Goal: Information Seeking & Learning: Learn about a topic

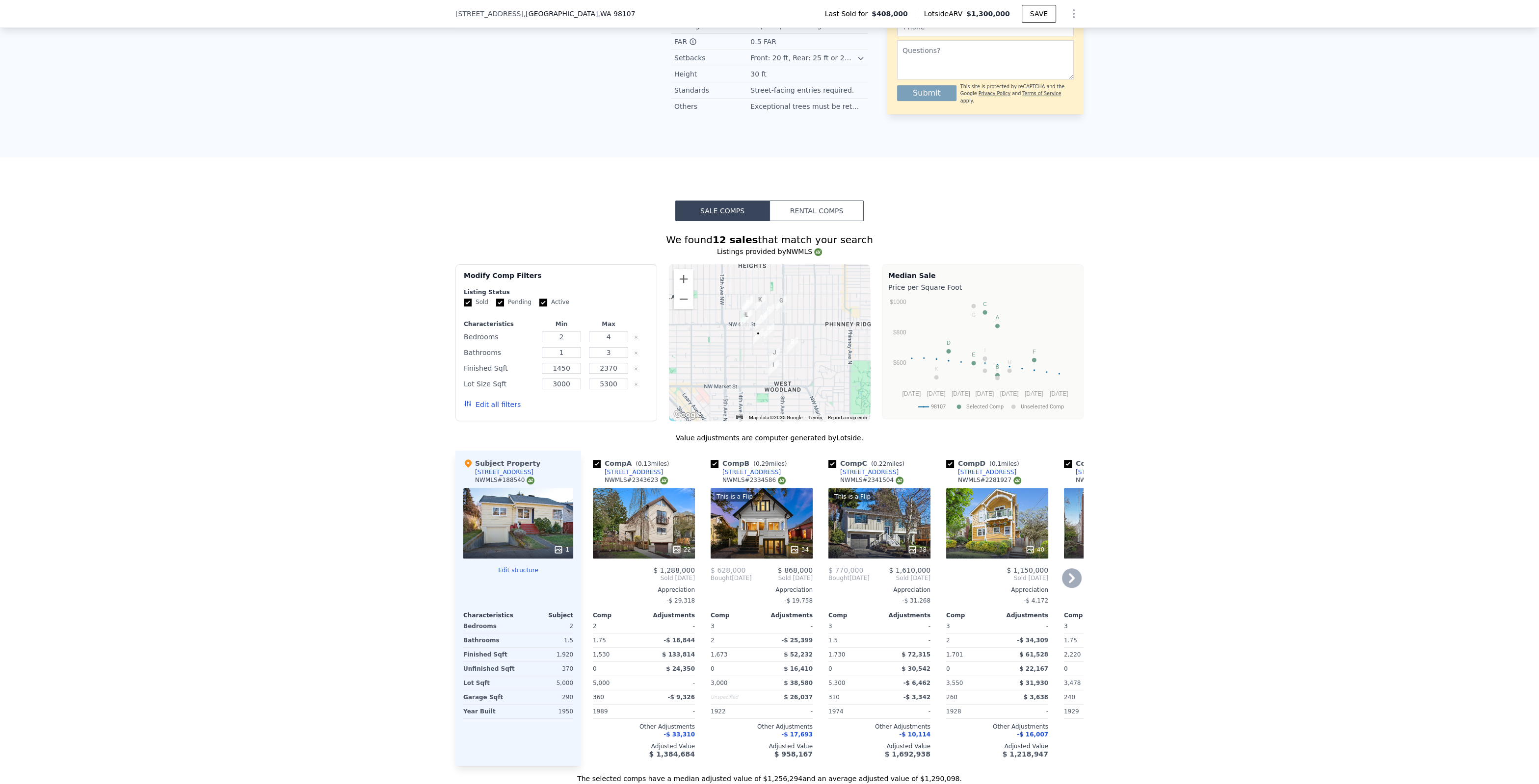
scroll to position [825, 0]
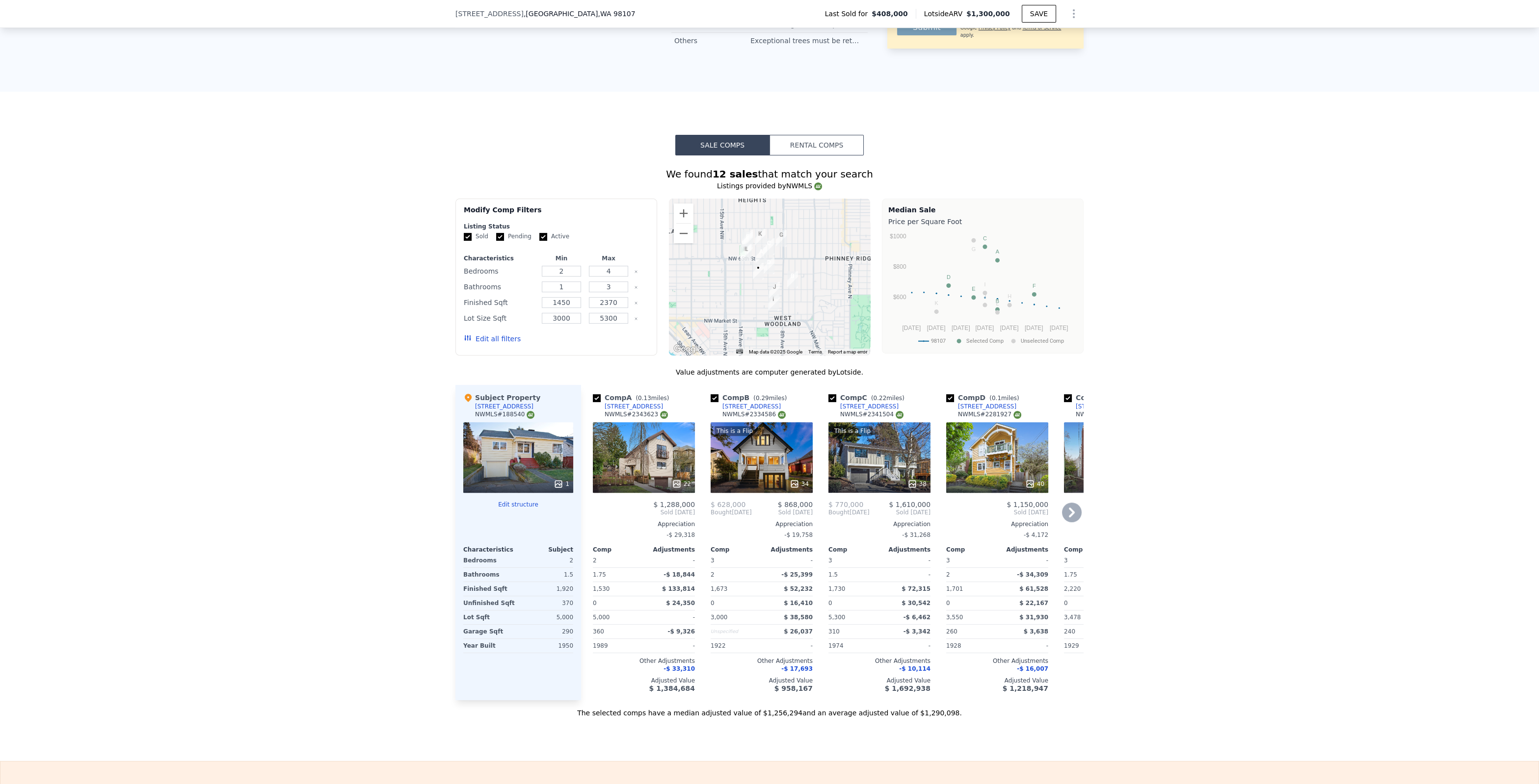
click at [807, 481] on div "34" at bounding box center [799, 484] width 19 height 10
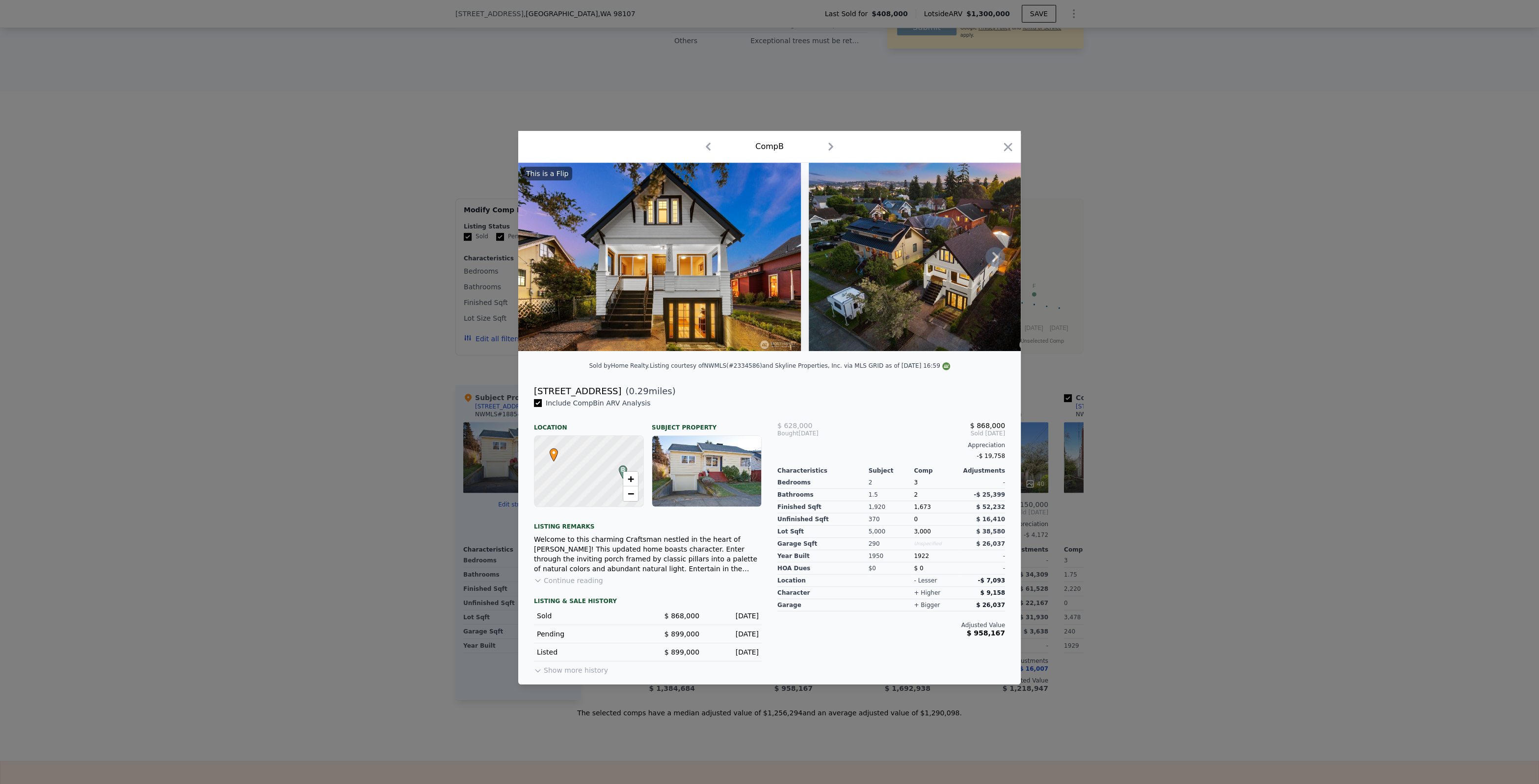
click at [989, 261] on icon at bounding box center [995, 257] width 19 height 19
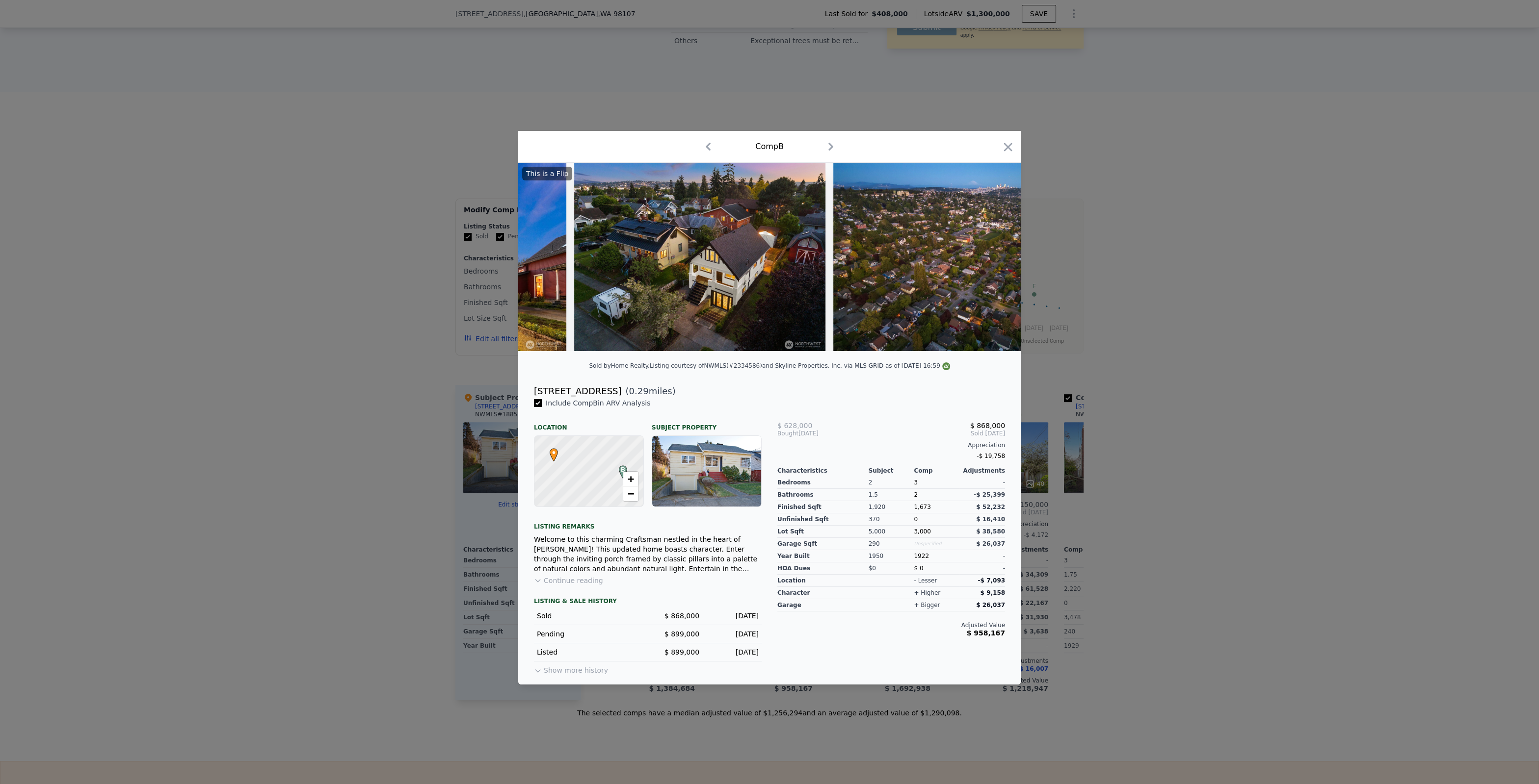
scroll to position [0, 236]
click at [989, 260] on img at bounding box center [957, 257] width 251 height 188
click at [990, 259] on icon at bounding box center [995, 257] width 19 height 19
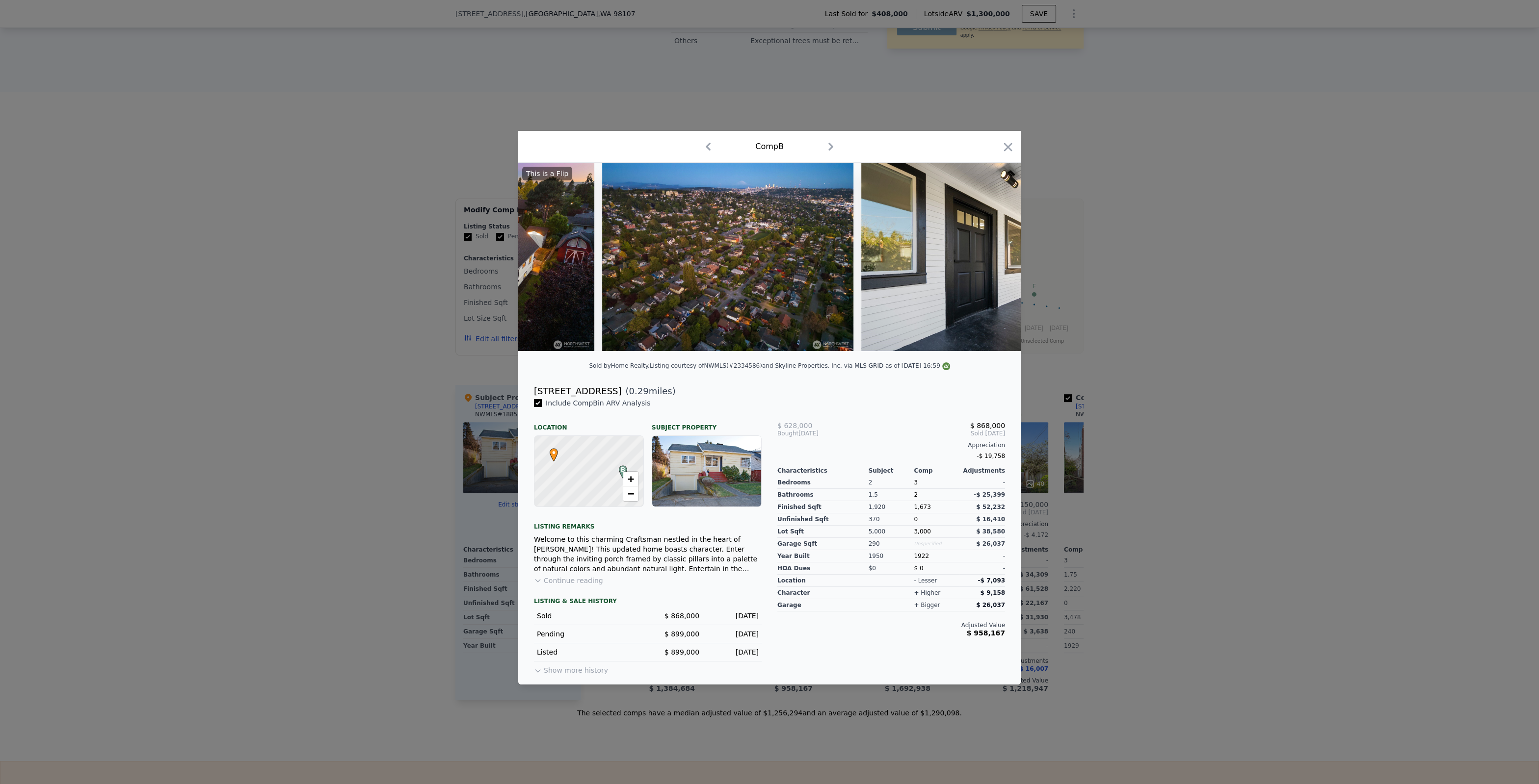
scroll to position [0, 471]
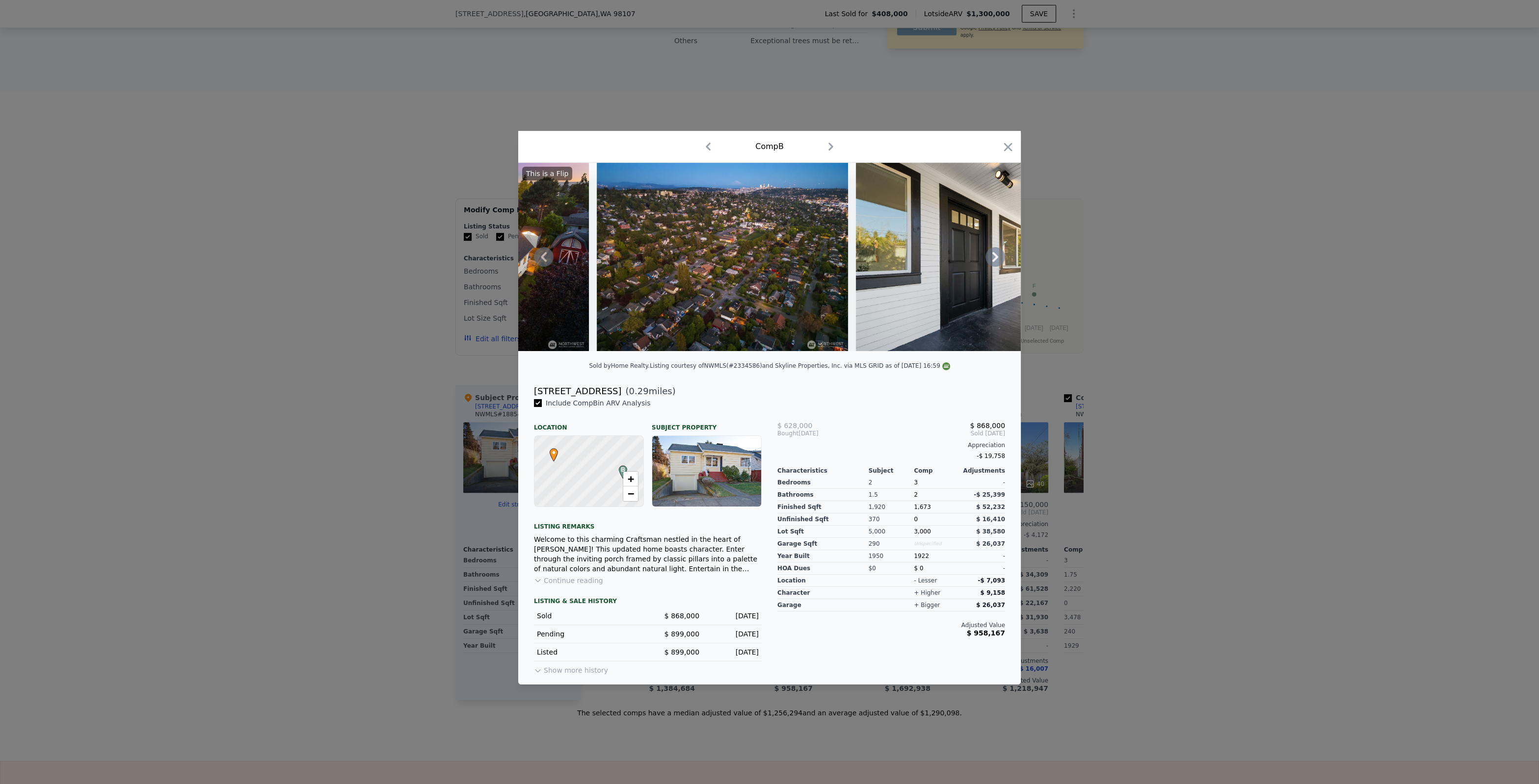
click at [992, 258] on icon at bounding box center [995, 257] width 19 height 19
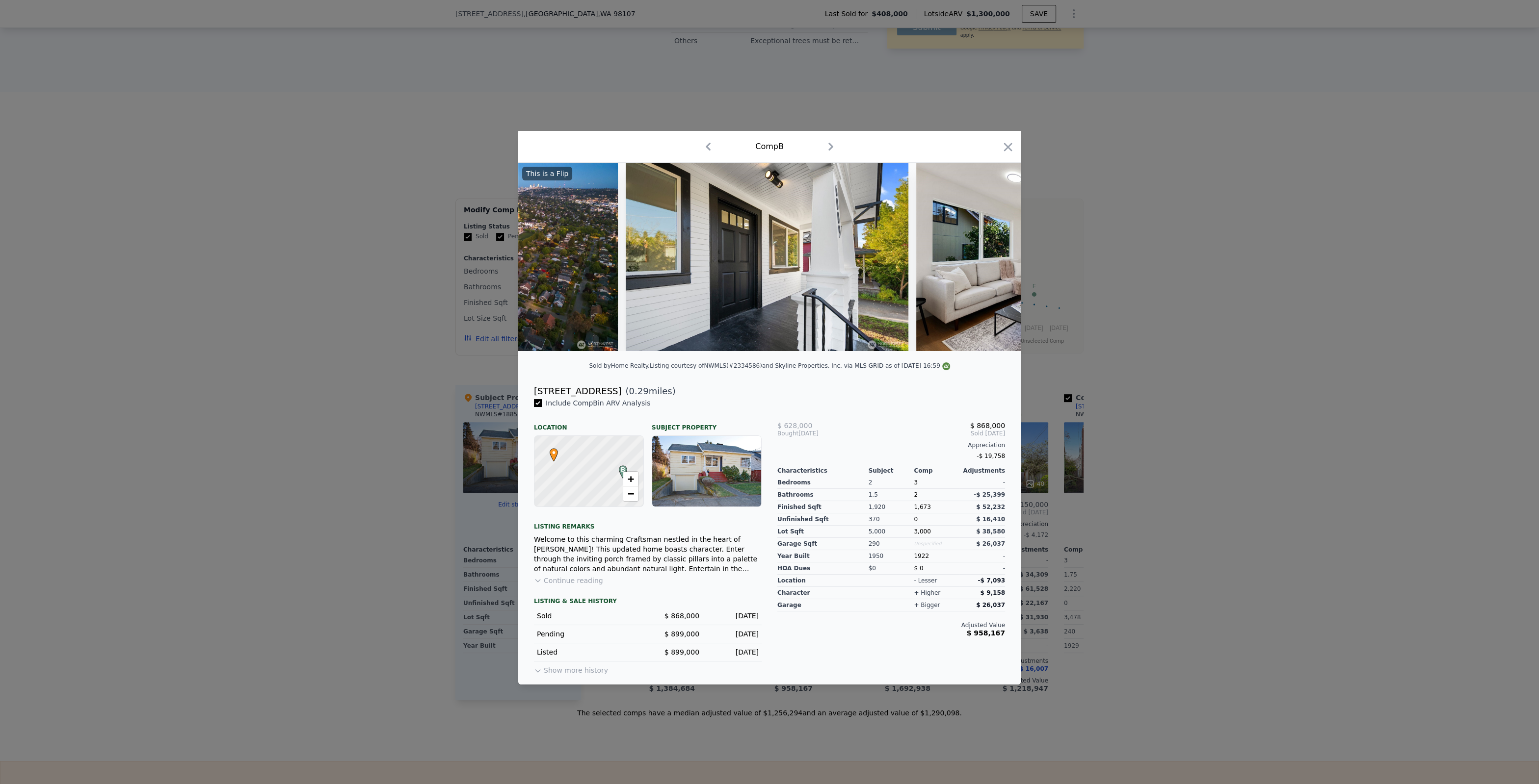
click at [992, 258] on img at bounding box center [1057, 257] width 282 height 188
click at [992, 256] on icon at bounding box center [995, 257] width 19 height 19
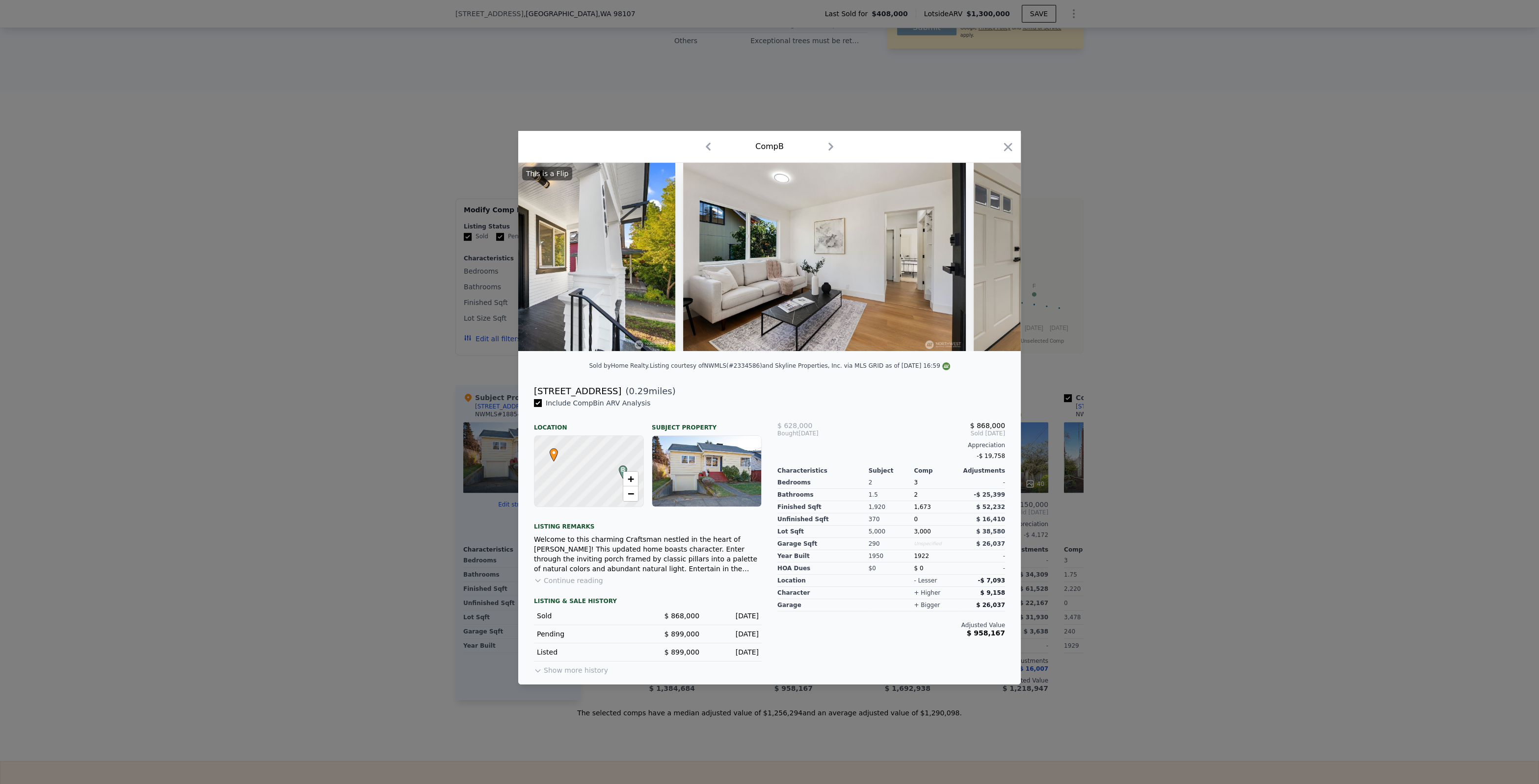
click at [992, 256] on img at bounding box center [1114, 257] width 282 height 188
click at [993, 256] on icon at bounding box center [995, 257] width 19 height 19
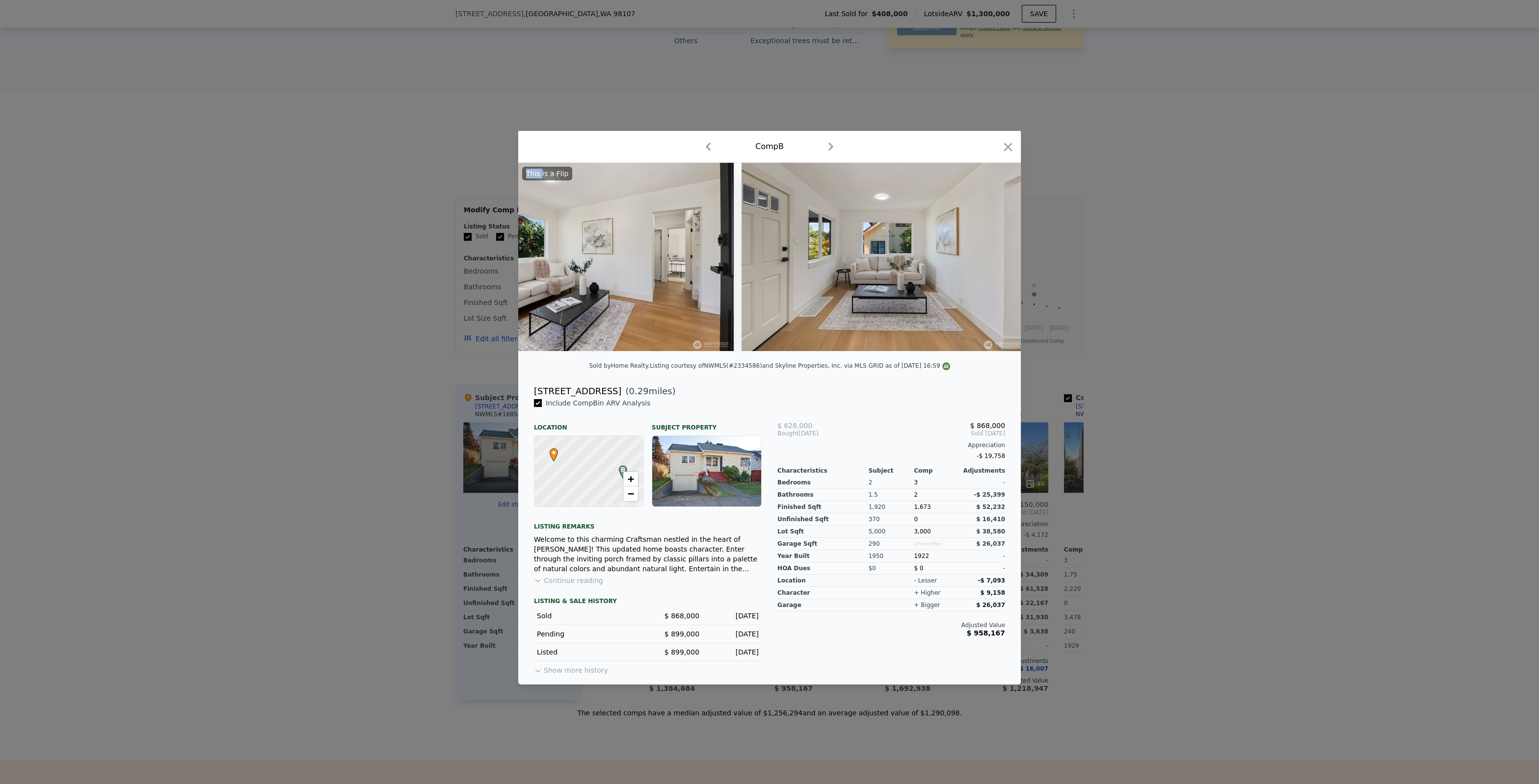
click at [992, 256] on img at bounding box center [882, 257] width 282 height 188
click at [998, 254] on icon at bounding box center [995, 257] width 19 height 19
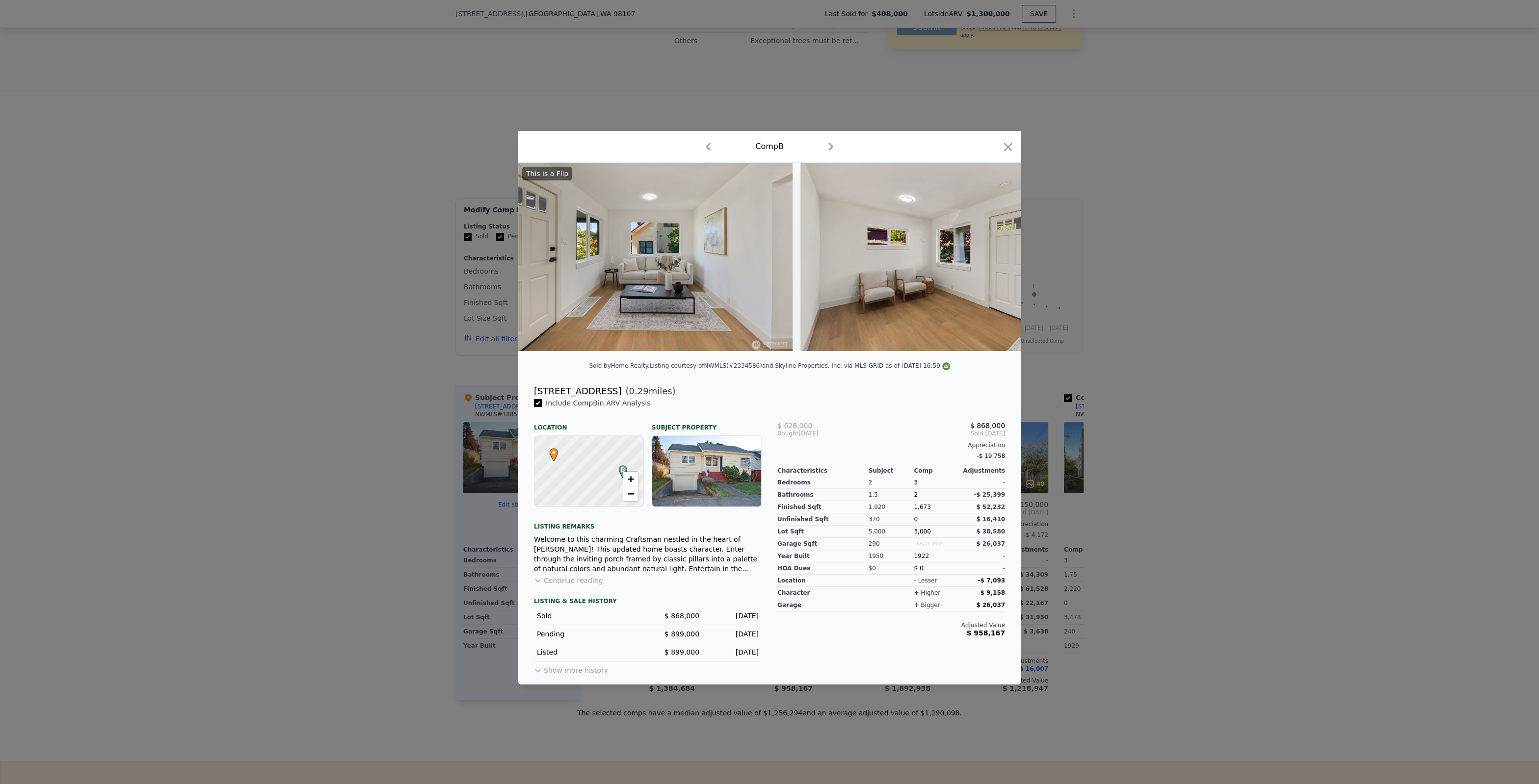
click at [997, 254] on img at bounding box center [941, 257] width 282 height 188
click at [998, 254] on icon at bounding box center [995, 257] width 19 height 19
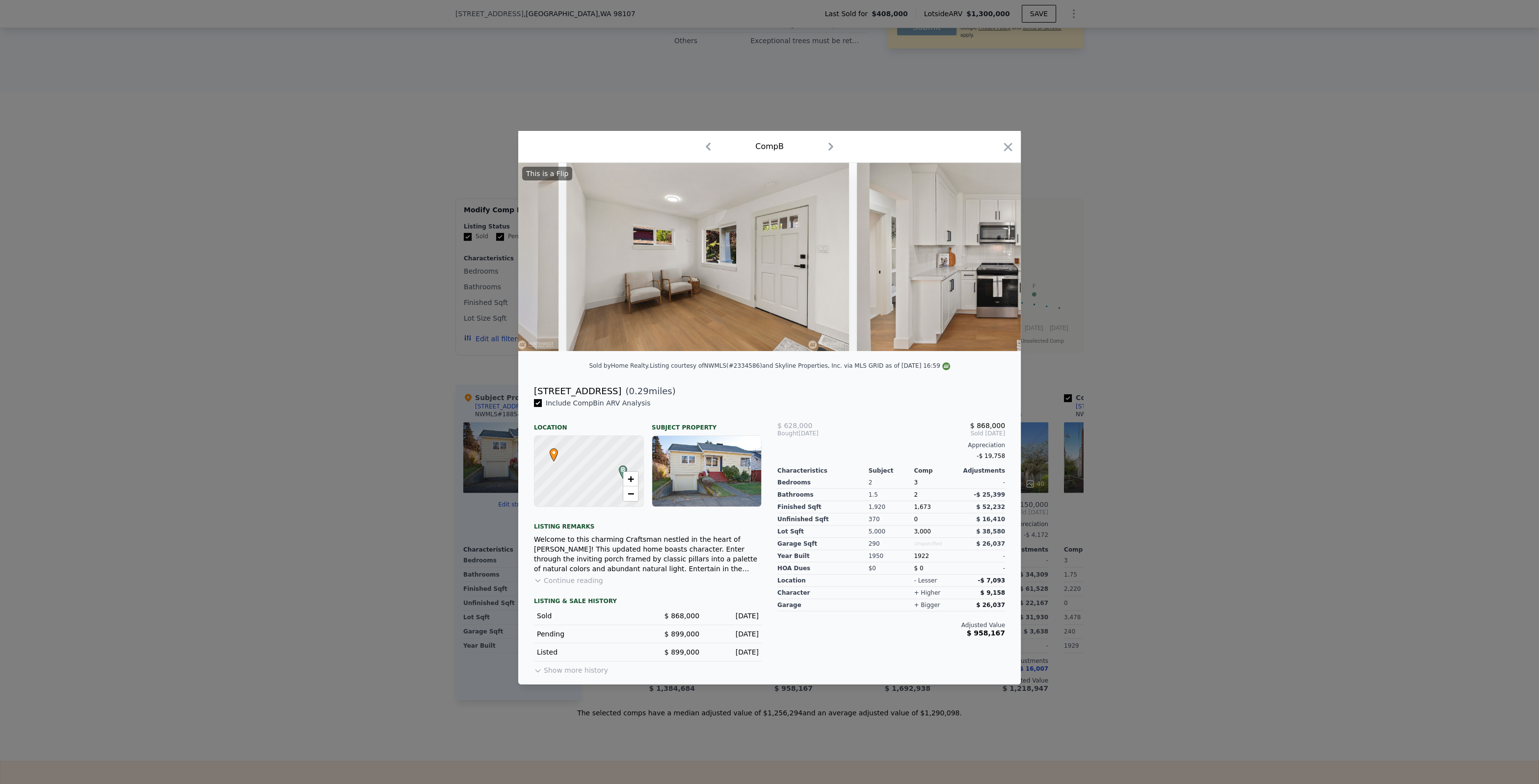
click at [998, 254] on img at bounding box center [998, 257] width 282 height 188
click at [998, 255] on icon at bounding box center [995, 257] width 19 height 19
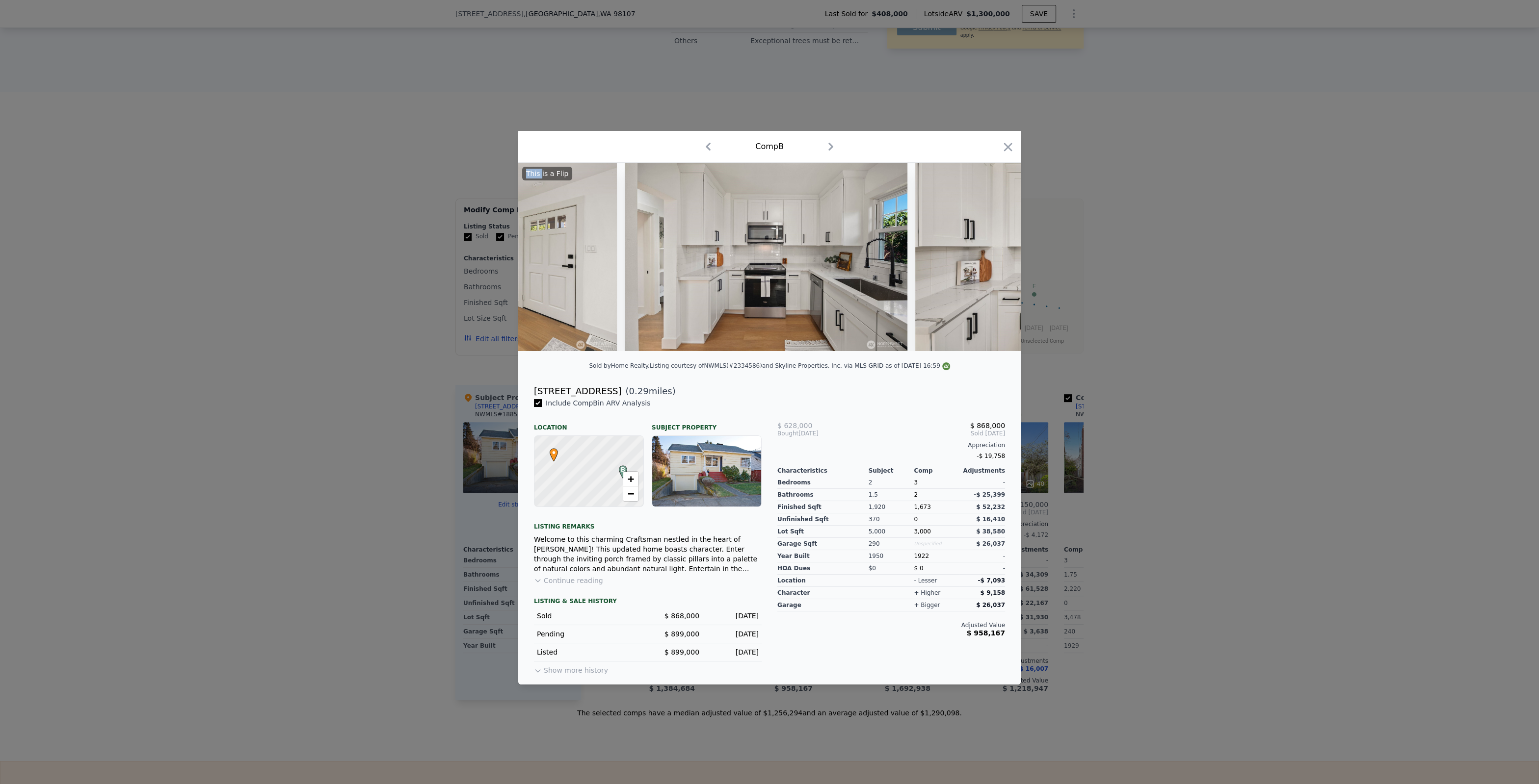
click at [997, 255] on img at bounding box center [1056, 257] width 282 height 188
click at [998, 255] on icon at bounding box center [995, 257] width 19 height 19
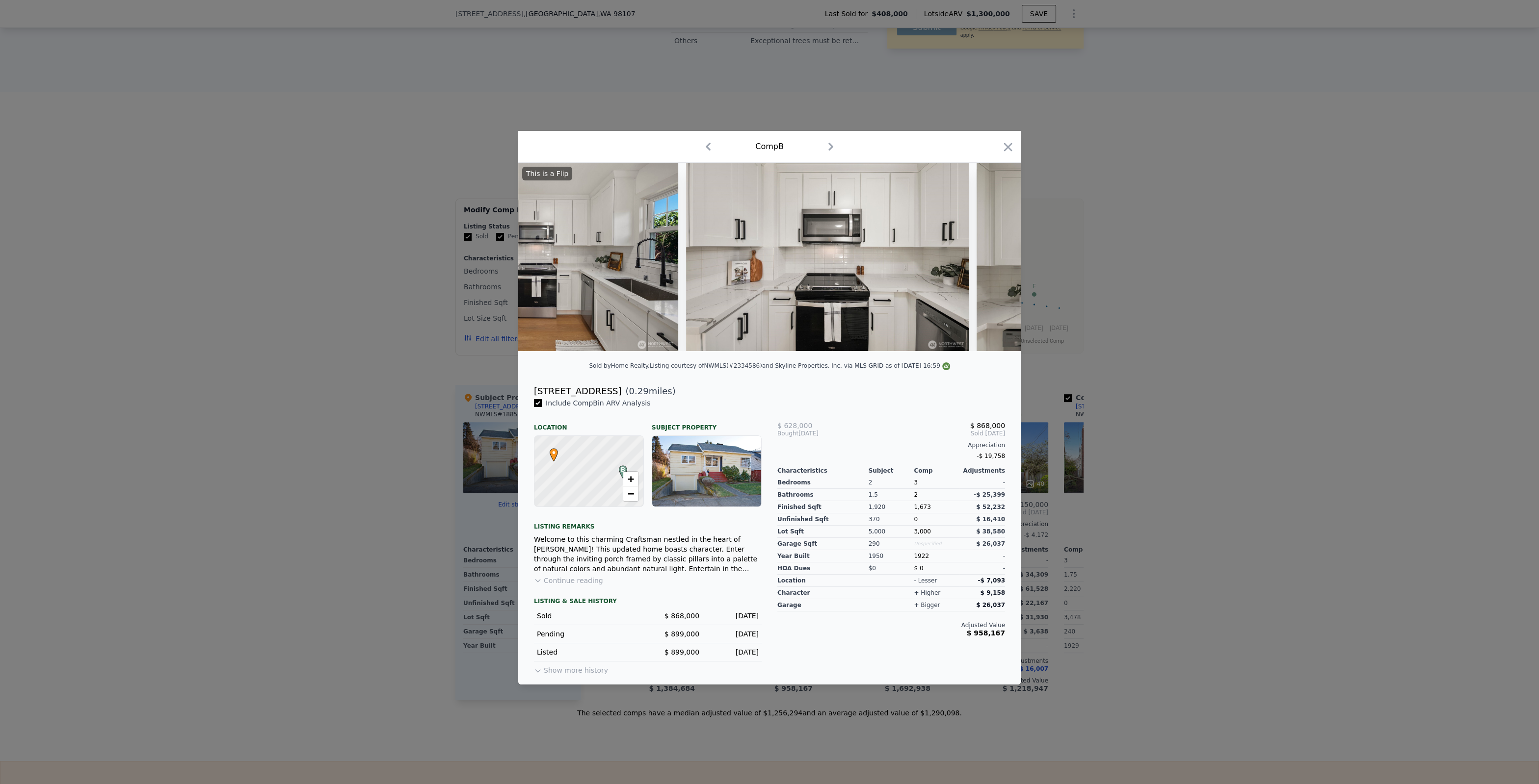
click at [998, 255] on img at bounding box center [1117, 257] width 282 height 188
click at [998, 255] on icon at bounding box center [995, 257] width 19 height 19
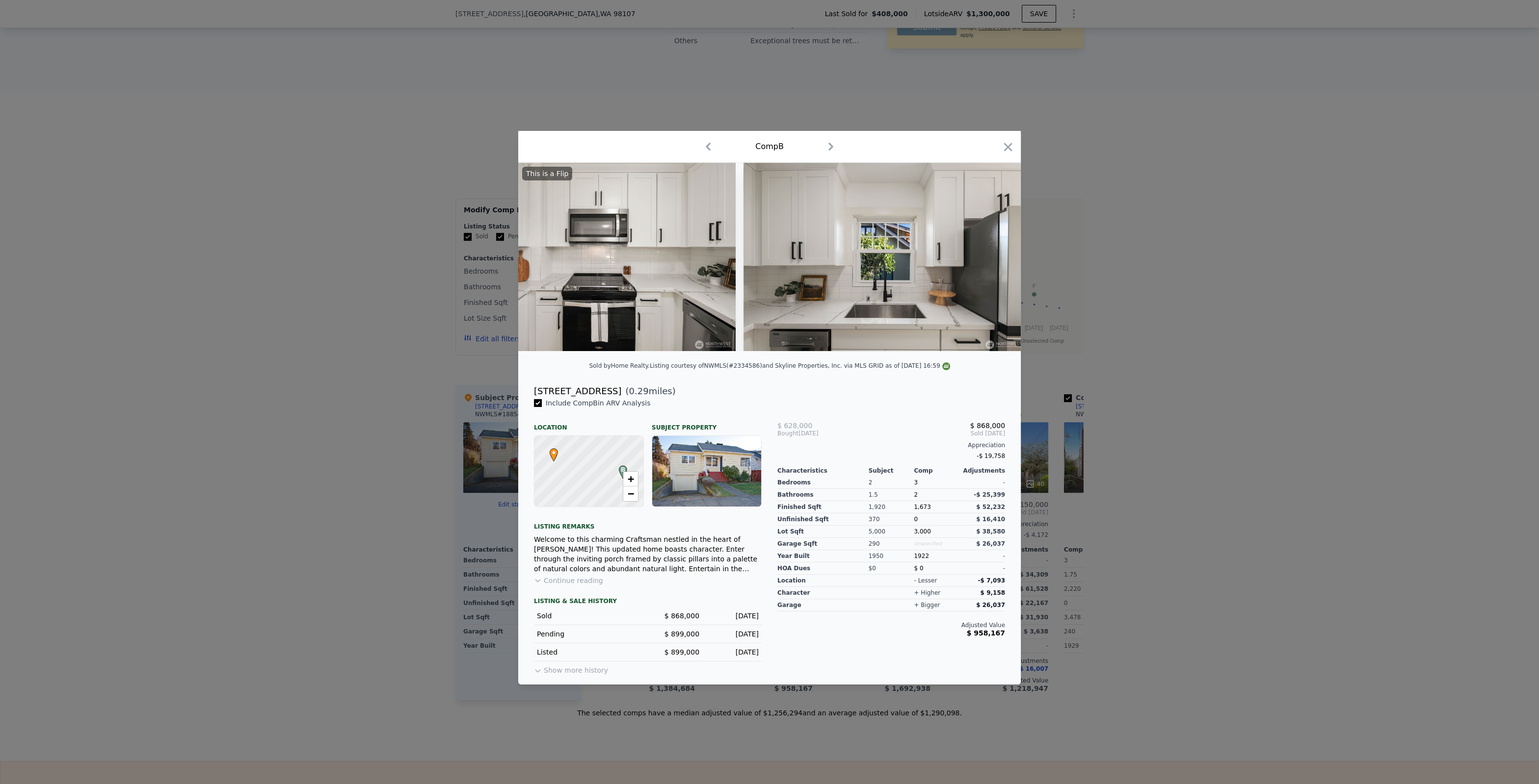
click at [998, 255] on img at bounding box center [884, 257] width 282 height 188
click at [998, 255] on icon at bounding box center [995, 257] width 19 height 19
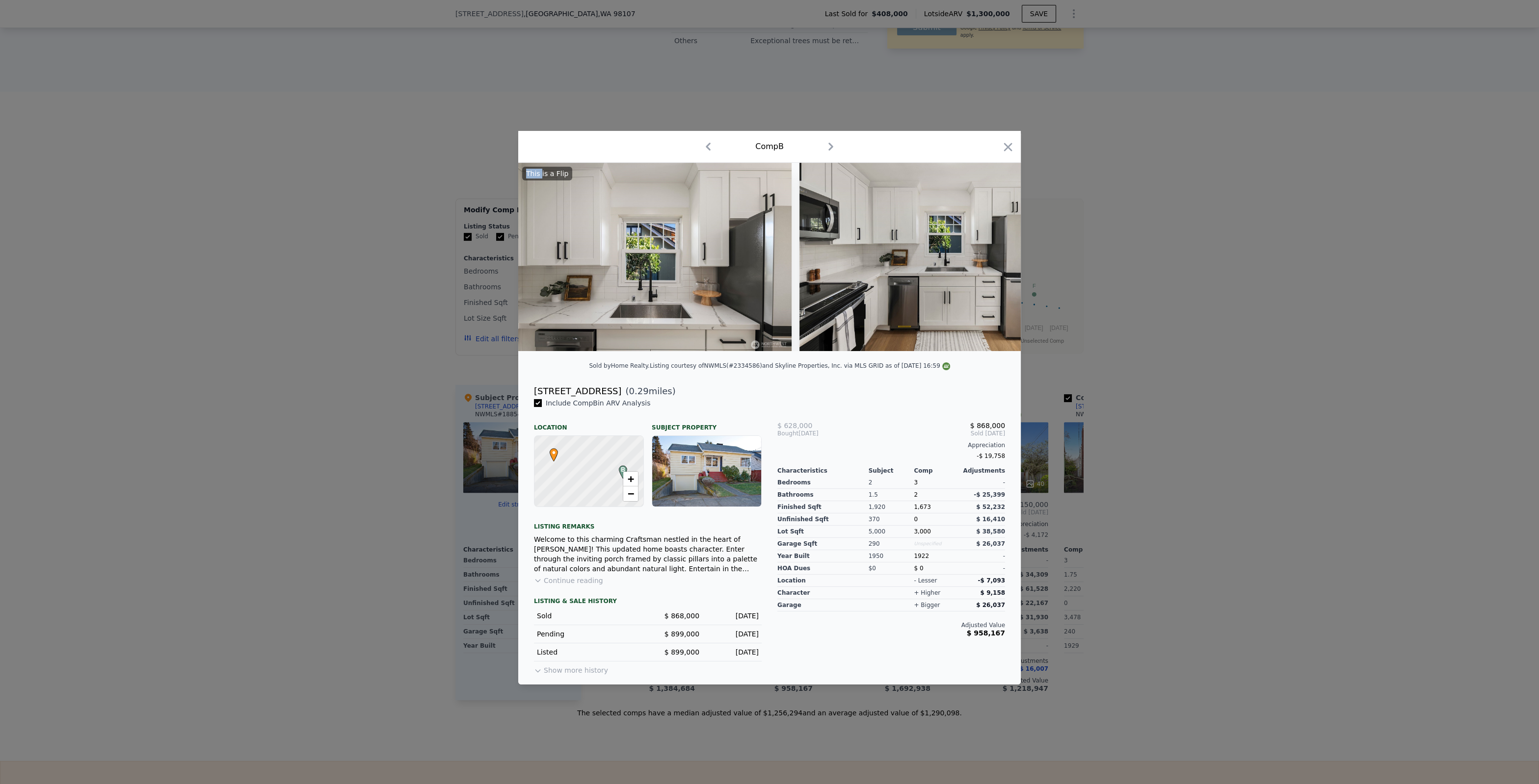
click at [997, 255] on img at bounding box center [940, 257] width 282 height 188
click at [998, 255] on icon at bounding box center [995, 257] width 19 height 19
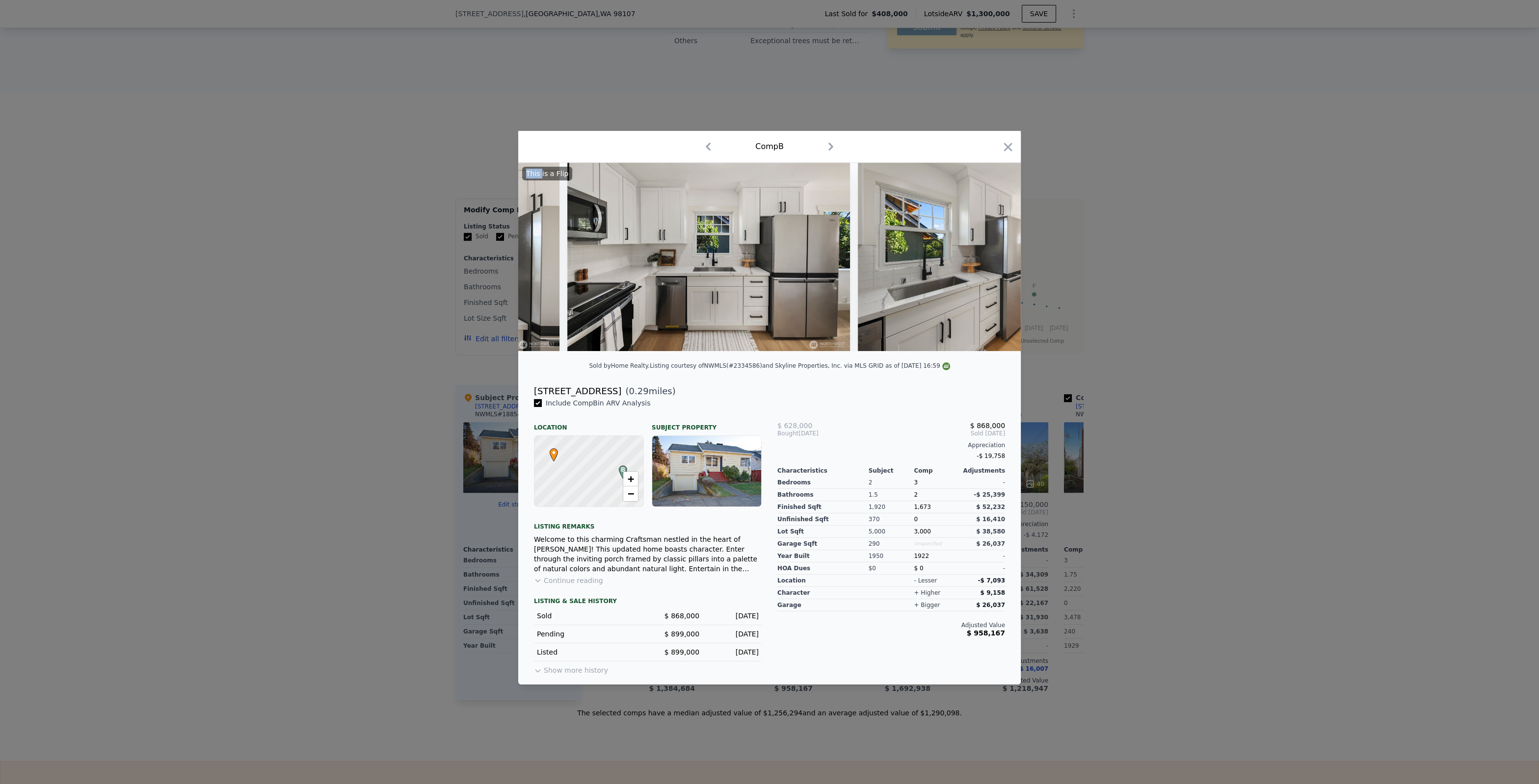
click at [997, 255] on img at bounding box center [999, 257] width 282 height 188
click at [998, 255] on icon at bounding box center [995, 257] width 19 height 19
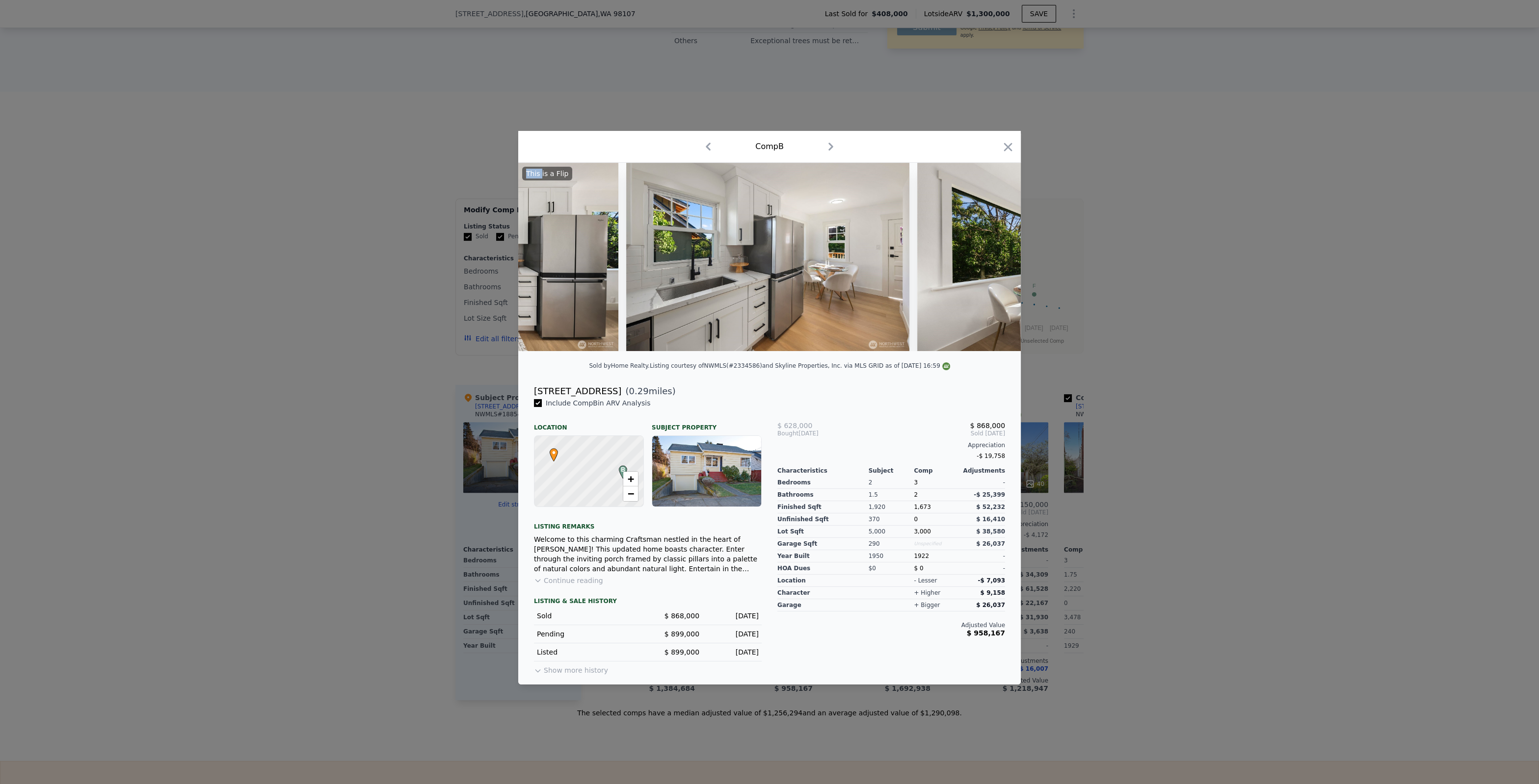
click at [997, 255] on img at bounding box center [1058, 257] width 282 height 188
click at [998, 255] on icon at bounding box center [995, 257] width 19 height 19
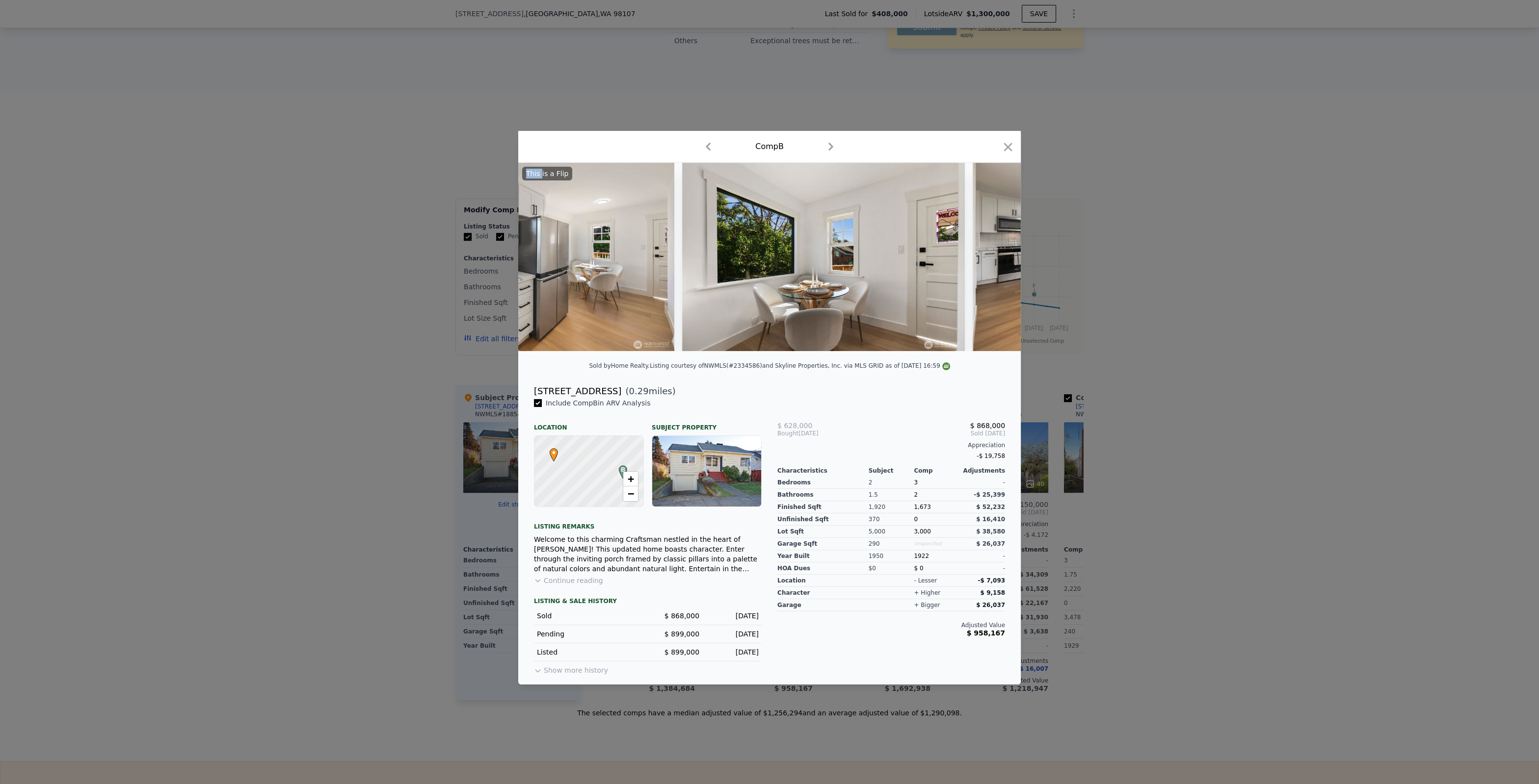
click at [998, 255] on img at bounding box center [1113, 257] width 282 height 188
click at [998, 256] on icon at bounding box center [995, 257] width 19 height 19
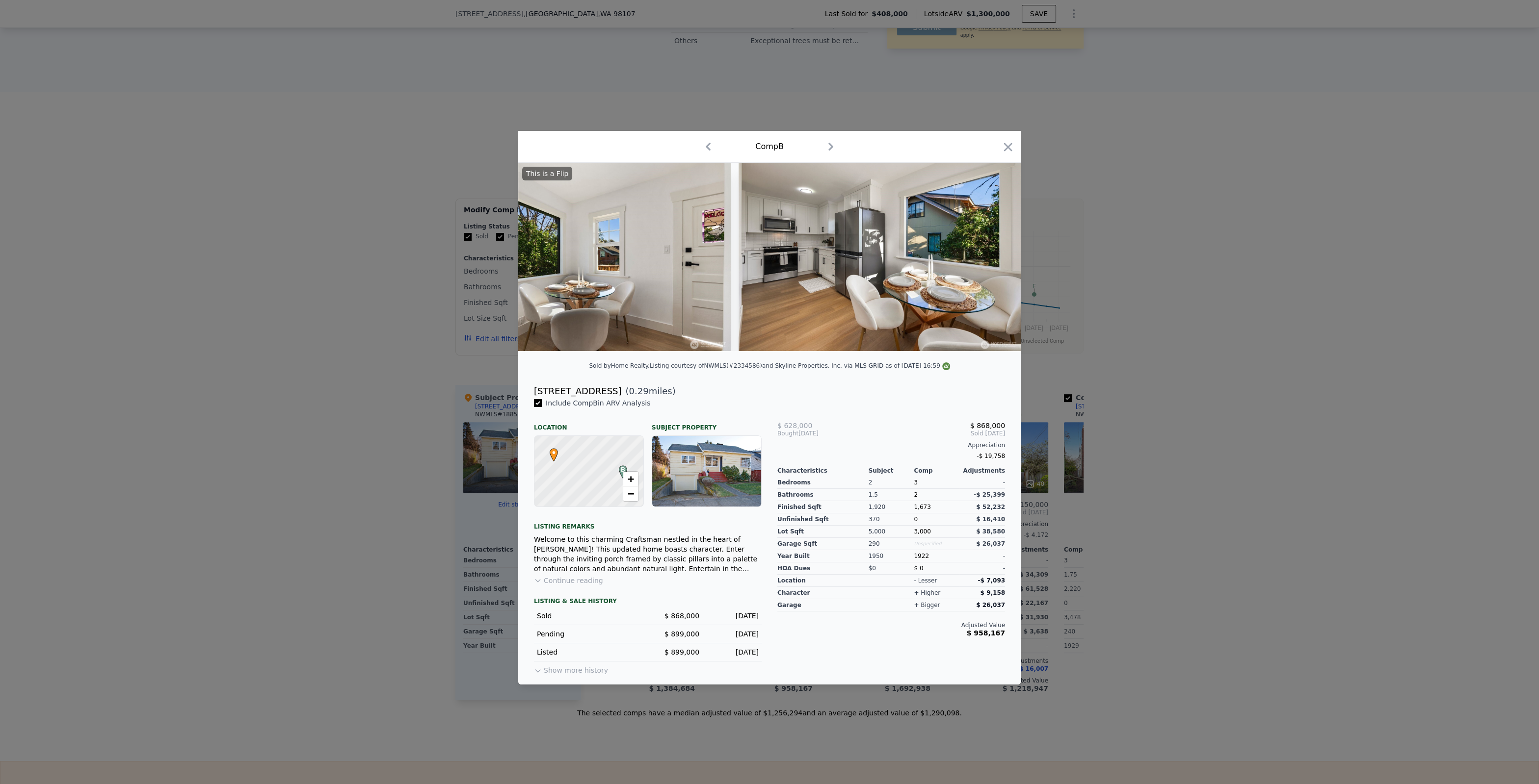
click at [997, 256] on img at bounding box center [879, 257] width 282 height 188
click at [998, 256] on icon at bounding box center [995, 257] width 19 height 19
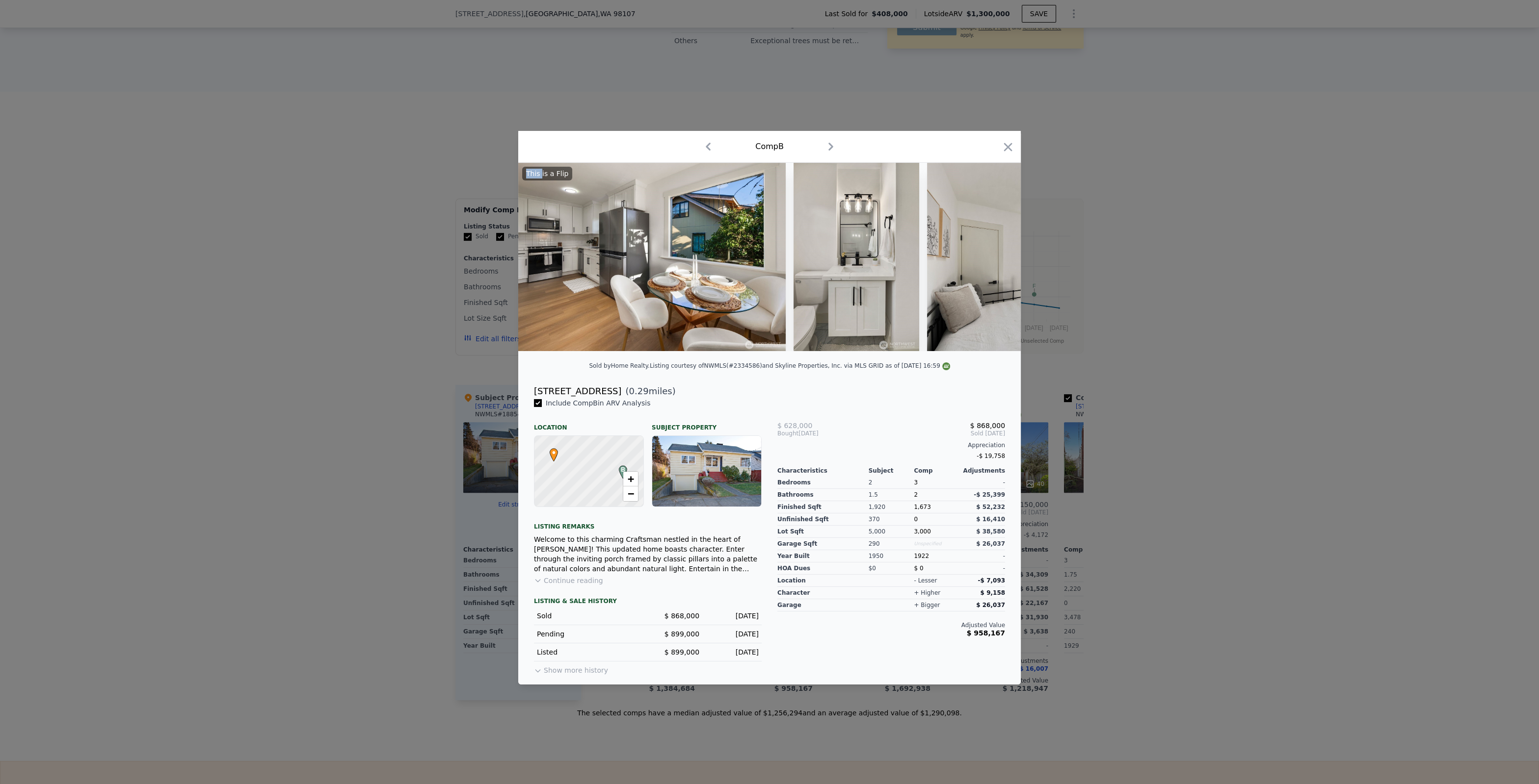
click at [997, 256] on img at bounding box center [1068, 257] width 282 height 188
click at [998, 256] on icon at bounding box center [995, 257] width 19 height 19
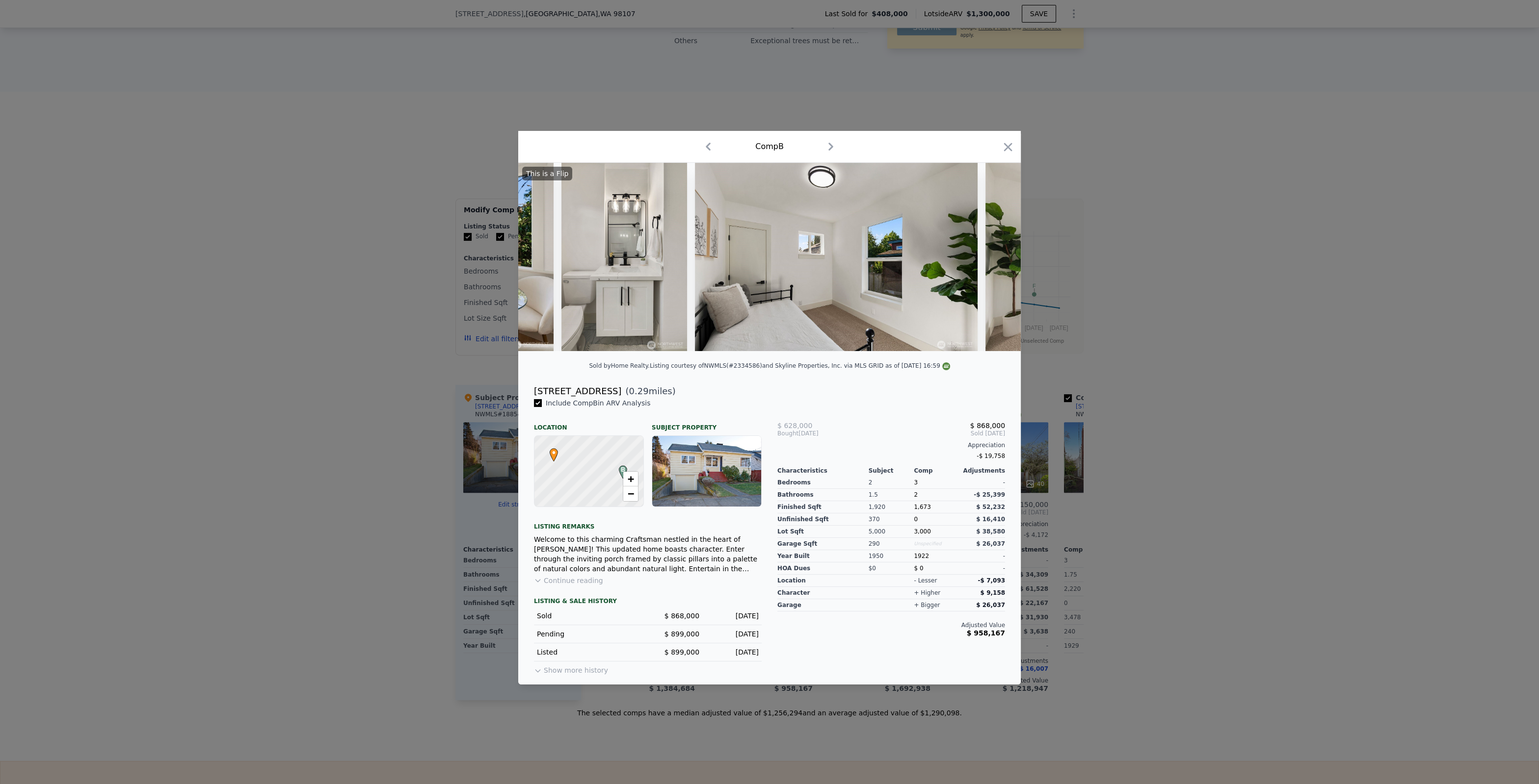
click at [998, 256] on img at bounding box center [1126, 257] width 282 height 188
click at [998, 256] on icon at bounding box center [995, 257] width 19 height 19
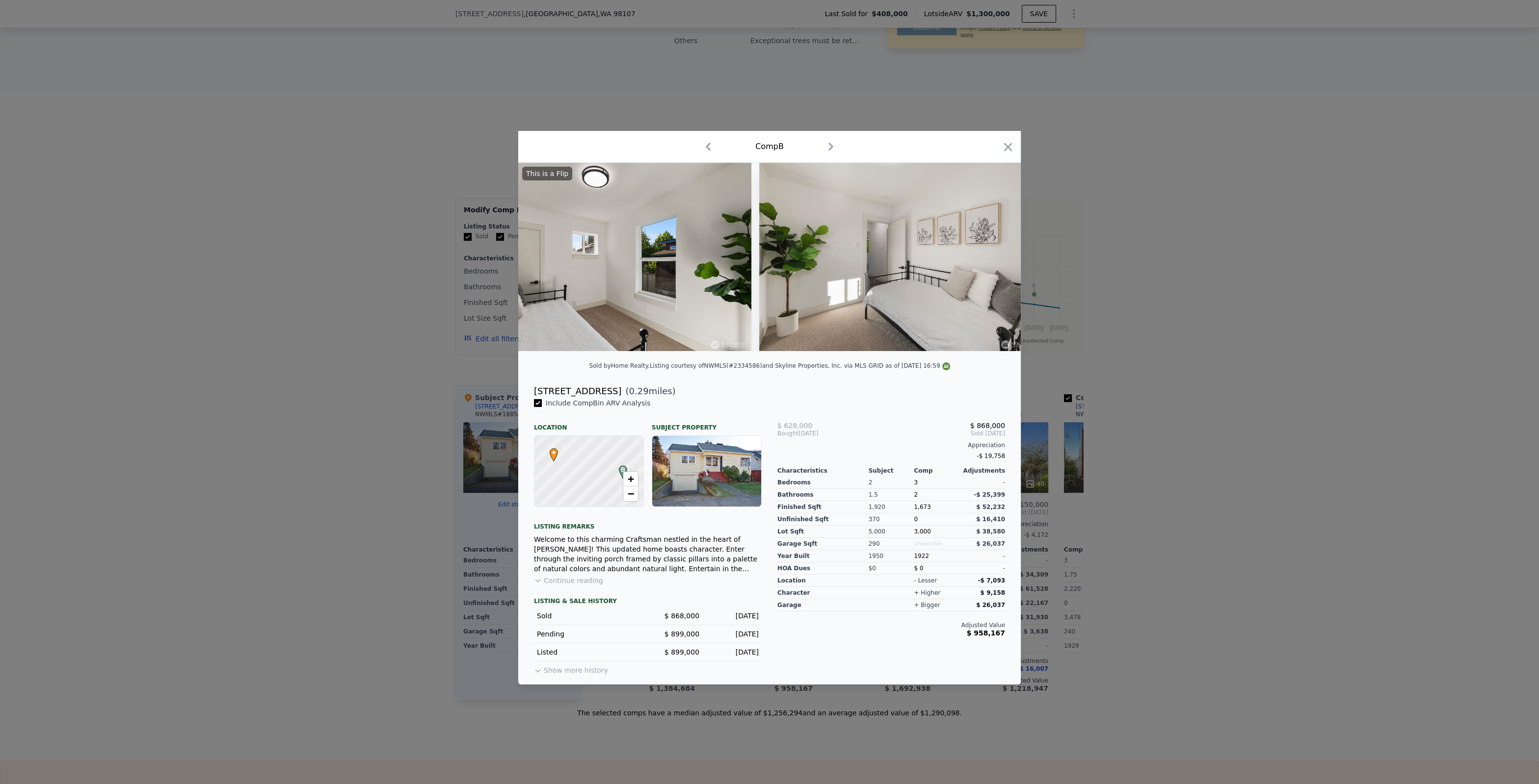
click at [997, 256] on img at bounding box center [900, 257] width 282 height 188
click at [998, 256] on icon at bounding box center [995, 257] width 19 height 19
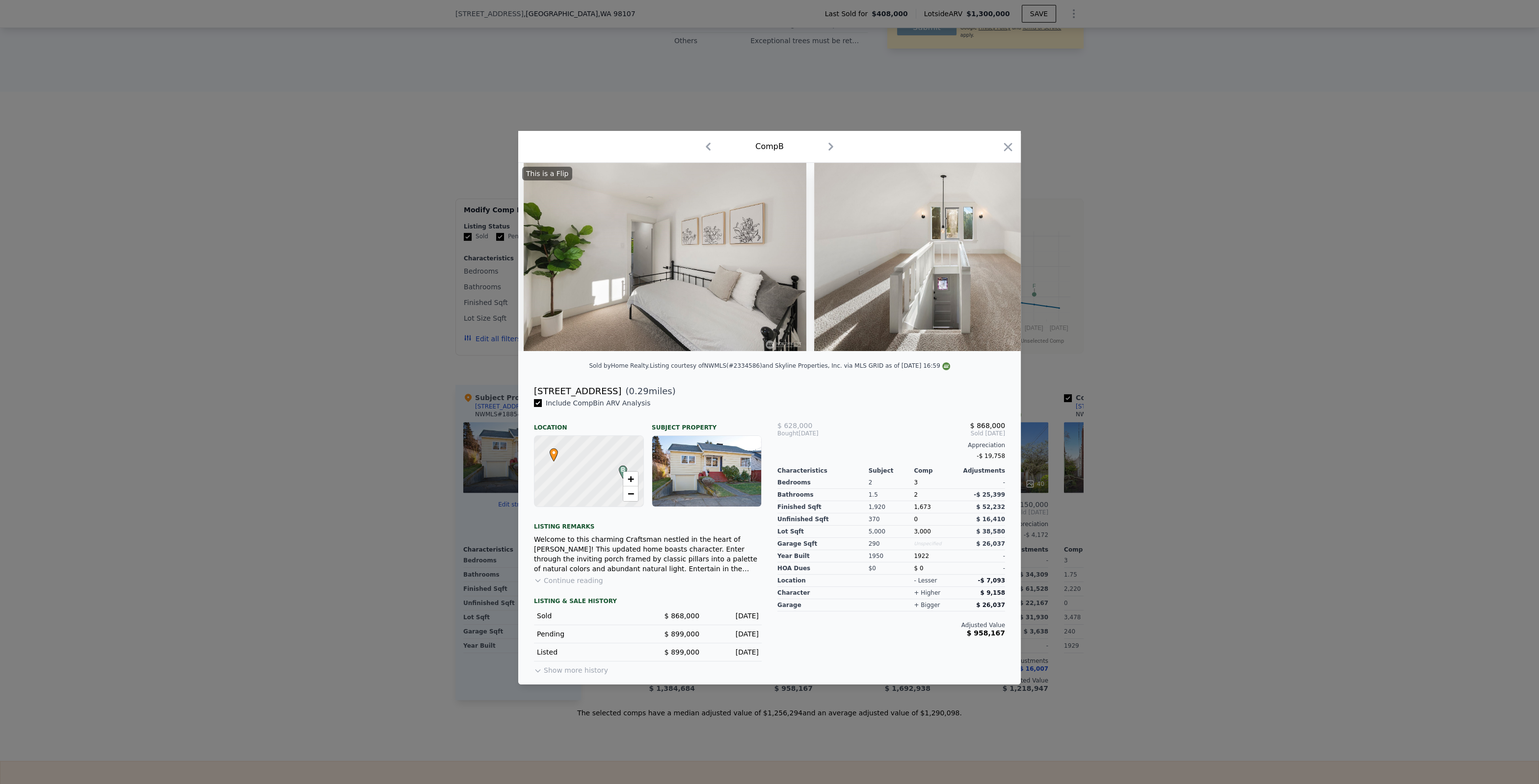
click at [991, 265] on img at bounding box center [955, 257] width 282 height 188
click at [990, 256] on icon at bounding box center [995, 257] width 19 height 19
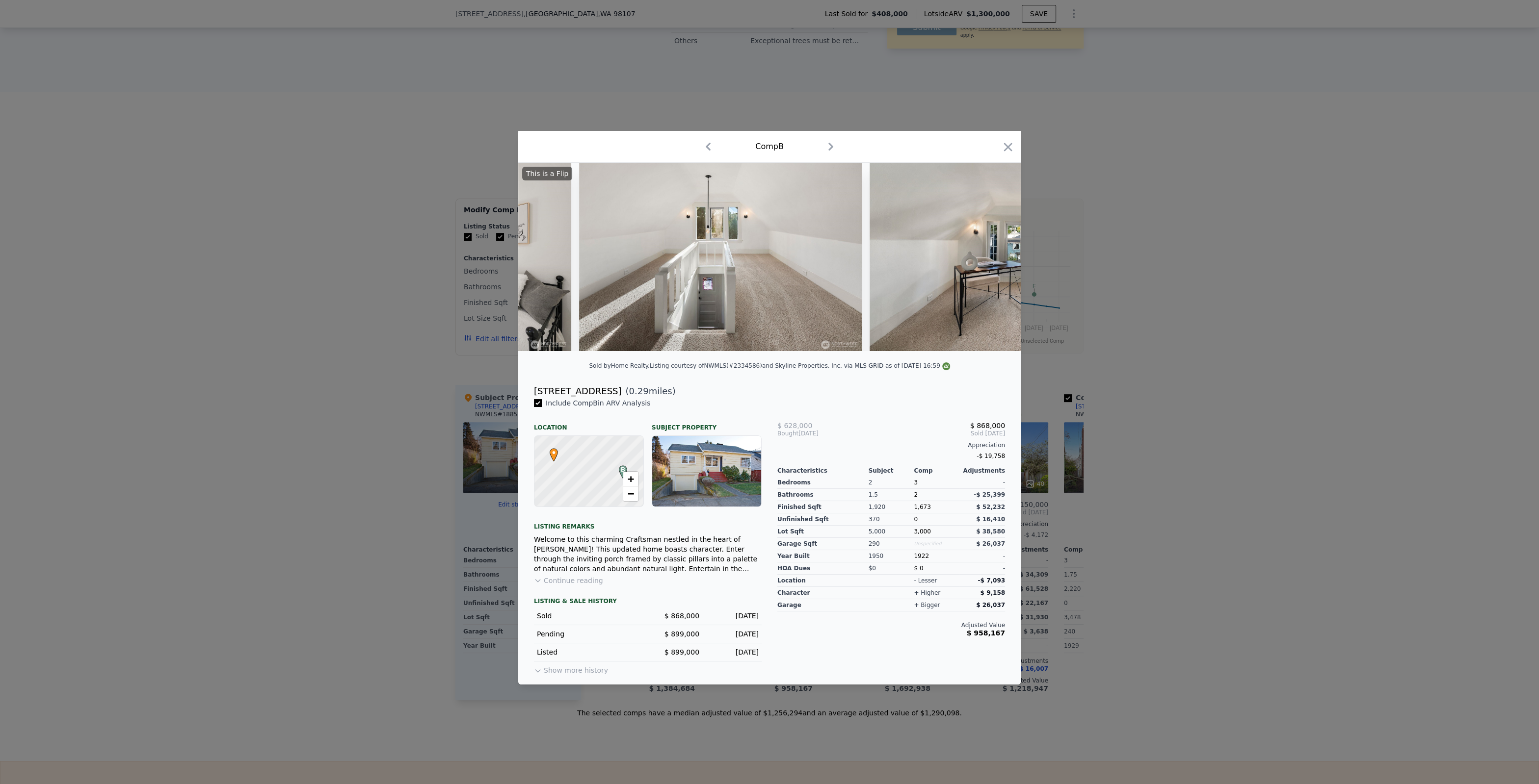
scroll to position [0, 4659]
click at [1076, 514] on div at bounding box center [770, 392] width 1539 height 784
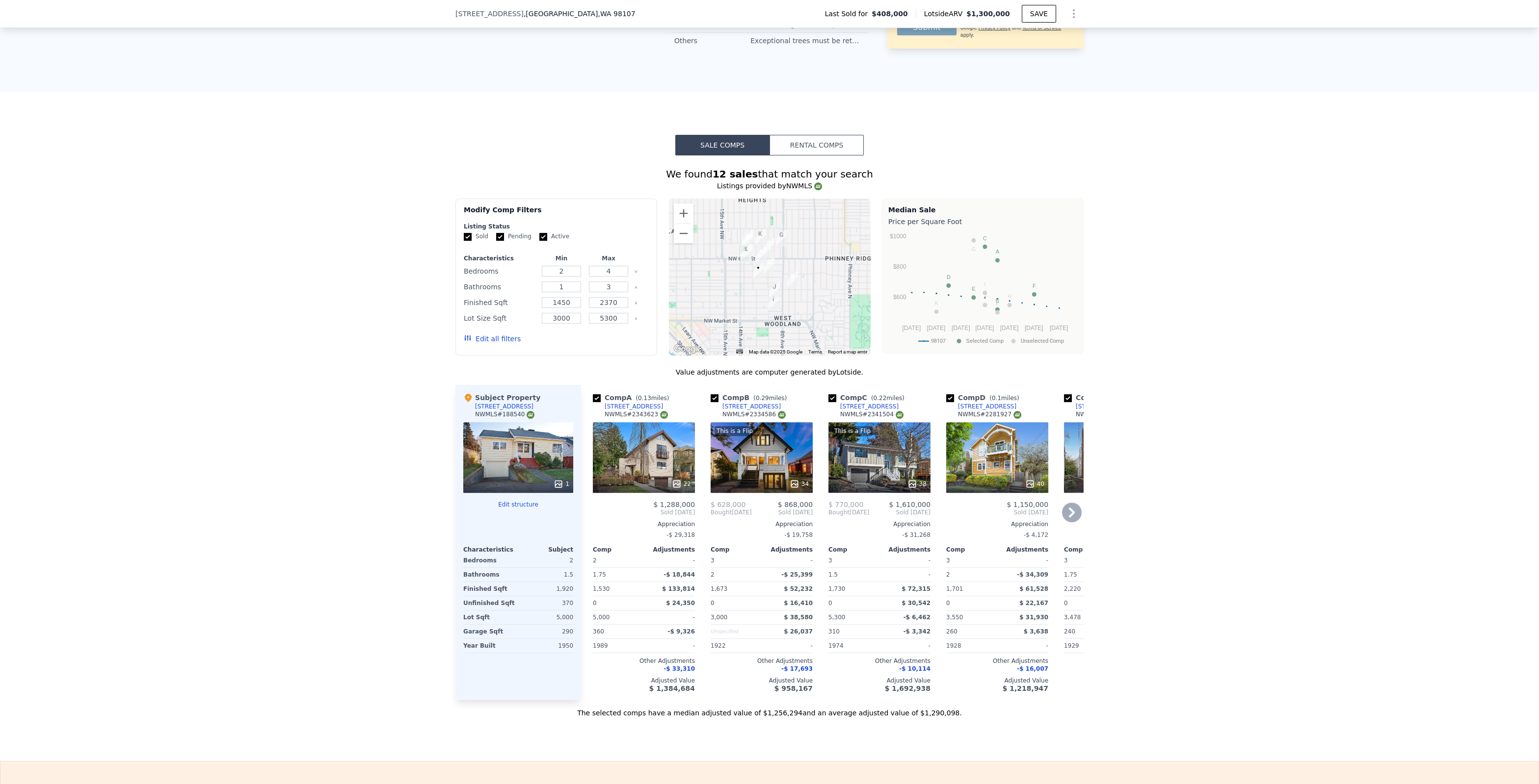
click at [1036, 479] on div "40" at bounding box center [1035, 484] width 19 height 10
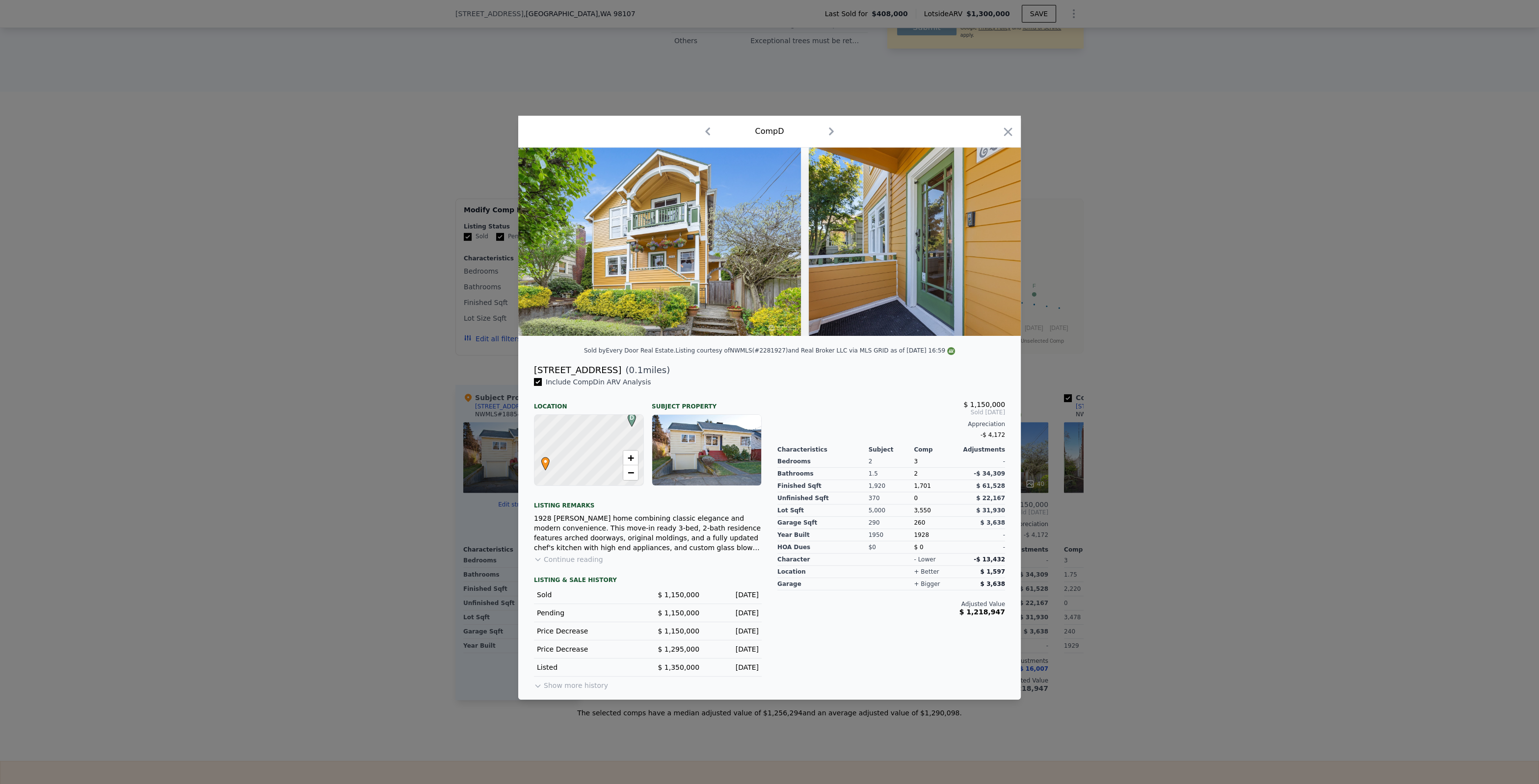
click at [983, 240] on img at bounding box center [934, 242] width 251 height 188
click at [1013, 245] on img at bounding box center [934, 242] width 251 height 188
drag, startPoint x: 1188, startPoint y: 311, endPoint x: 1039, endPoint y: 381, distance: 164.6
click at [1183, 311] on div at bounding box center [770, 392] width 1539 height 784
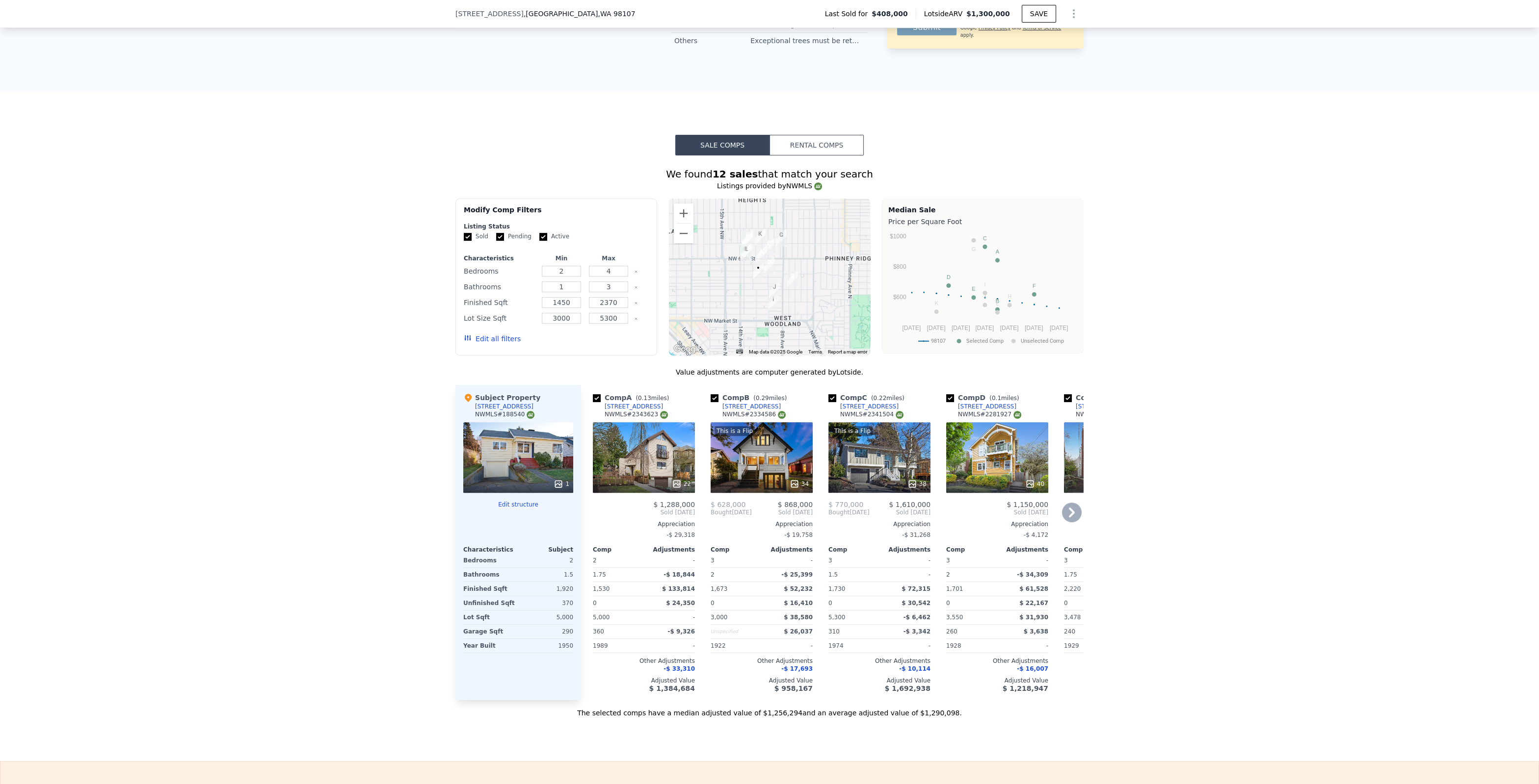
click at [693, 479] on div at bounding box center [643, 484] width 102 height 18
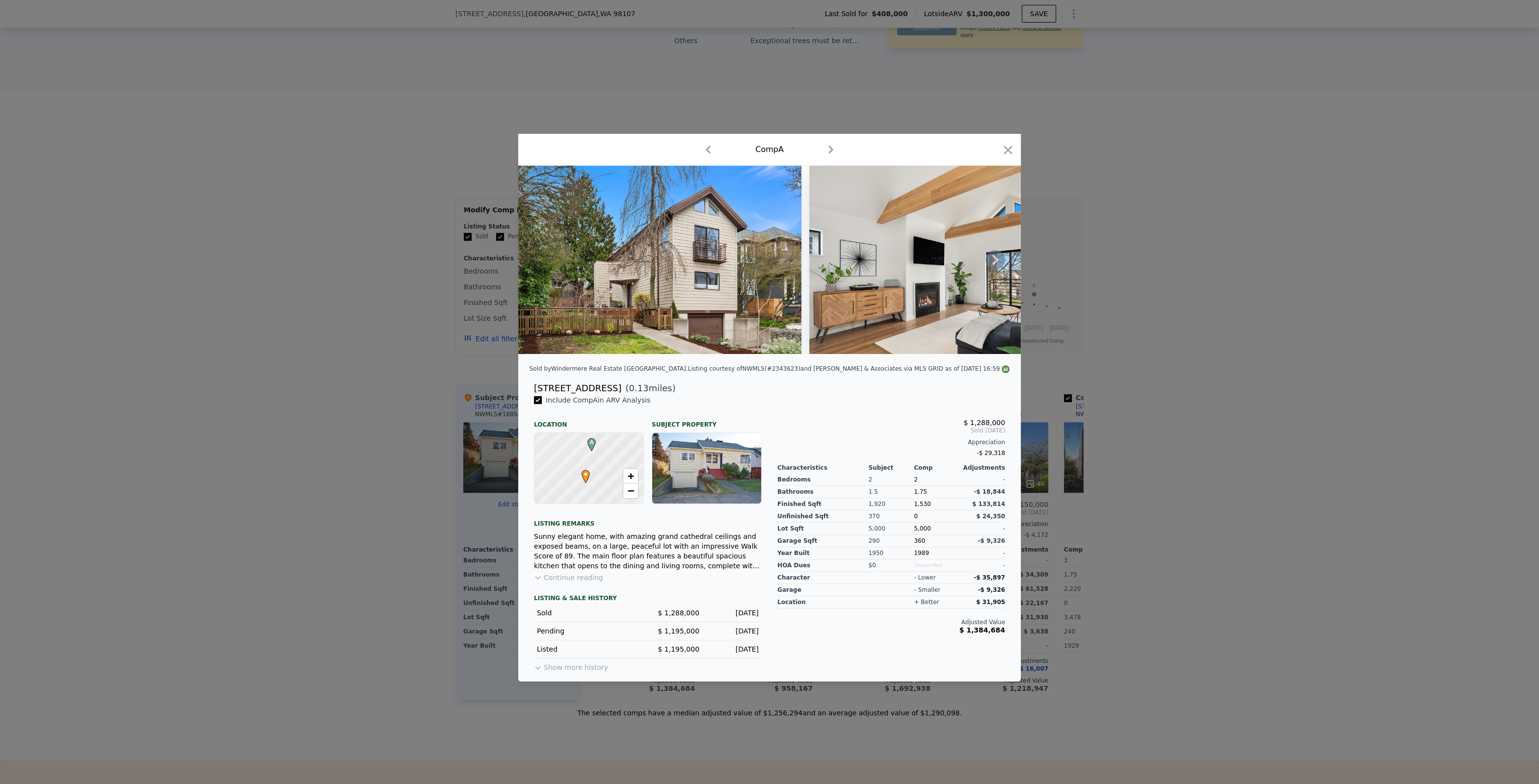
click at [995, 259] on icon at bounding box center [995, 259] width 6 height 10
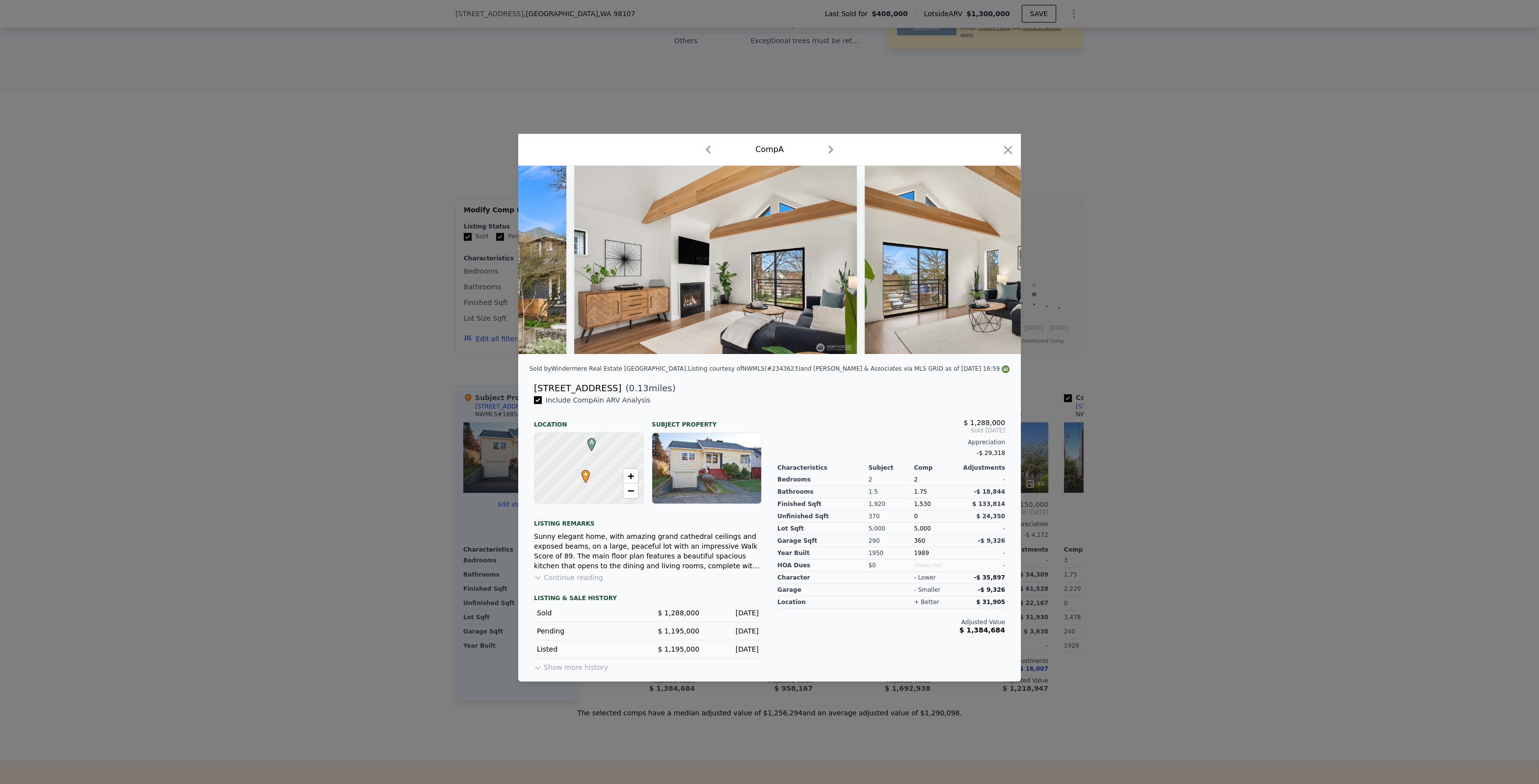
click at [995, 259] on img at bounding box center [1005, 260] width 282 height 188
click at [995, 259] on icon at bounding box center [995, 259] width 6 height 10
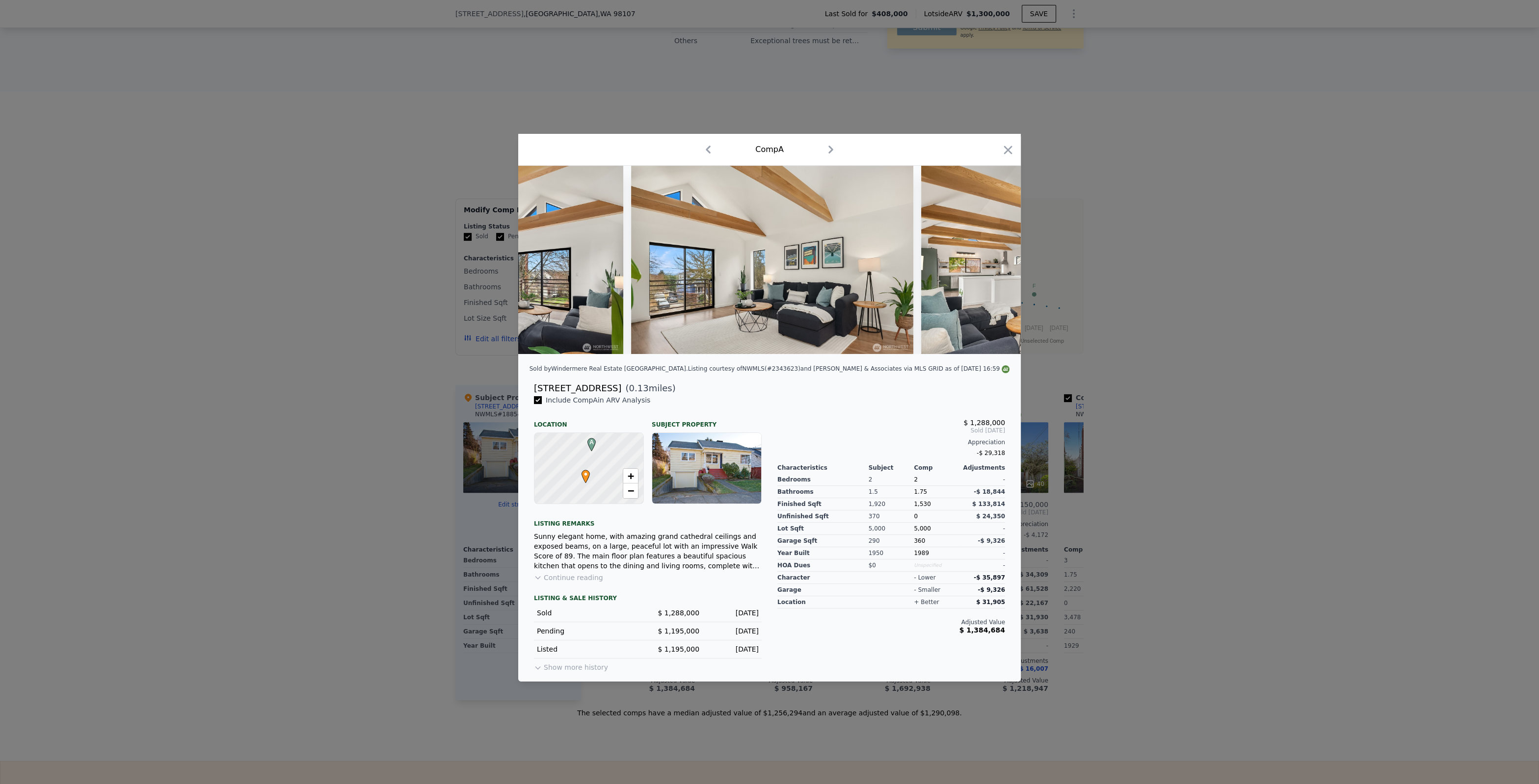
click at [995, 259] on img at bounding box center [1062, 260] width 282 height 188
click at [995, 259] on icon at bounding box center [995, 259] width 6 height 10
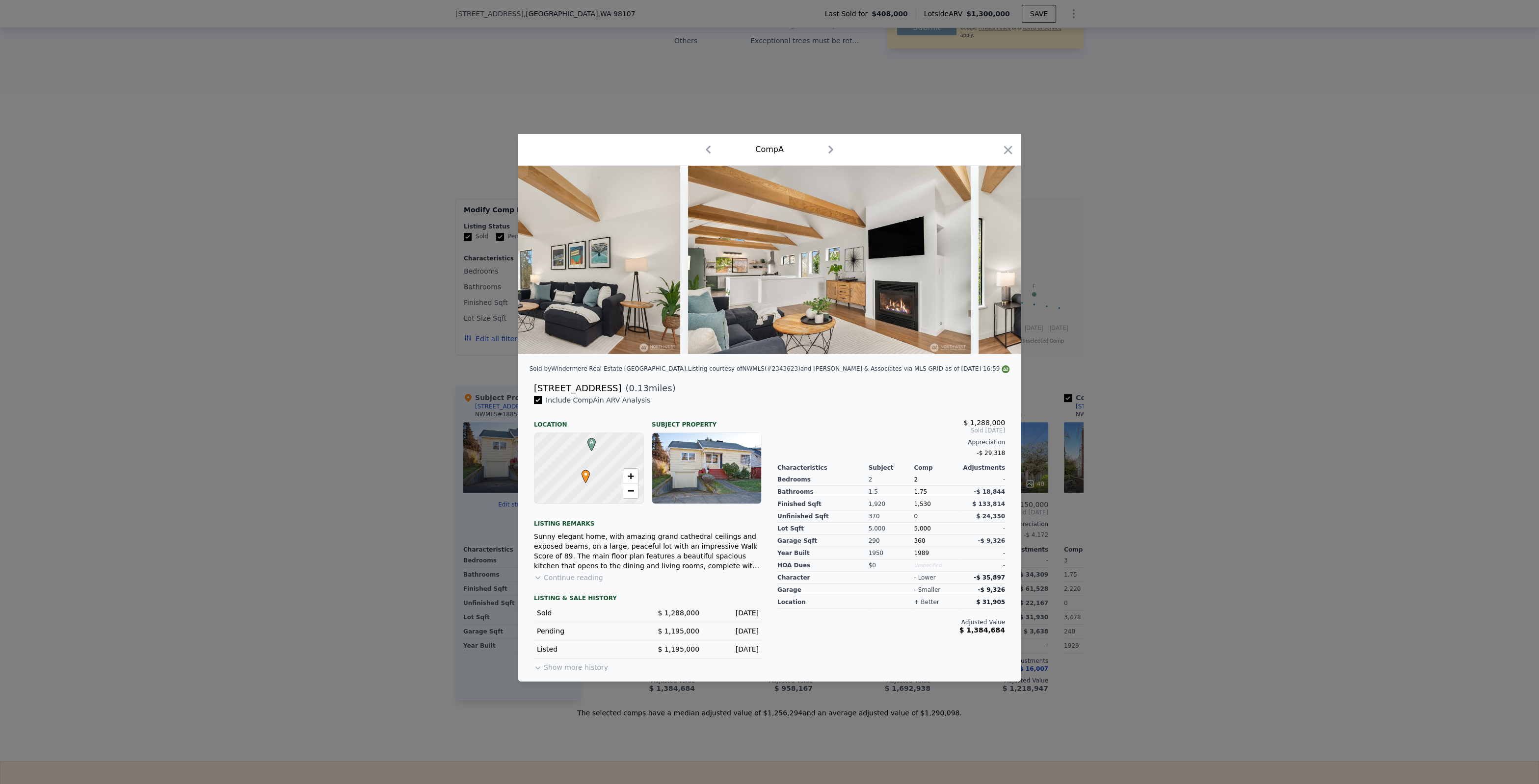
click at [995, 259] on img at bounding box center [1119, 260] width 282 height 188
click at [995, 259] on icon at bounding box center [995, 259] width 6 height 10
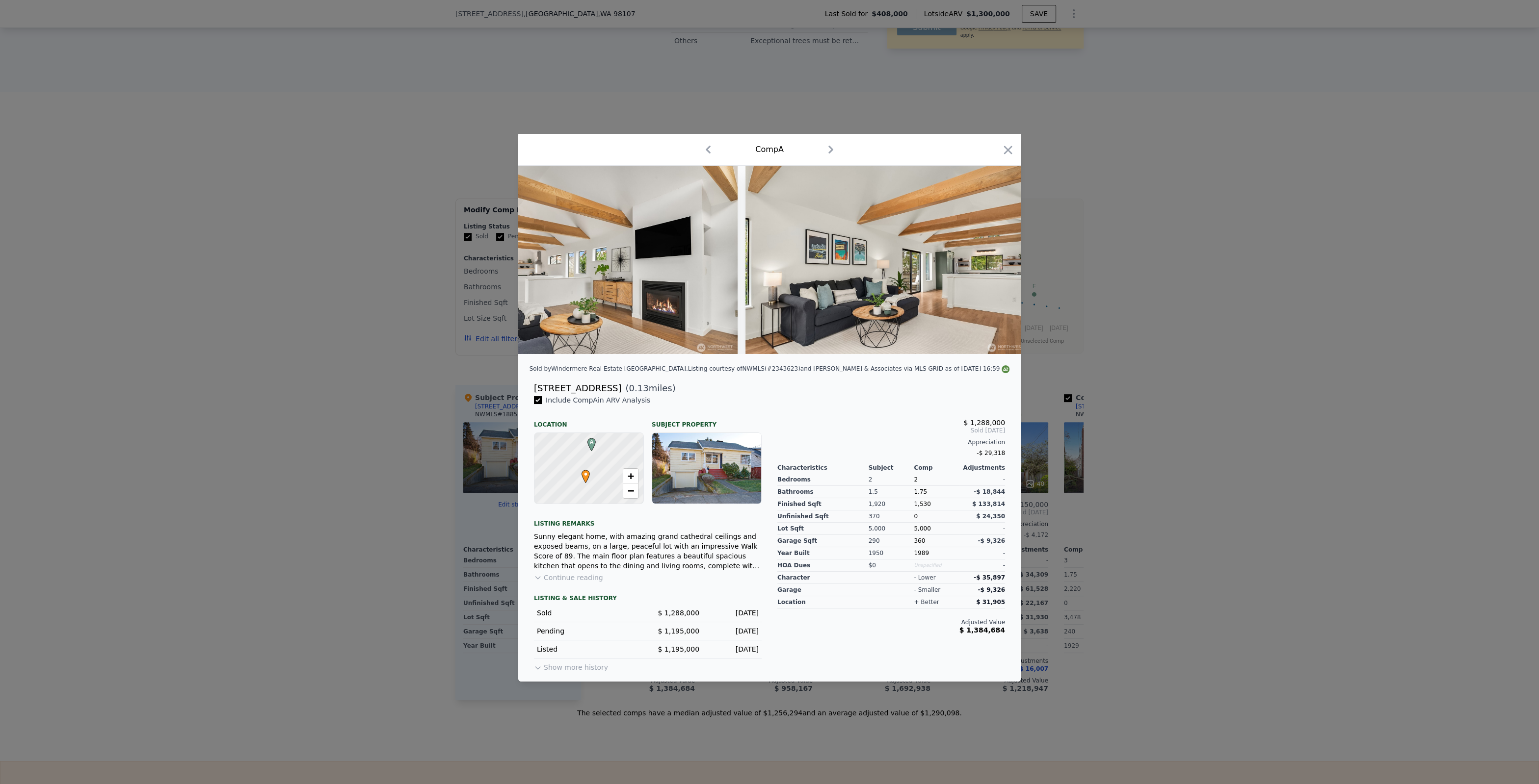
click at [995, 259] on img at bounding box center [886, 260] width 282 height 188
click at [995, 259] on icon at bounding box center [995, 259] width 6 height 10
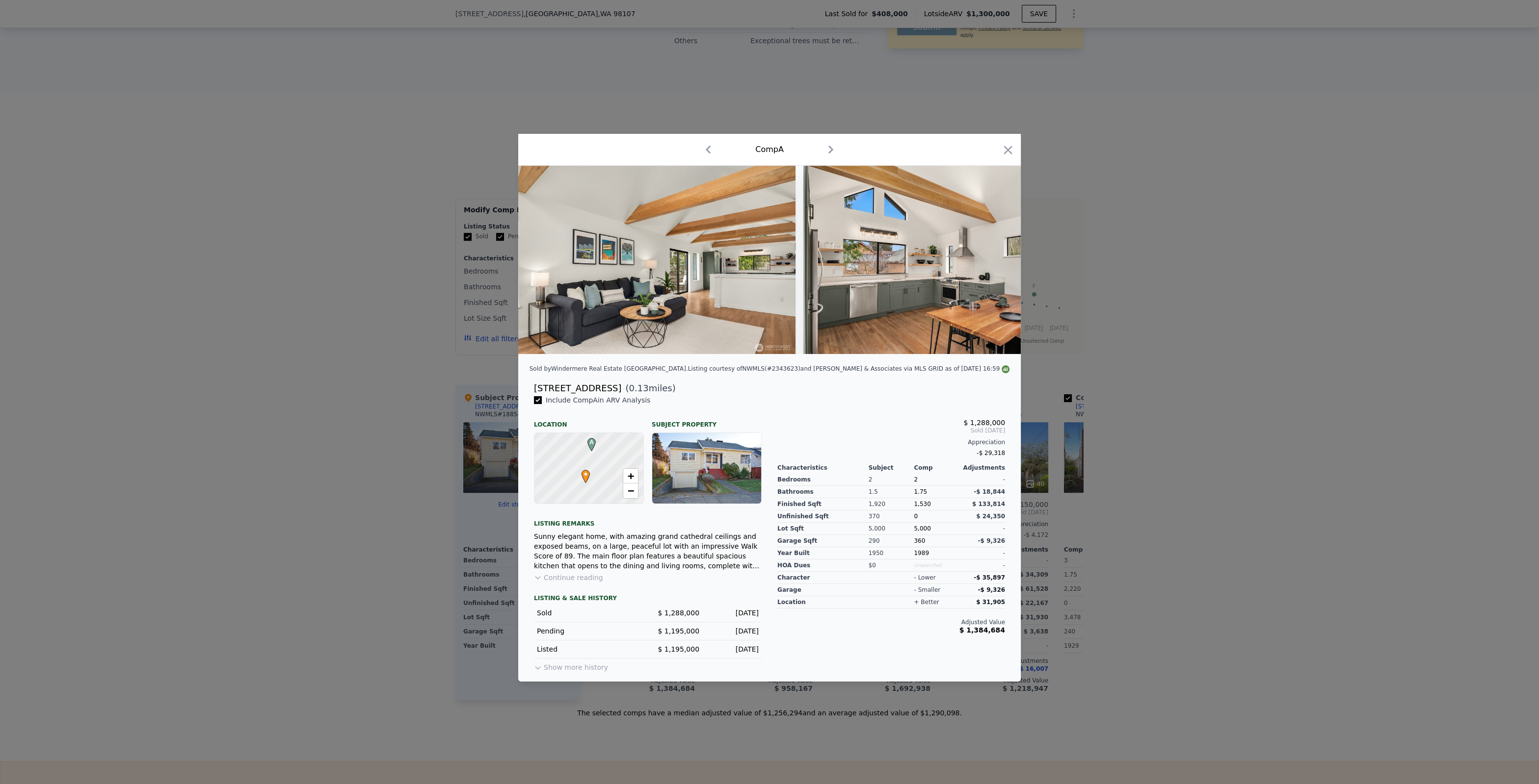
click at [995, 259] on img at bounding box center [944, 260] width 282 height 188
click at [995, 259] on icon at bounding box center [995, 259] width 6 height 10
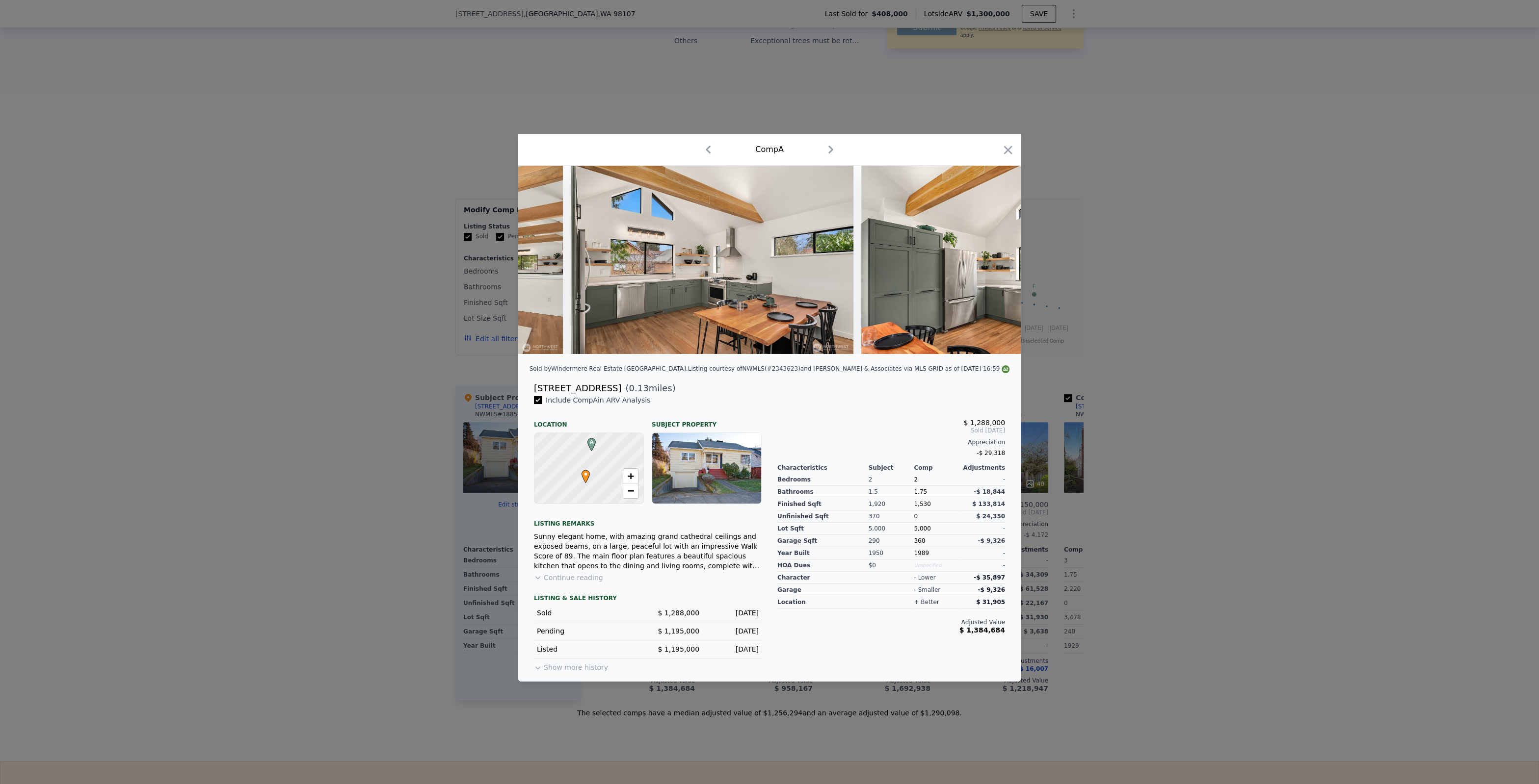
click at [995, 259] on img at bounding box center [1002, 260] width 282 height 188
click at [995, 259] on icon at bounding box center [995, 259] width 6 height 10
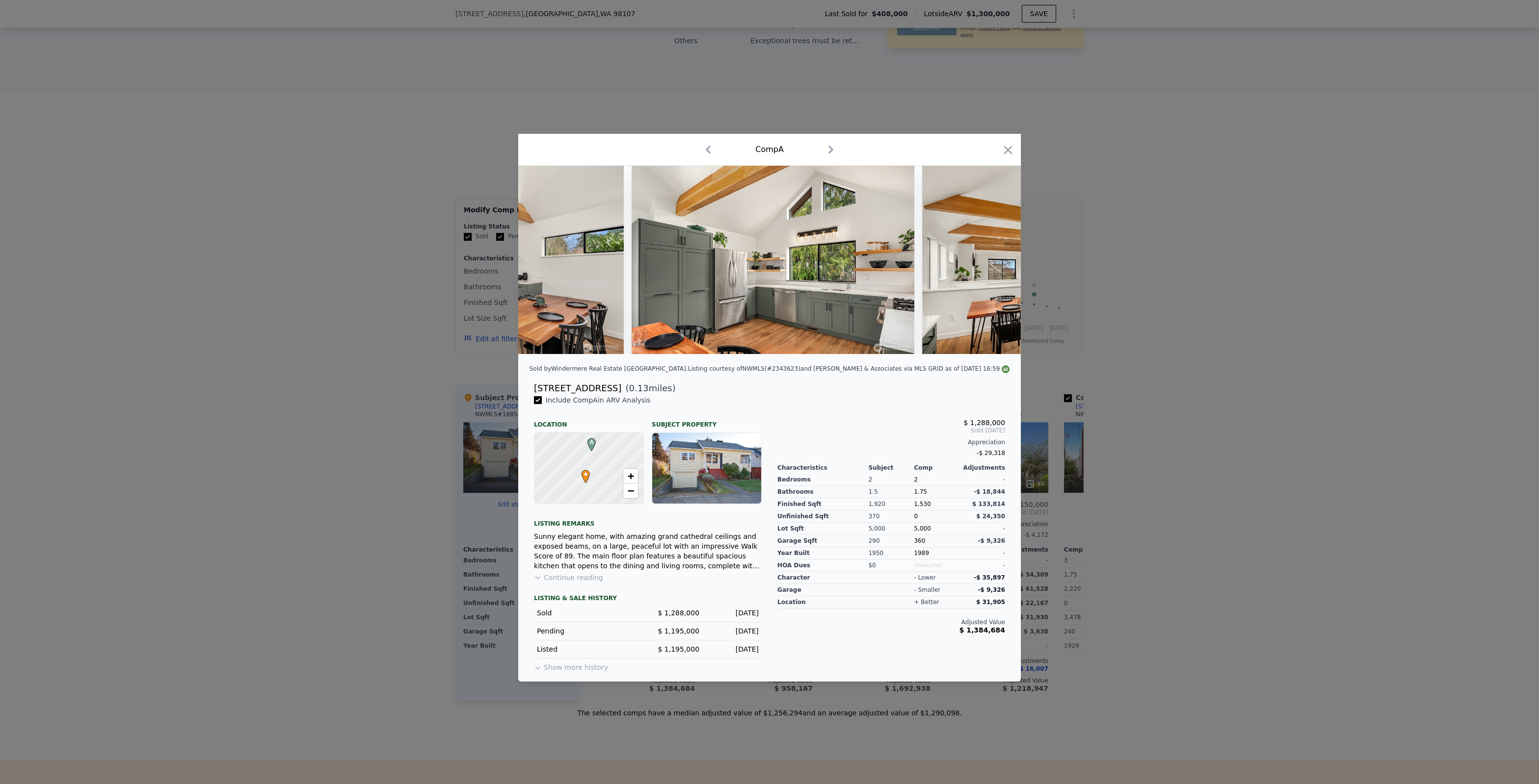
click at [995, 259] on img at bounding box center [1063, 260] width 282 height 188
click at [995, 259] on icon at bounding box center [995, 259] width 6 height 10
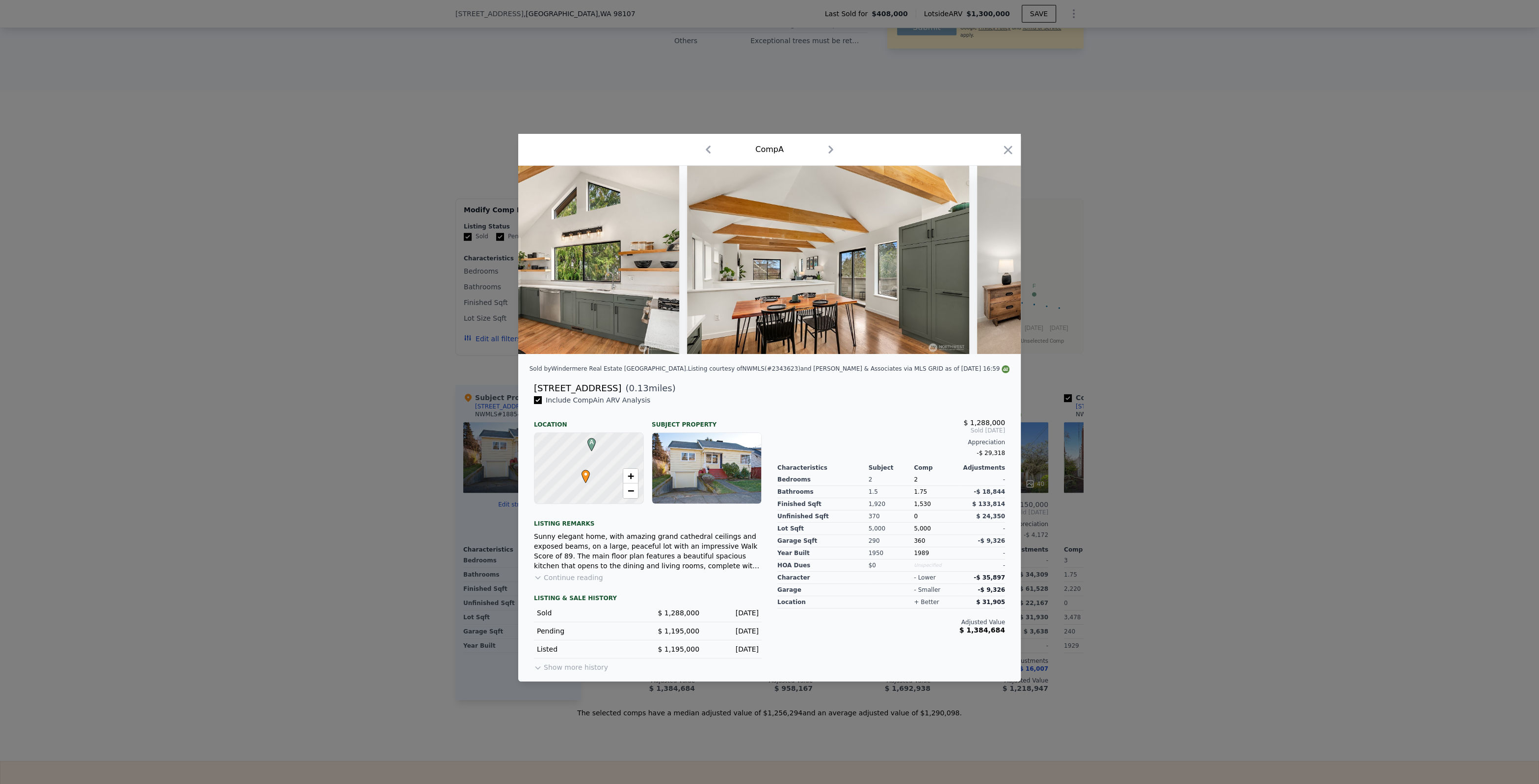
click at [995, 259] on img at bounding box center [1118, 260] width 282 height 188
click at [995, 259] on icon at bounding box center [995, 259] width 6 height 10
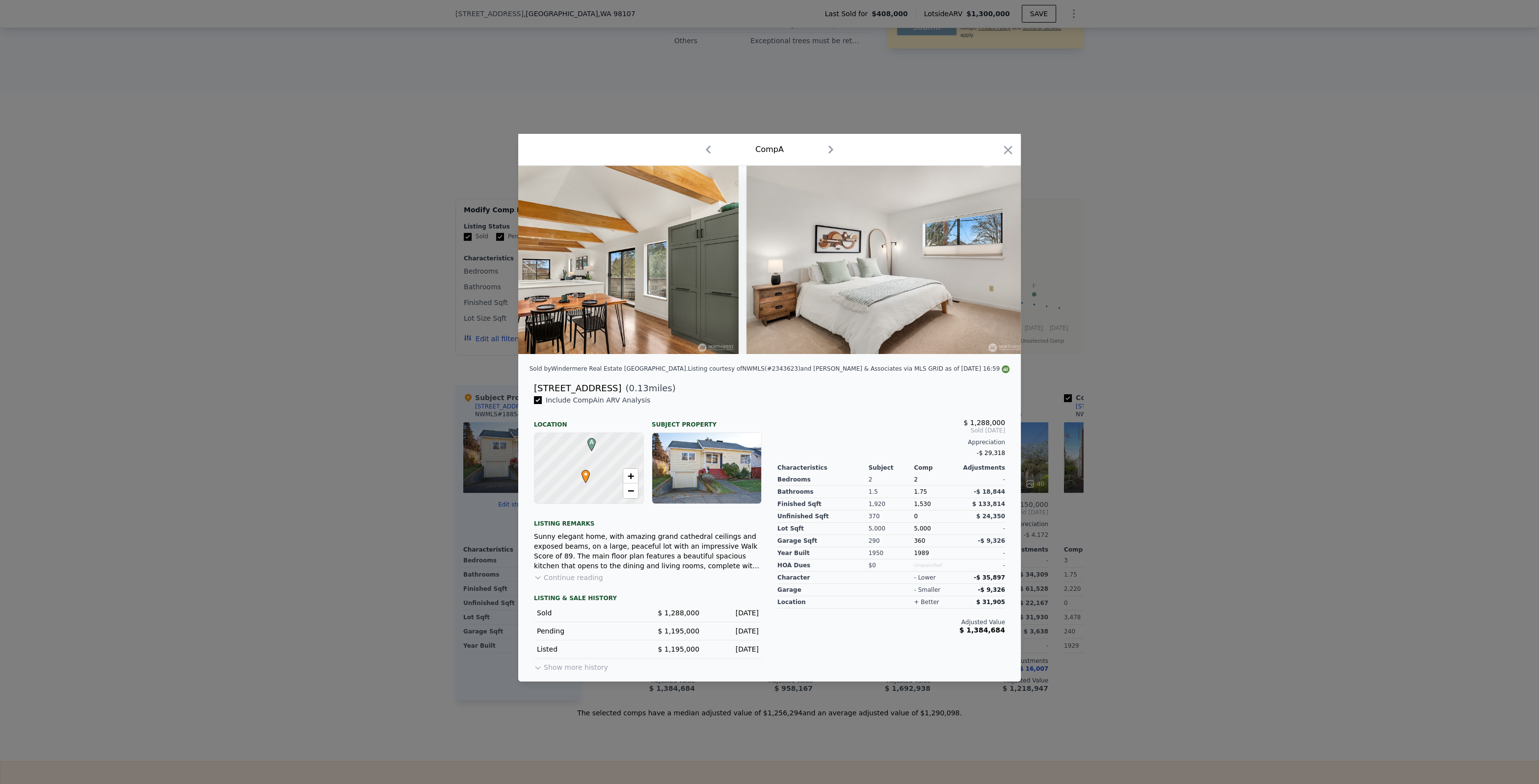
click at [995, 259] on img at bounding box center [887, 260] width 282 height 188
click at [995, 259] on icon at bounding box center [995, 259] width 6 height 10
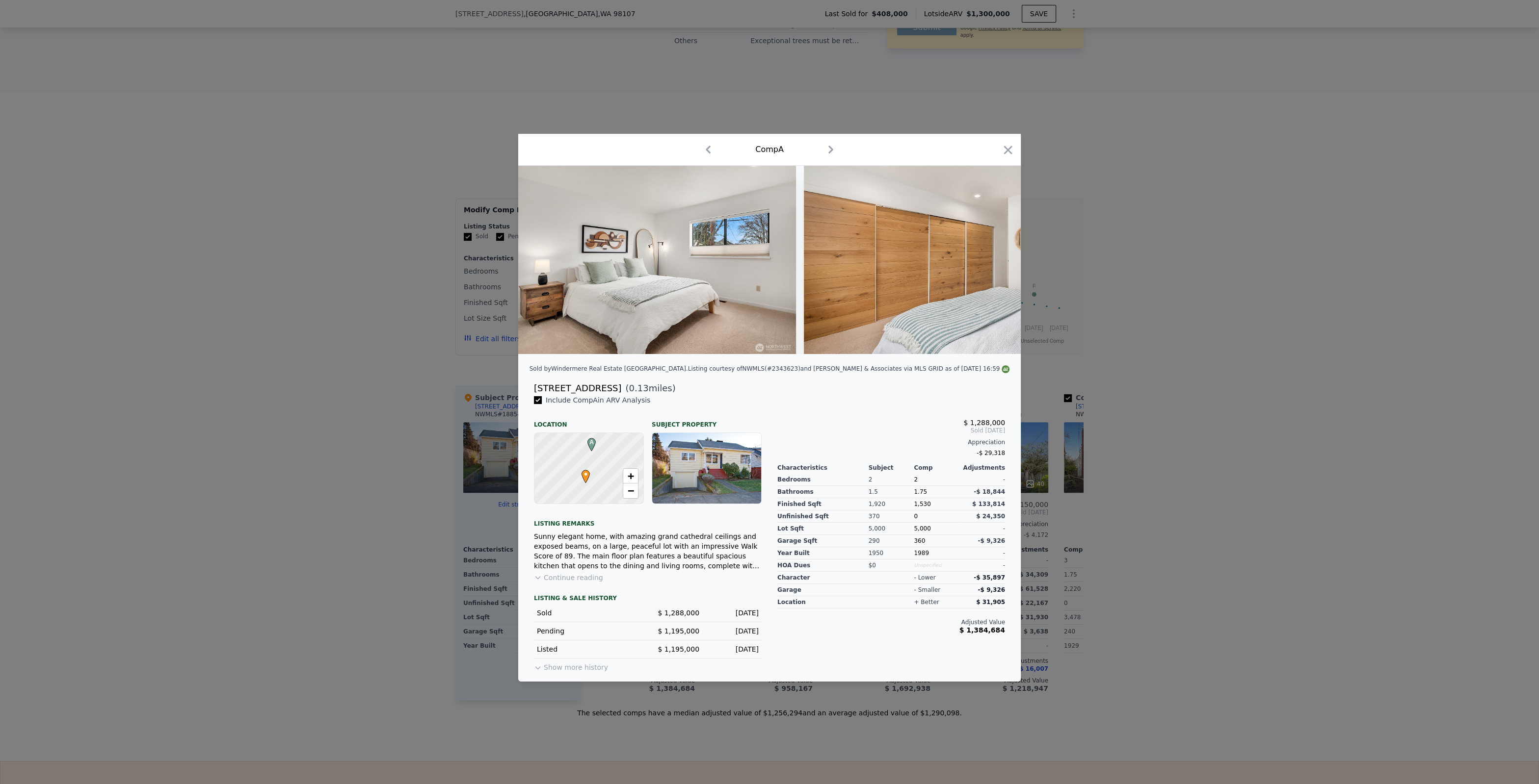
scroll to position [0, 2330]
drag, startPoint x: 1086, startPoint y: 413, endPoint x: 1075, endPoint y: 405, distance: 13.6
click at [1079, 407] on div at bounding box center [770, 392] width 1539 height 784
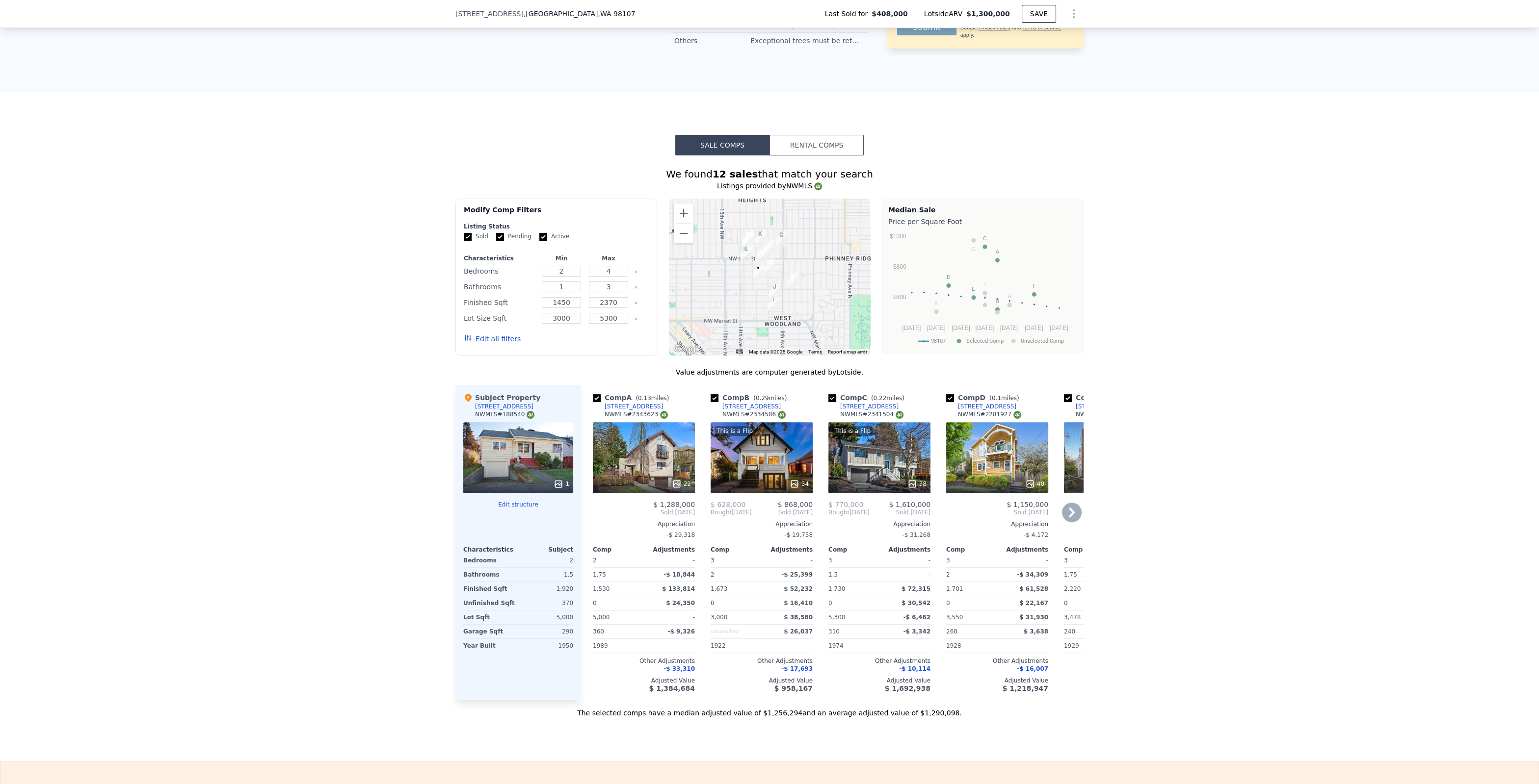
click at [1073, 511] on icon at bounding box center [1071, 512] width 19 height 19
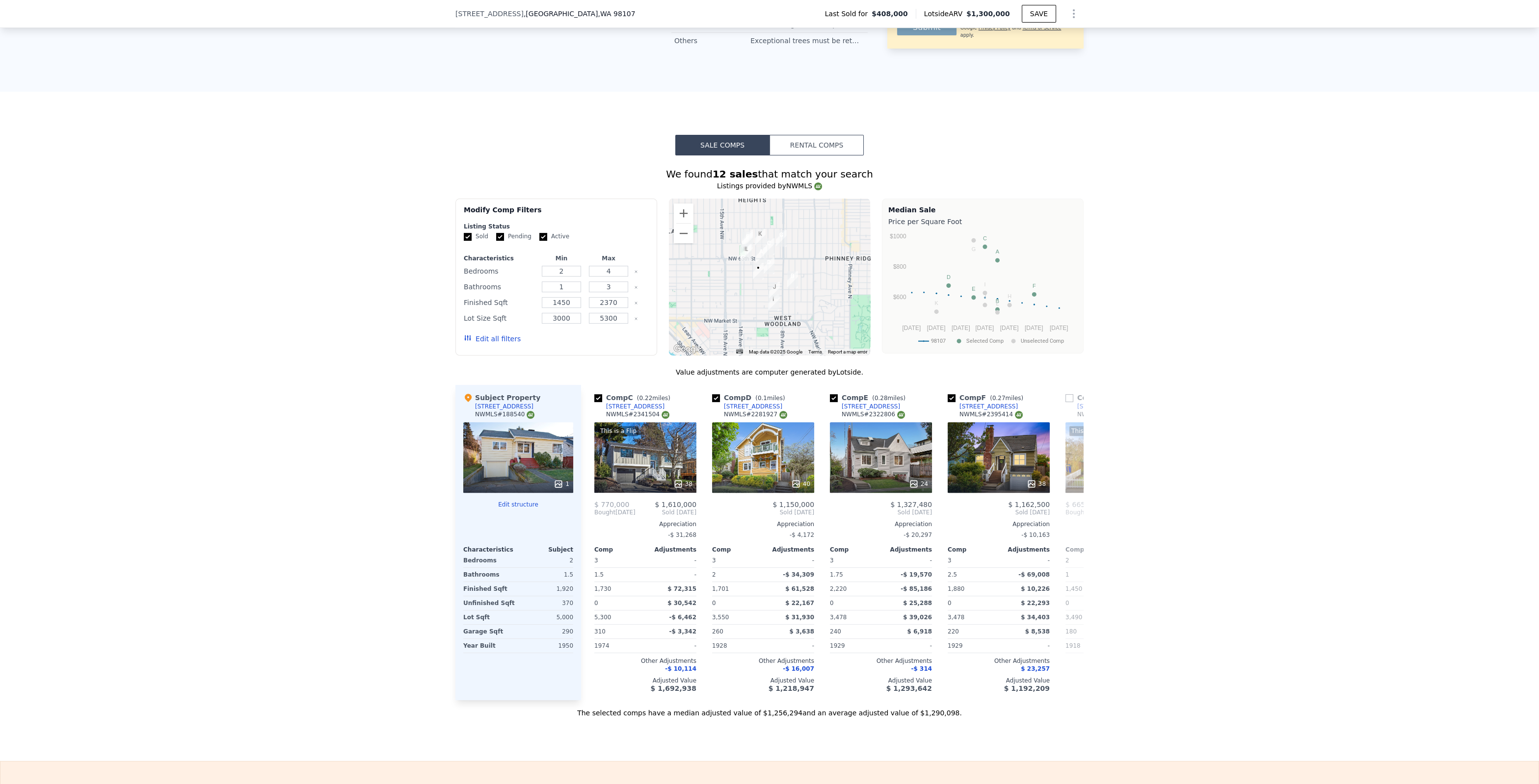
scroll to position [0, 236]
click at [1066, 507] on icon at bounding box center [1071, 512] width 19 height 19
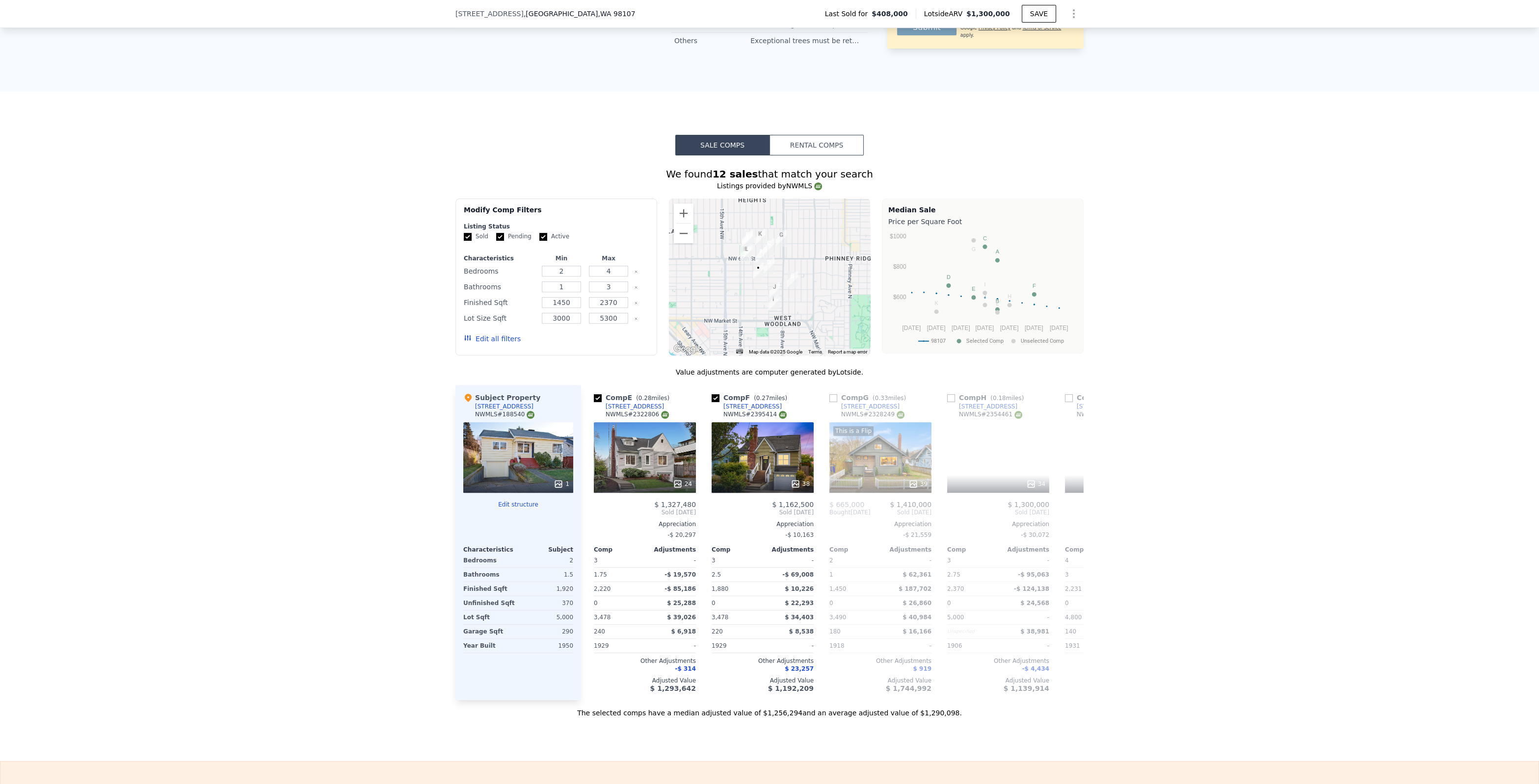
scroll to position [0, 471]
click at [680, 481] on icon at bounding box center [676, 484] width 7 height 7
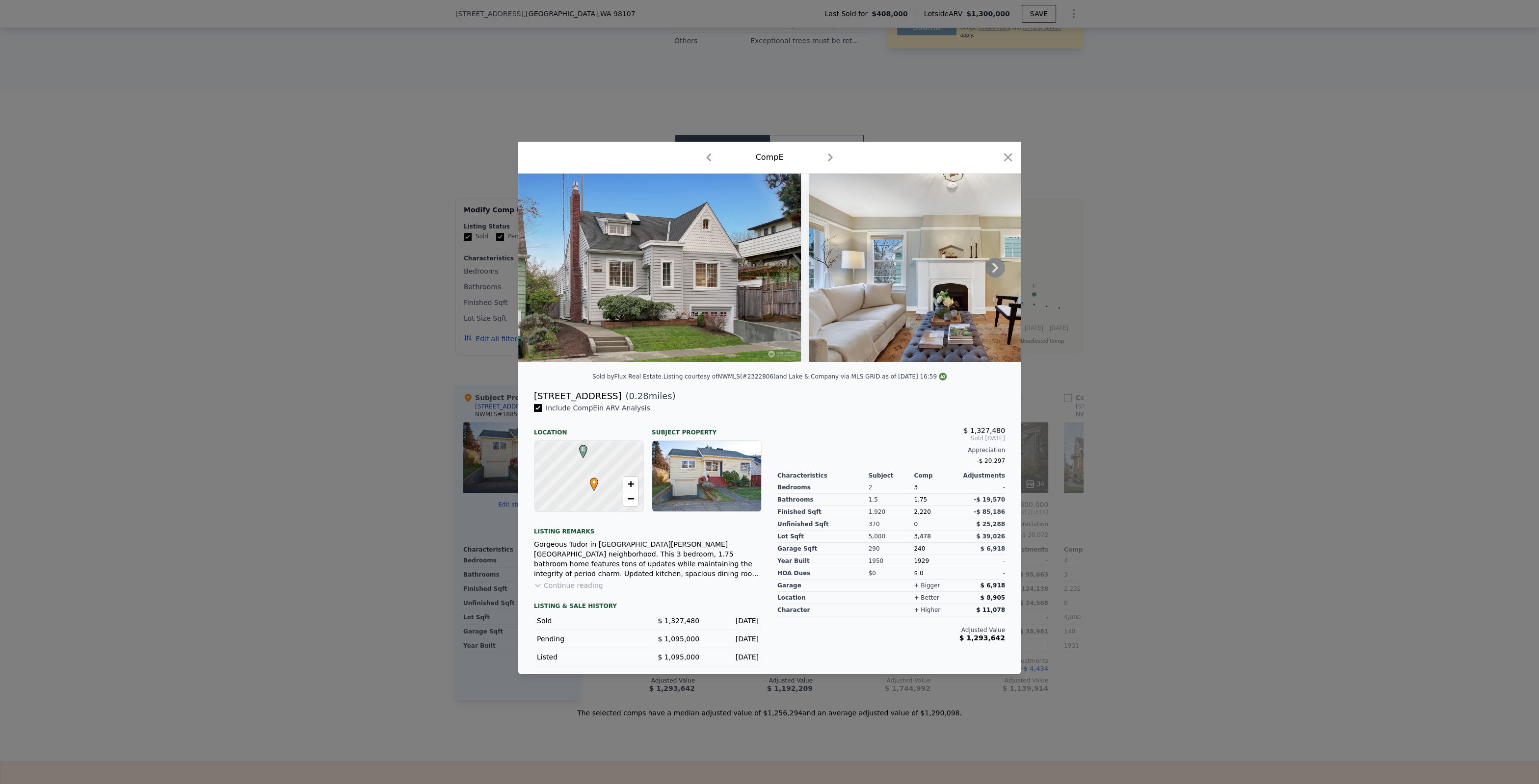
click at [998, 262] on icon at bounding box center [995, 268] width 19 height 19
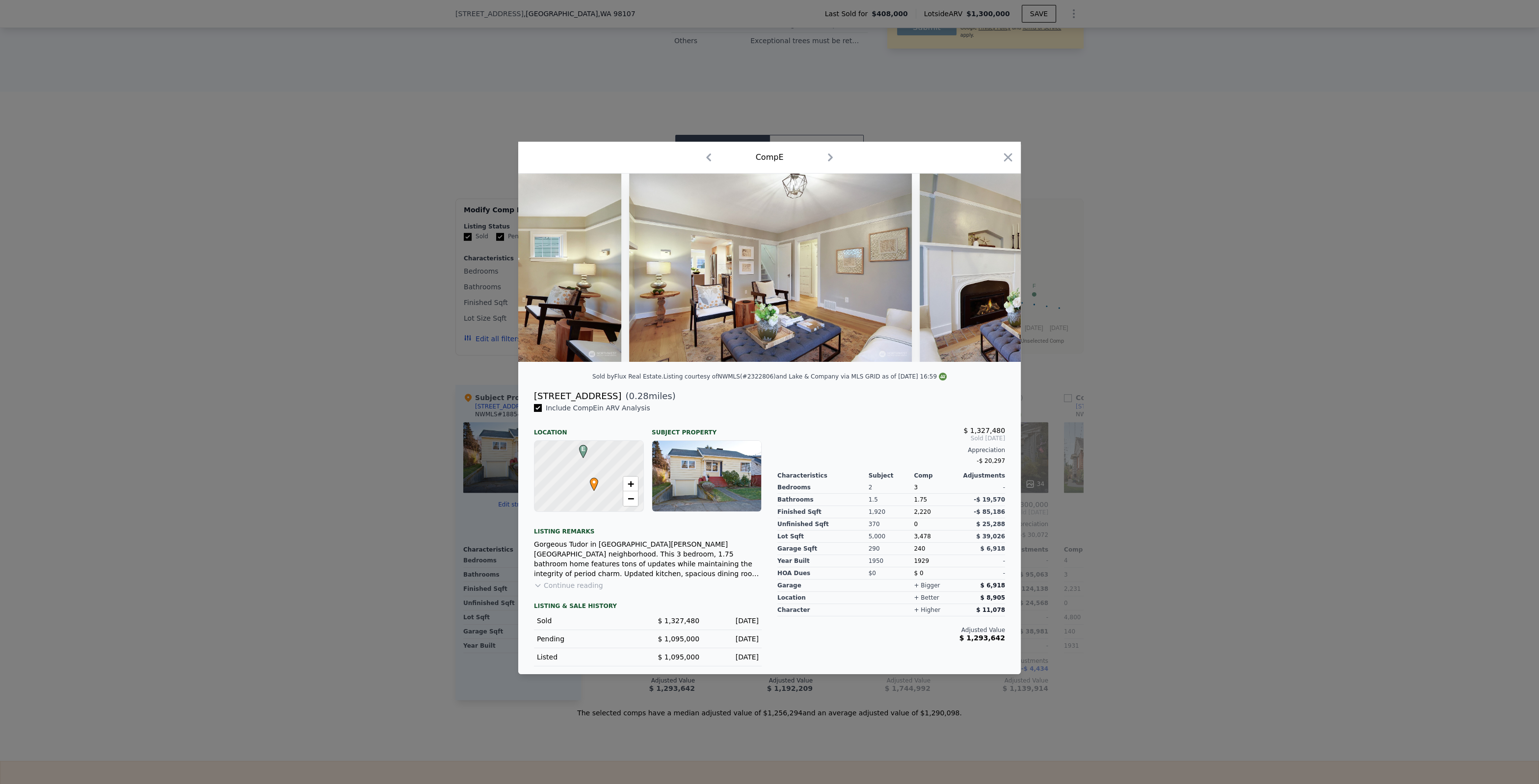
click at [997, 262] on img at bounding box center [1060, 268] width 282 height 188
click at [998, 262] on icon at bounding box center [995, 268] width 19 height 19
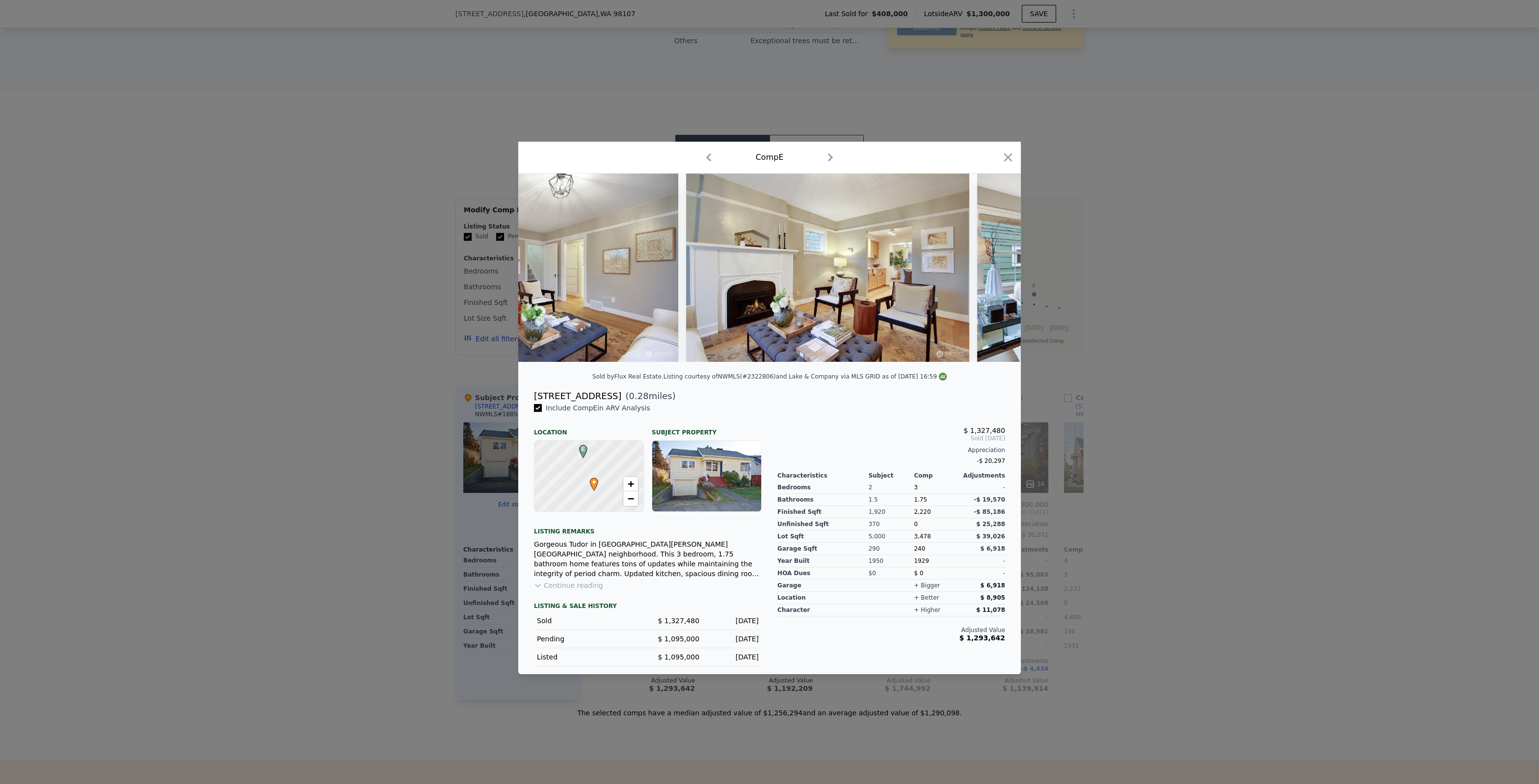
scroll to position [0, 706]
click at [997, 262] on img at bounding box center [1116, 268] width 282 height 188
click at [998, 262] on icon at bounding box center [995, 268] width 19 height 19
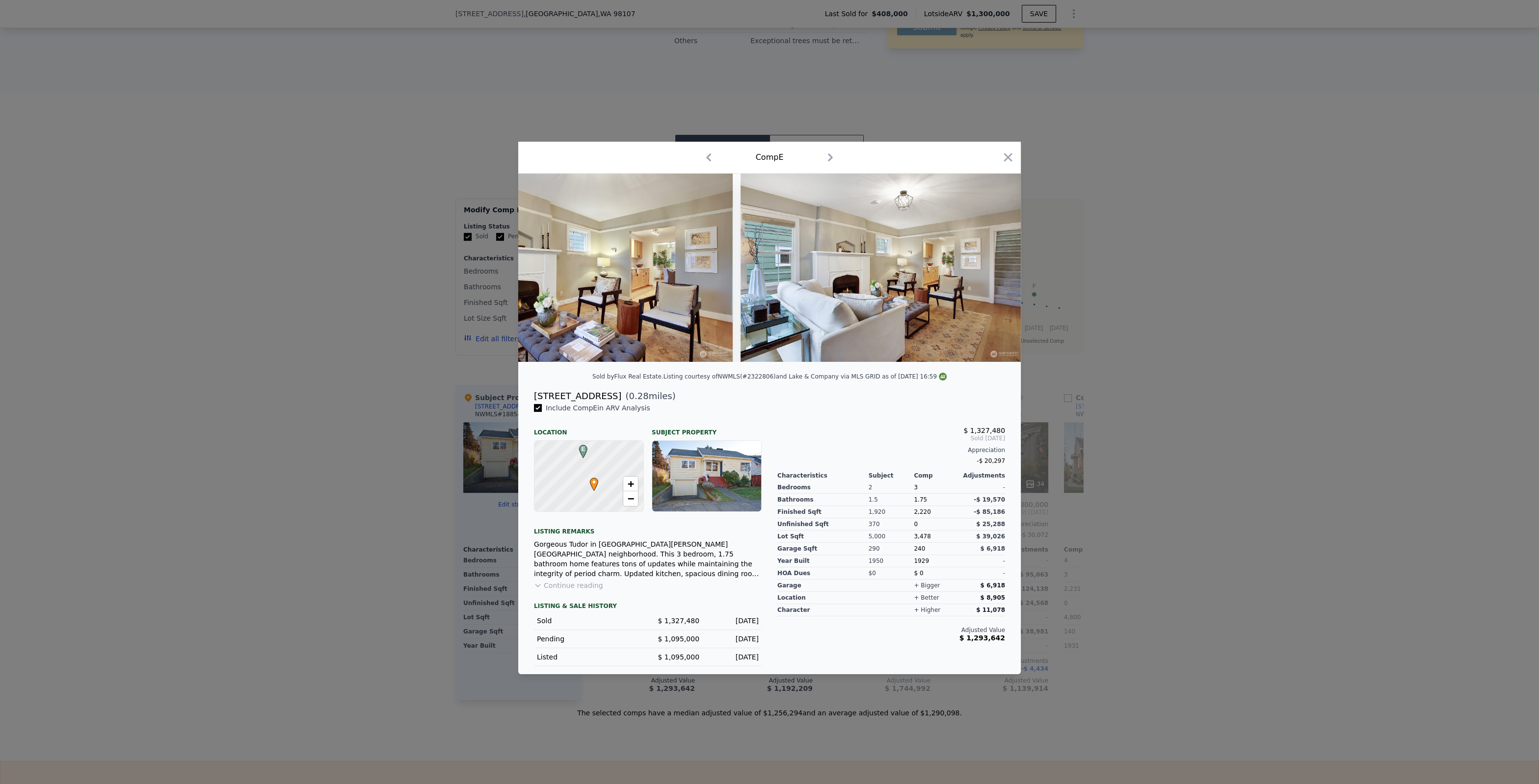
click at [997, 262] on img at bounding box center [881, 268] width 282 height 188
click at [998, 262] on icon at bounding box center [995, 268] width 19 height 19
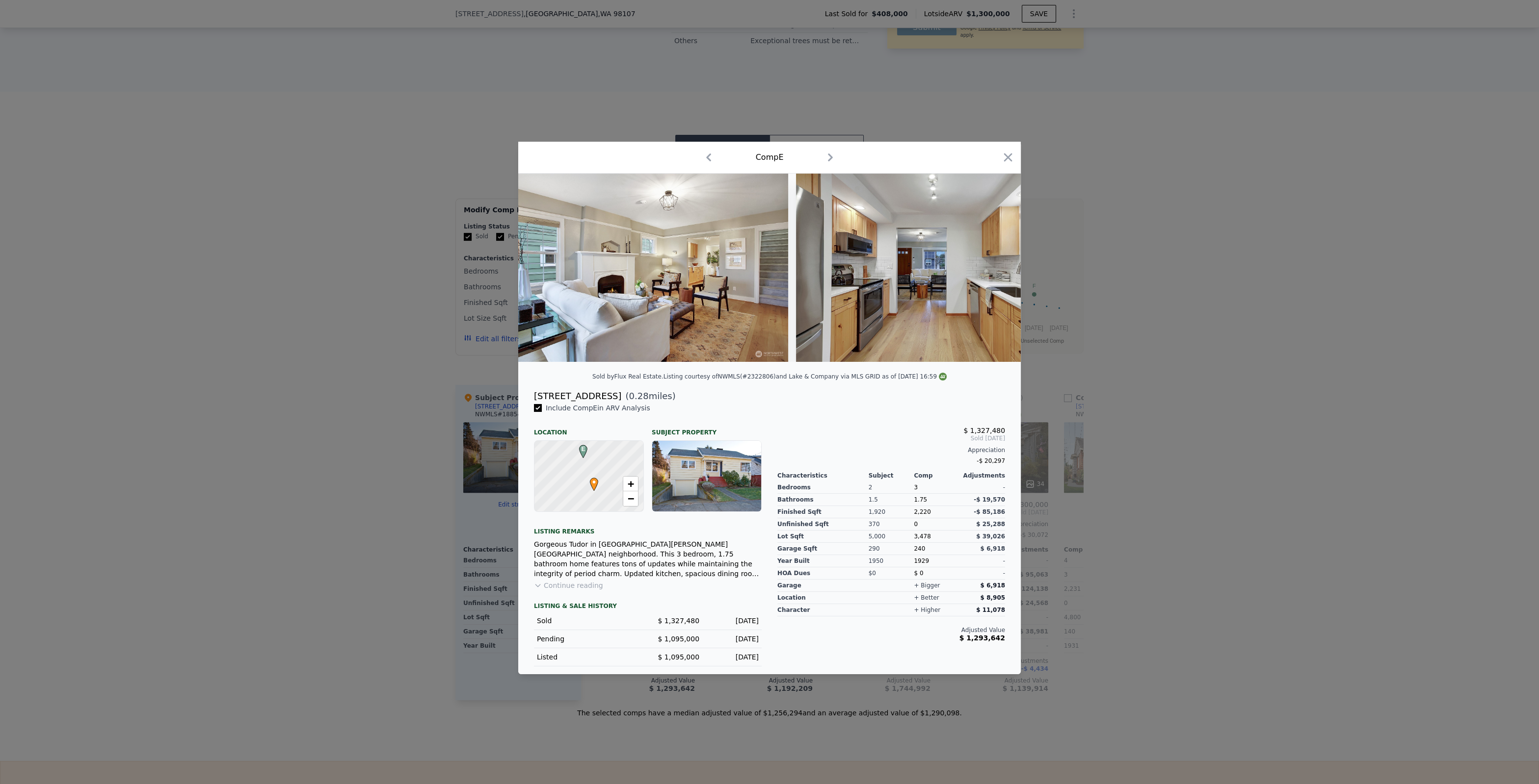
click at [998, 262] on img at bounding box center [936, 268] width 282 height 188
click at [998, 262] on icon at bounding box center [995, 268] width 19 height 19
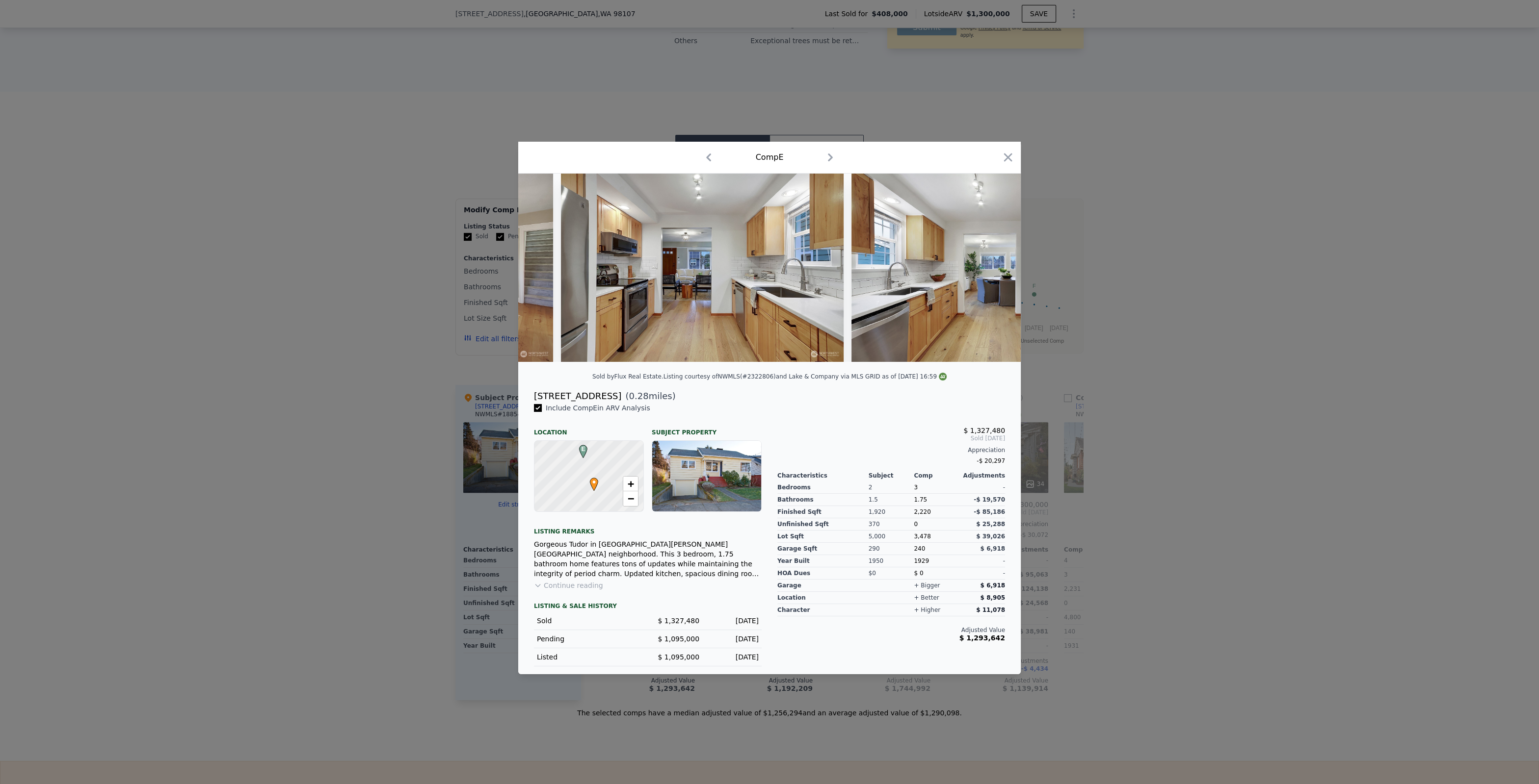
click at [998, 262] on img at bounding box center [992, 268] width 282 height 188
click at [998, 262] on icon at bounding box center [995, 268] width 19 height 19
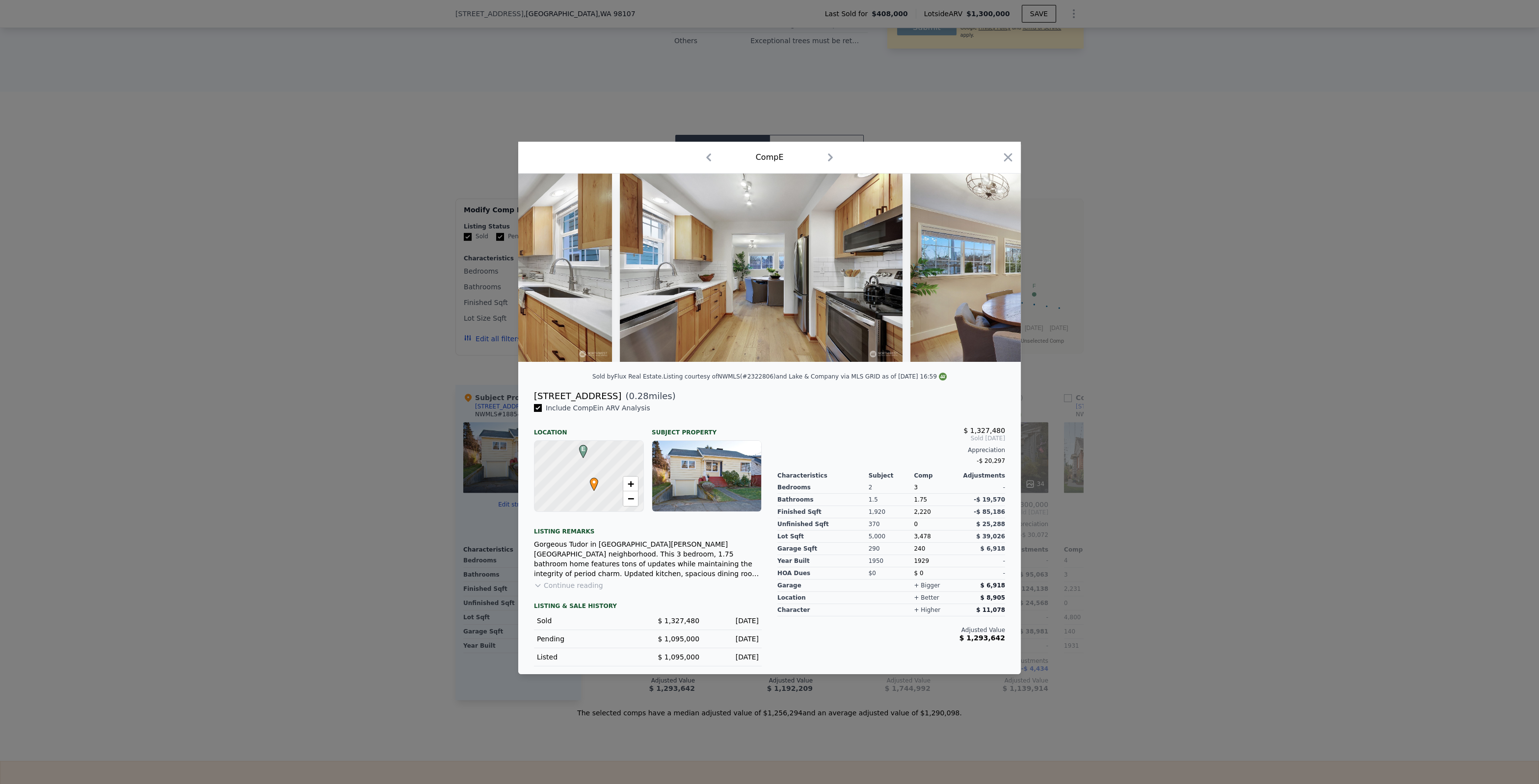
click at [998, 262] on img at bounding box center [1051, 268] width 282 height 188
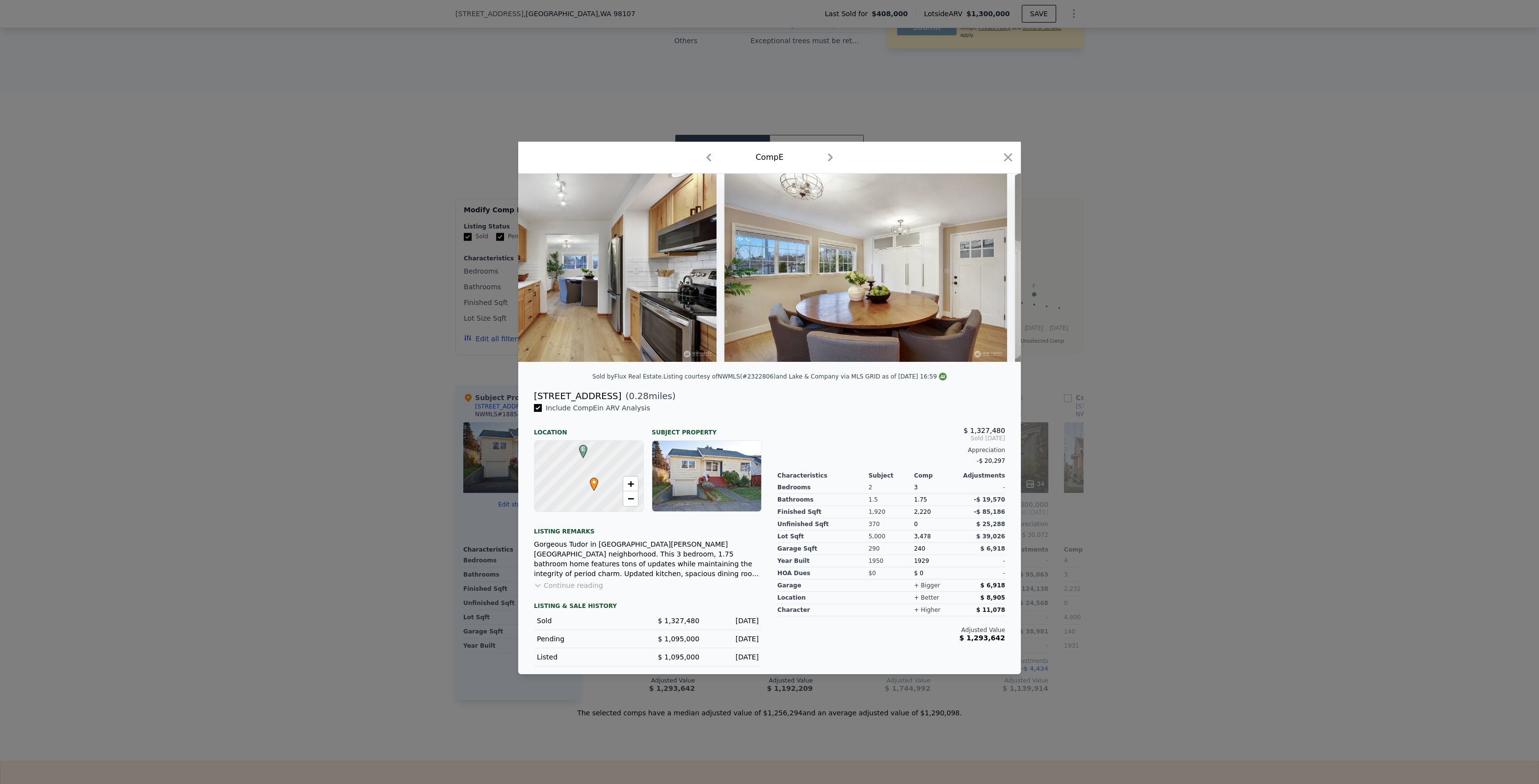
click at [997, 262] on img at bounding box center [865, 268] width 282 height 188
click at [998, 262] on div at bounding box center [770, 268] width 503 height 188
click at [998, 262] on icon at bounding box center [995, 268] width 19 height 19
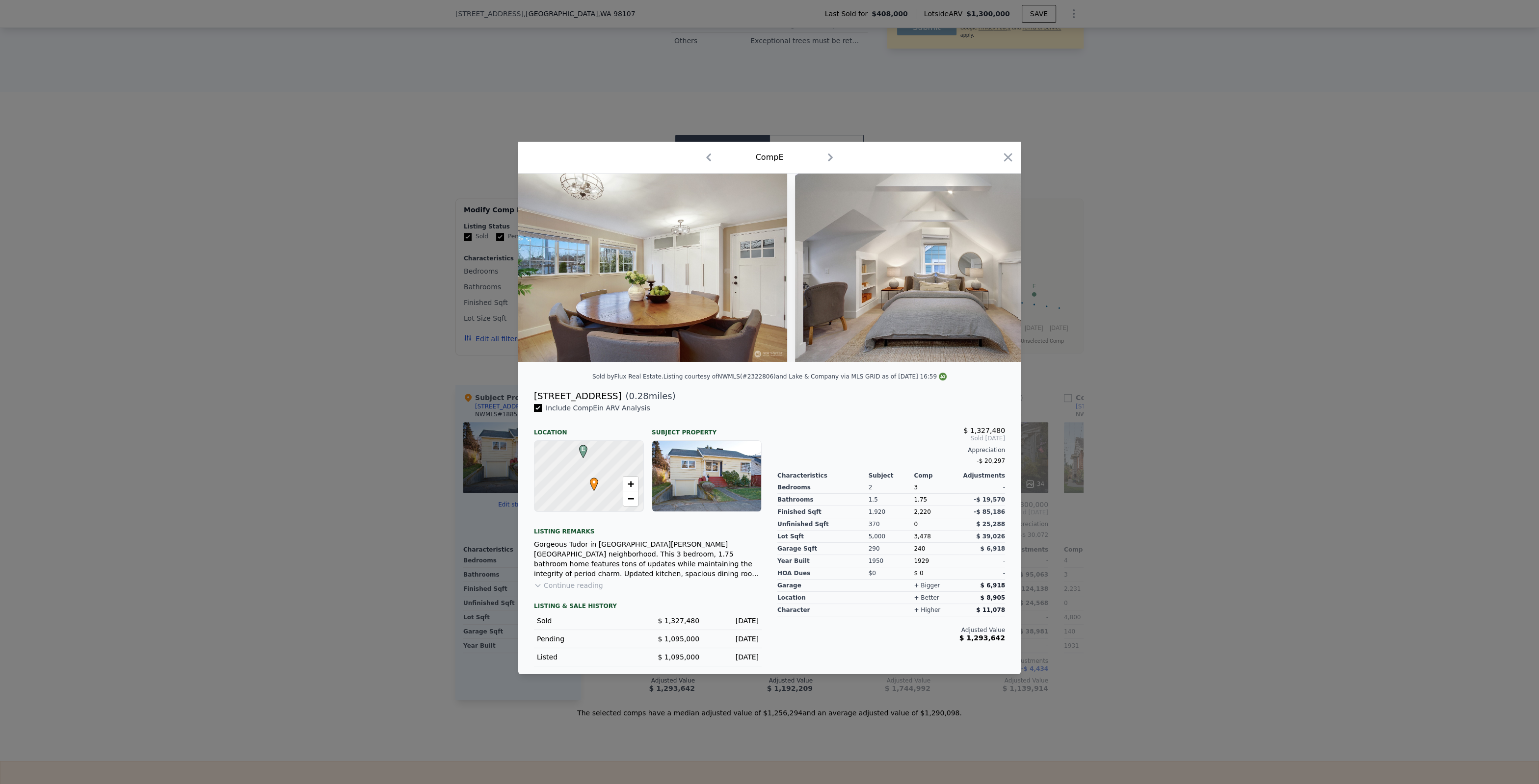
click at [997, 262] on img at bounding box center [936, 268] width 282 height 188
click at [998, 262] on icon at bounding box center [995, 268] width 19 height 19
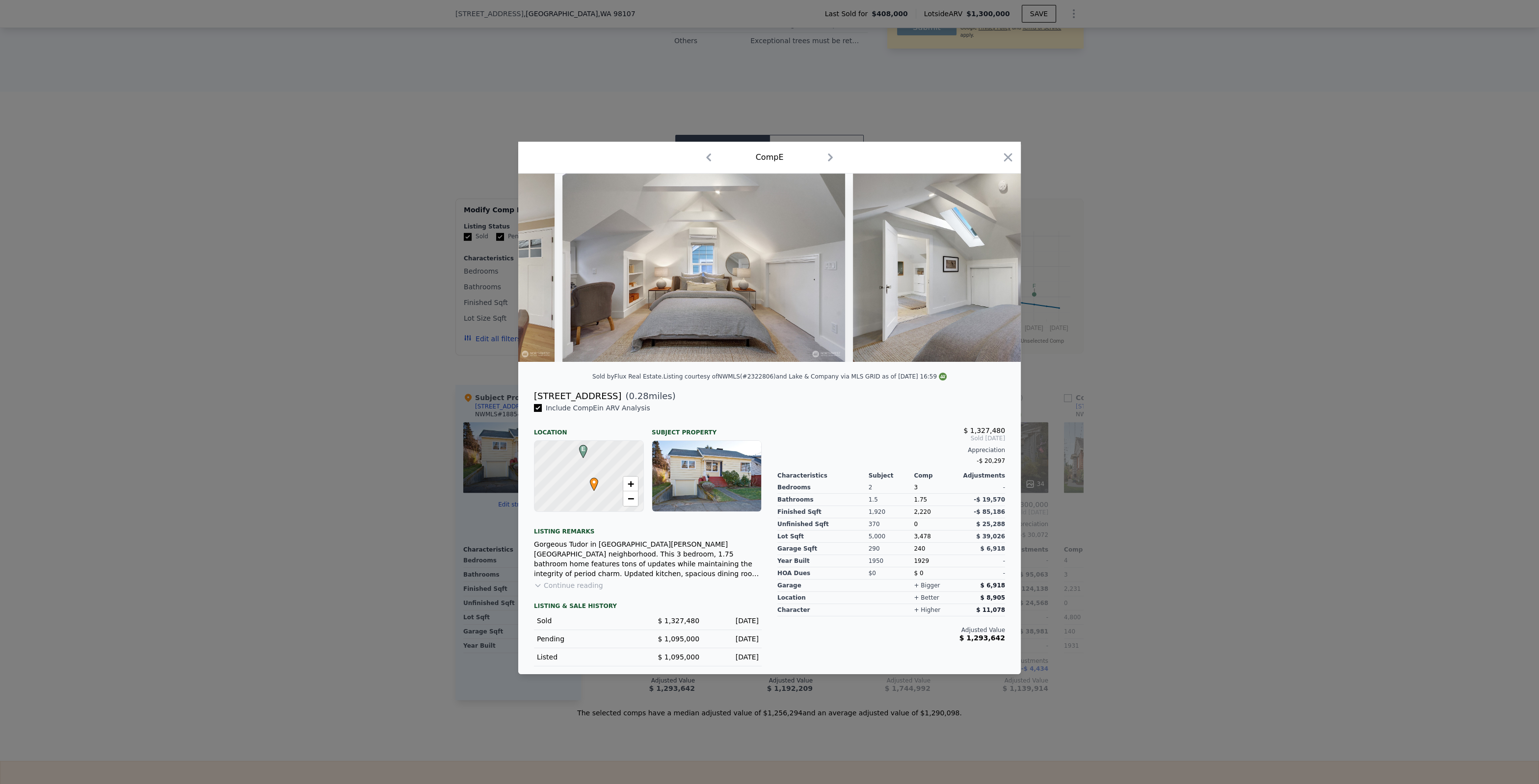
click at [998, 262] on img at bounding box center [994, 268] width 283 height 188
click at [998, 262] on icon at bounding box center [995, 268] width 19 height 19
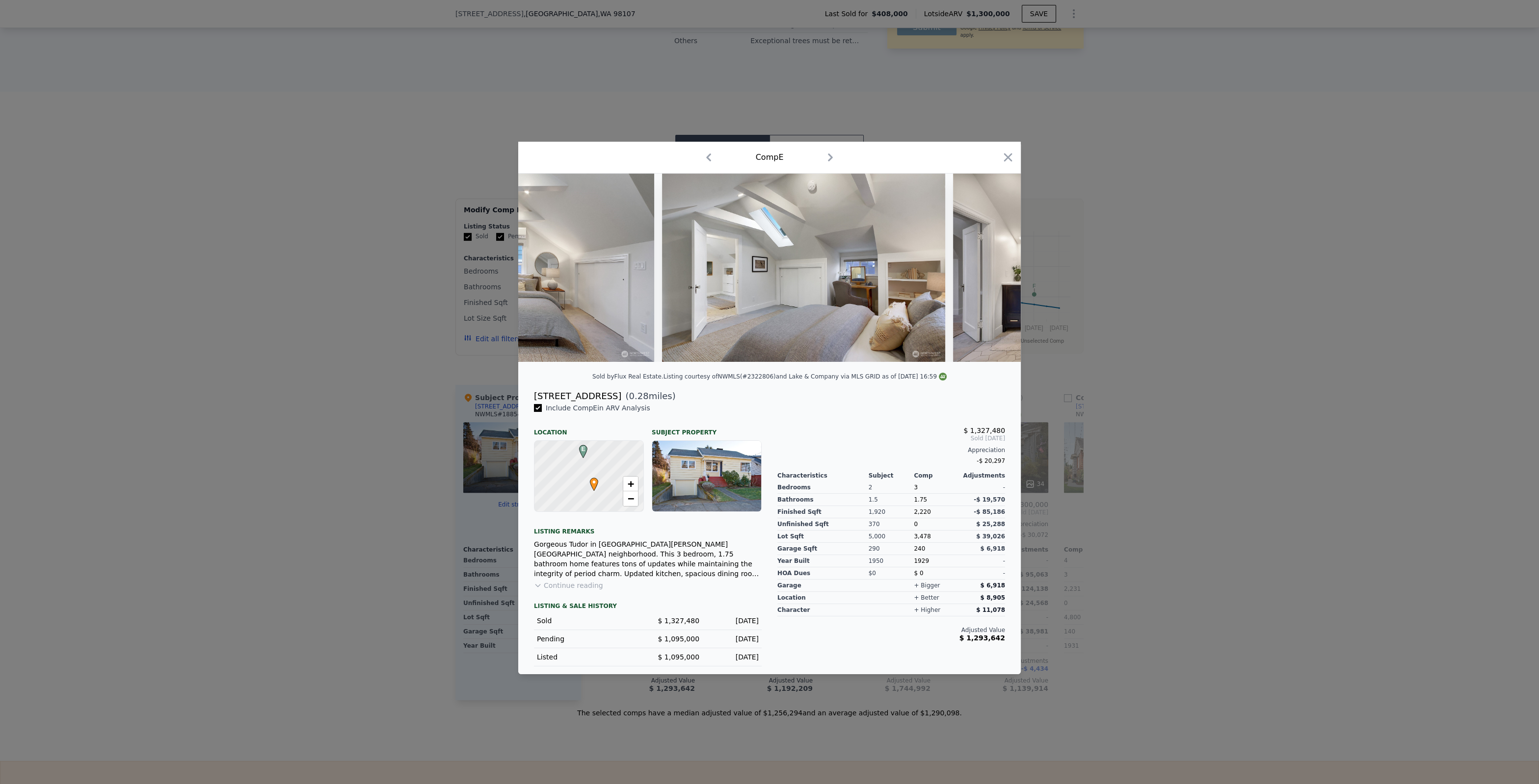
click at [998, 262] on img at bounding box center [1093, 268] width 282 height 188
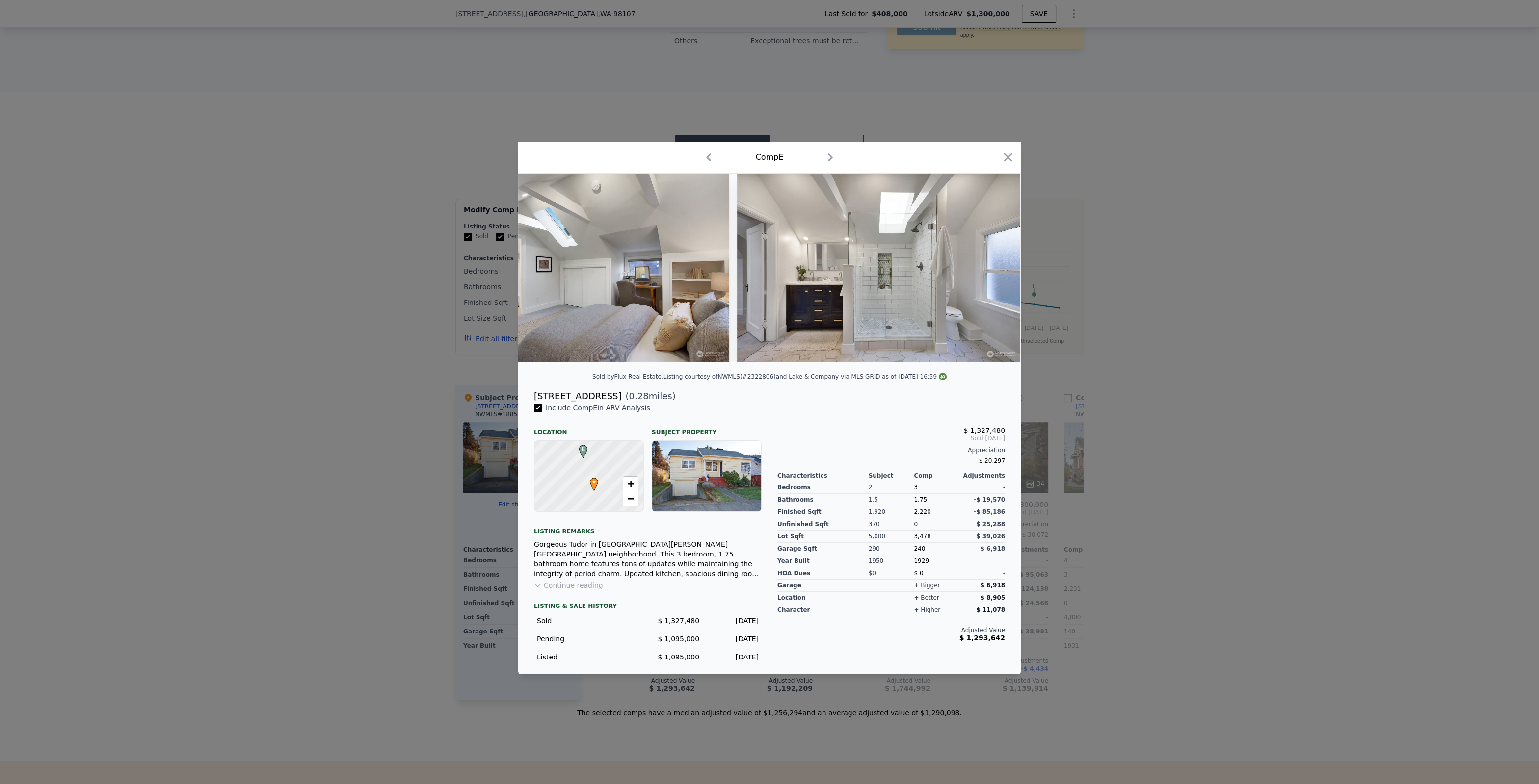
click at [997, 262] on img at bounding box center [878, 268] width 282 height 188
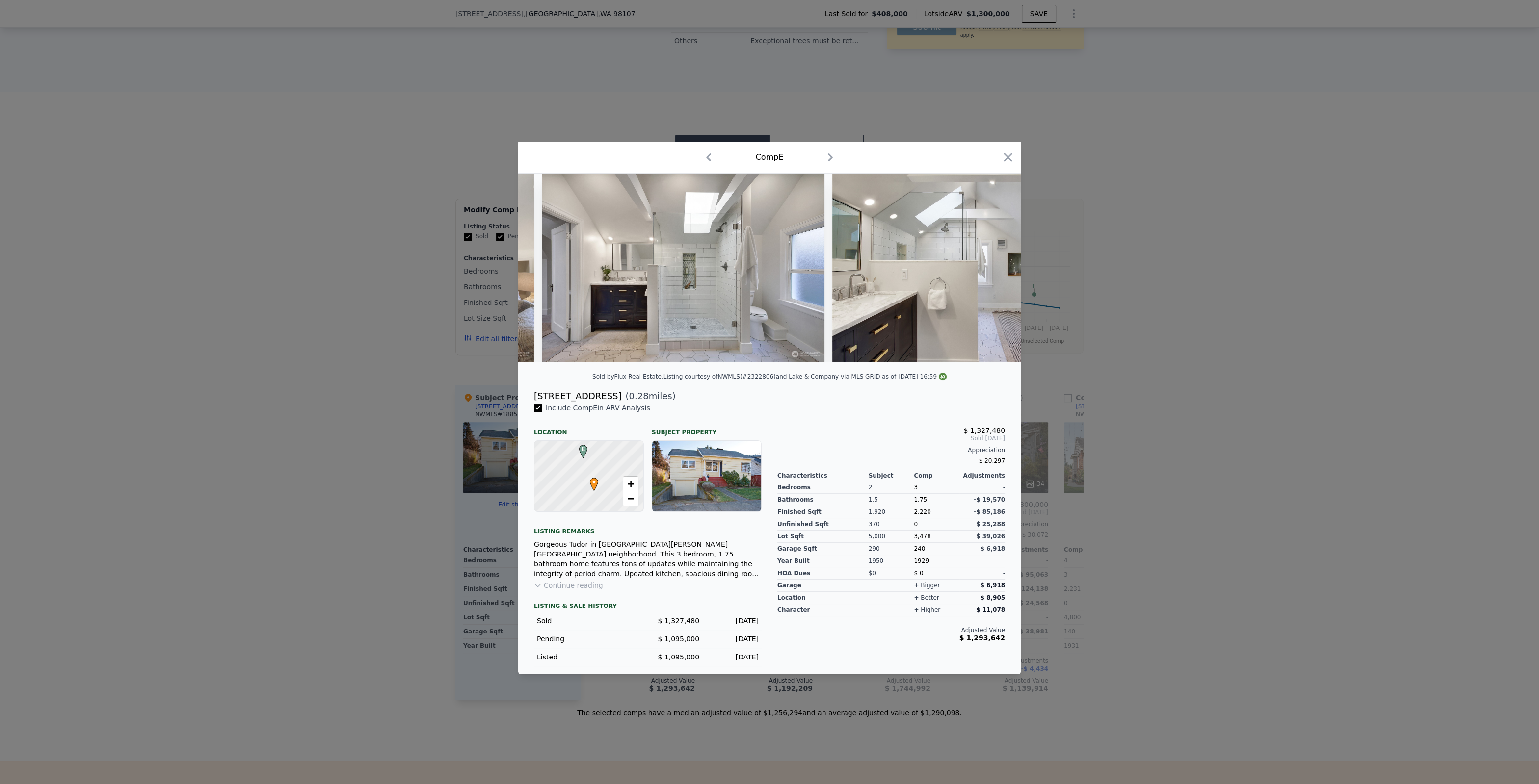
click at [998, 262] on img at bounding box center [973, 268] width 282 height 188
click at [1051, 399] on div at bounding box center [770, 392] width 1539 height 784
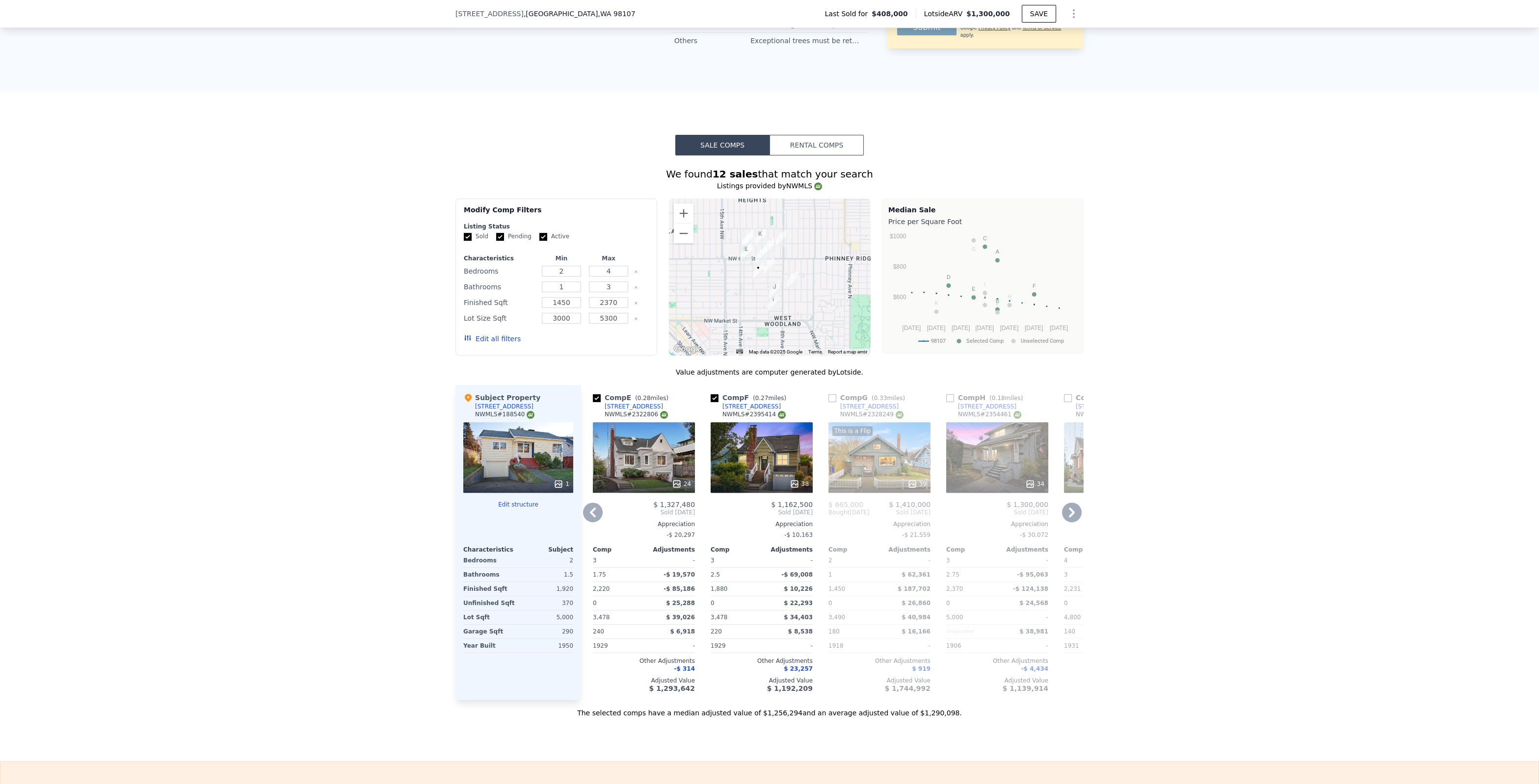
click at [921, 481] on div "39" at bounding box center [917, 484] width 19 height 10
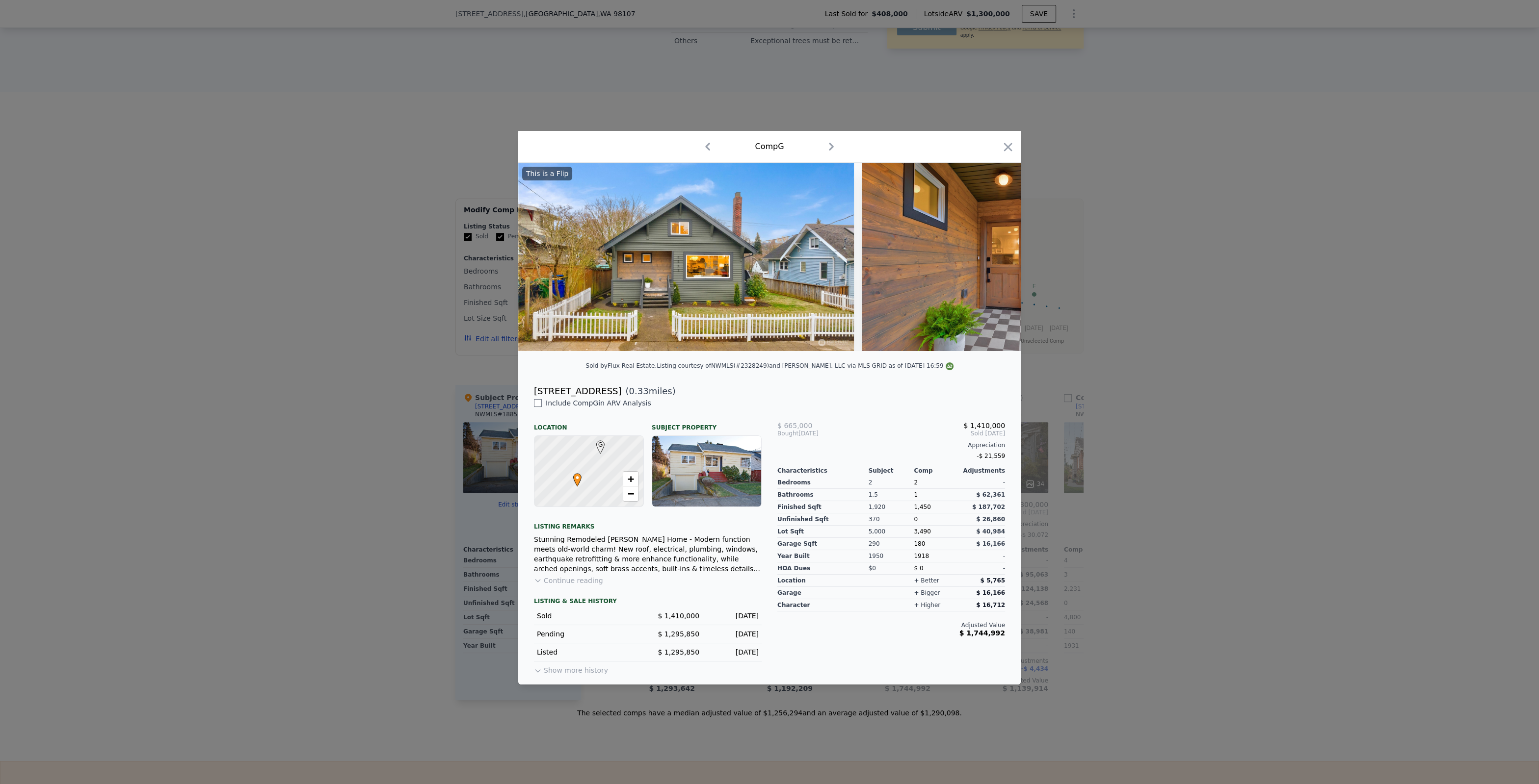
click at [837, 275] on img at bounding box center [686, 257] width 336 height 188
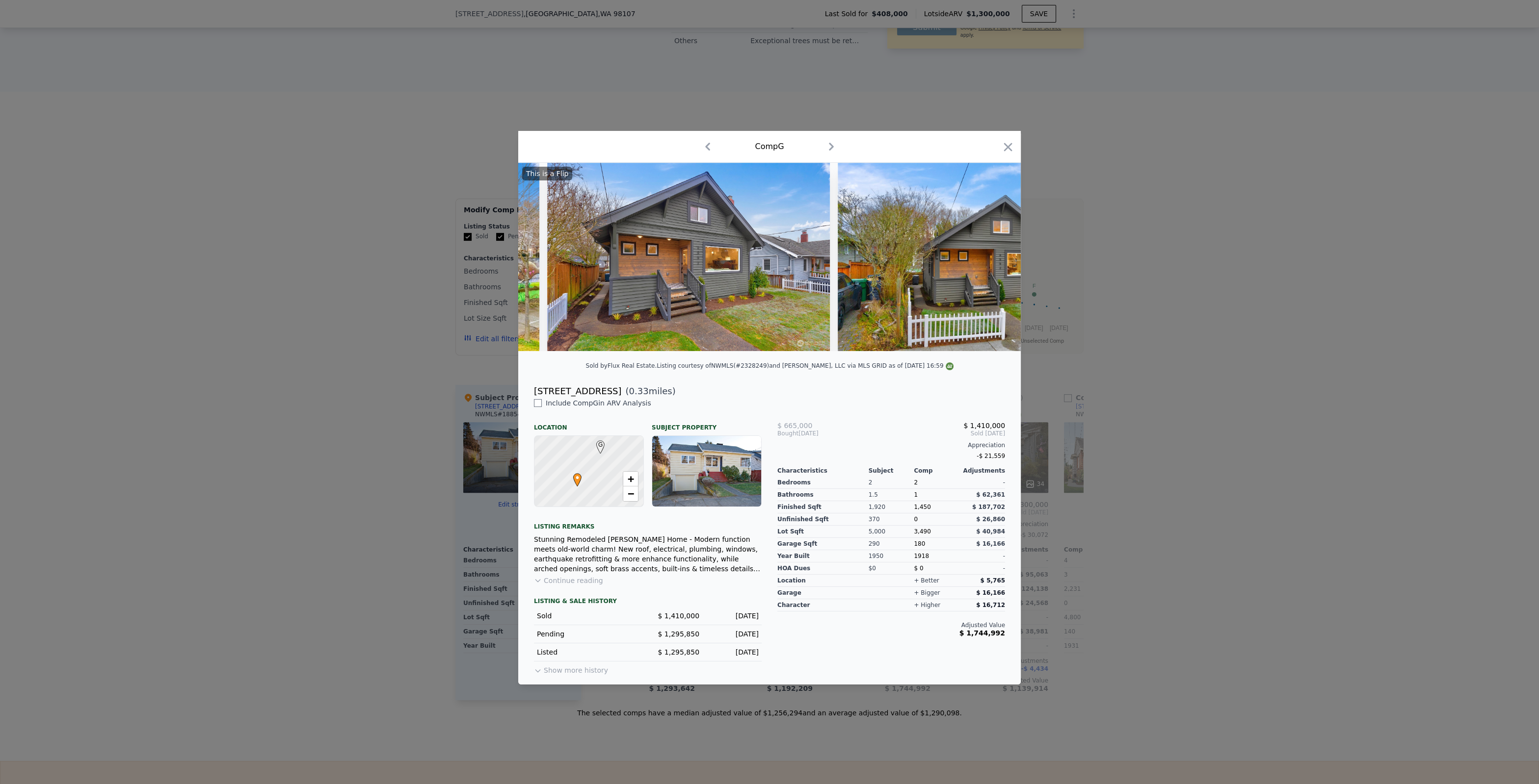
scroll to position [0, 11030]
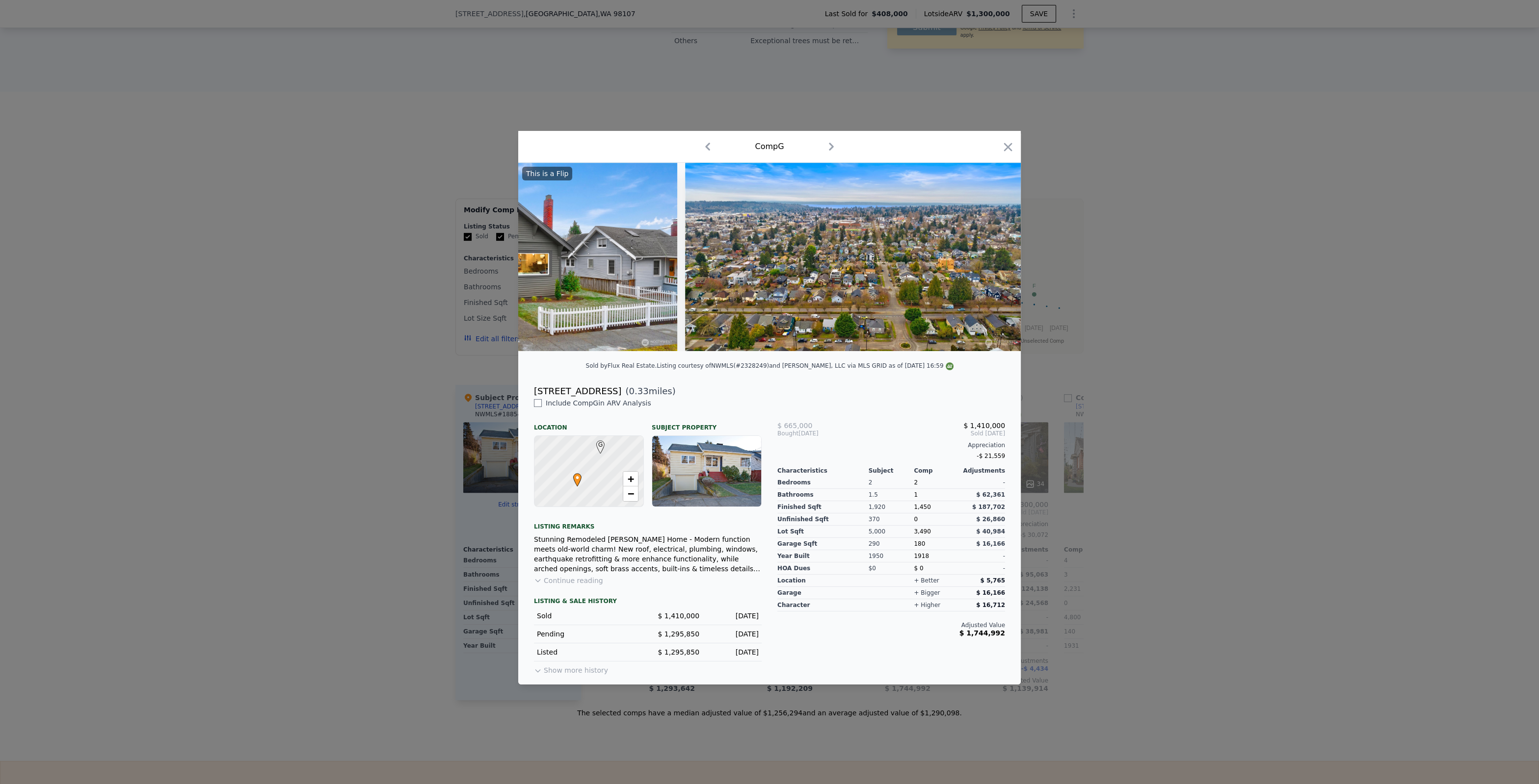
click at [1047, 531] on div at bounding box center [770, 392] width 1539 height 784
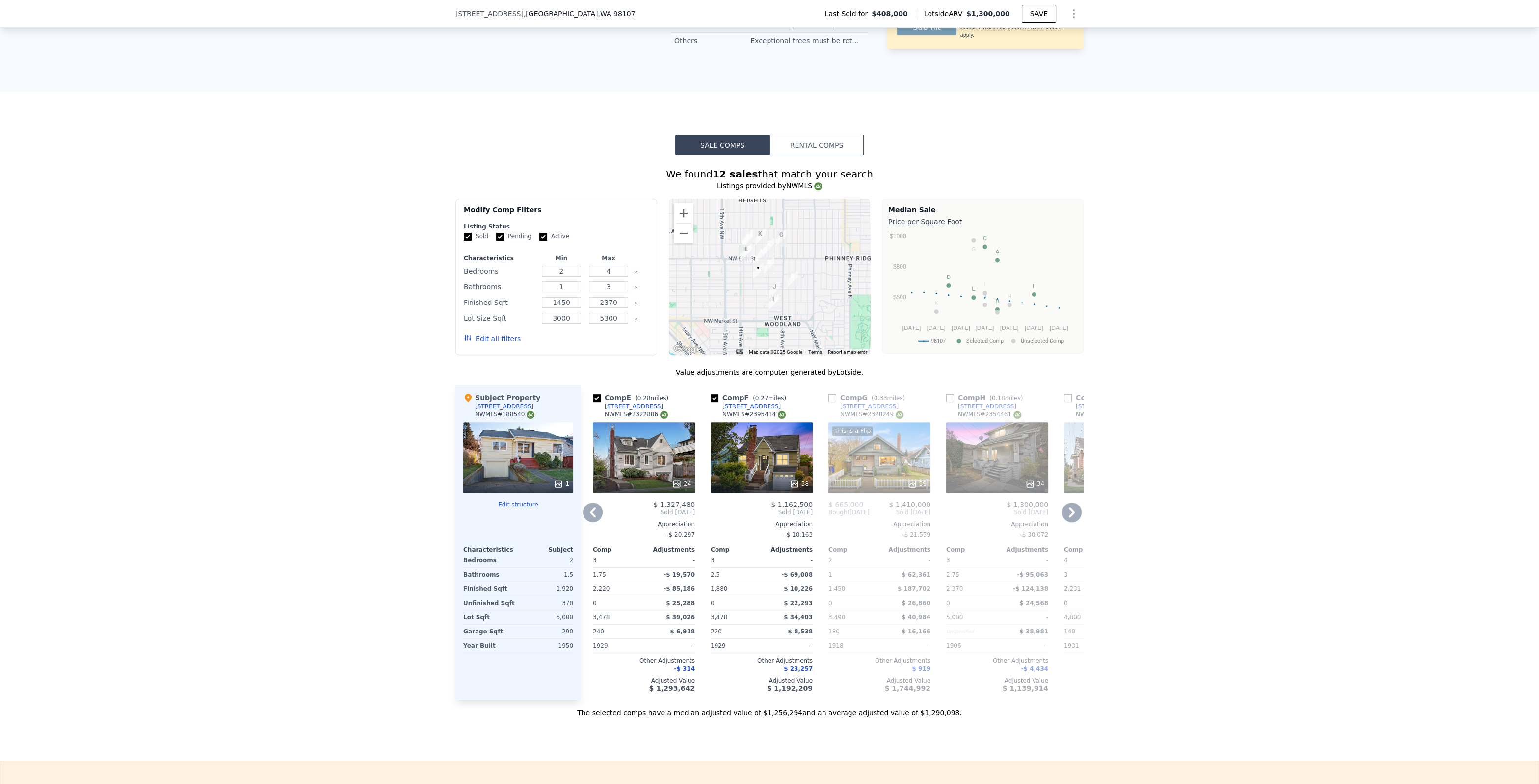
click at [1076, 507] on icon at bounding box center [1071, 512] width 19 height 19
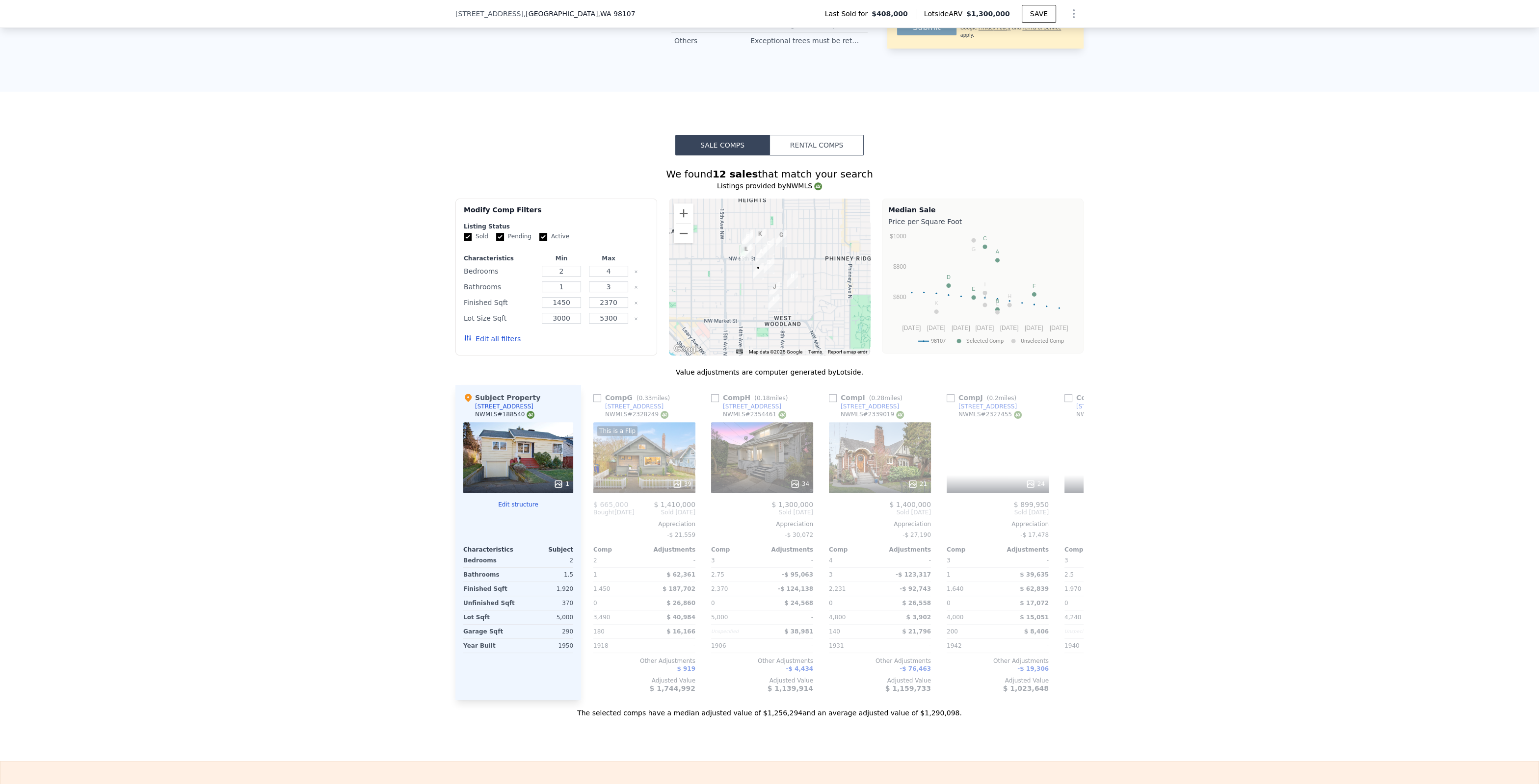
scroll to position [0, 706]
click at [807, 482] on div "34" at bounding box center [799, 484] width 19 height 10
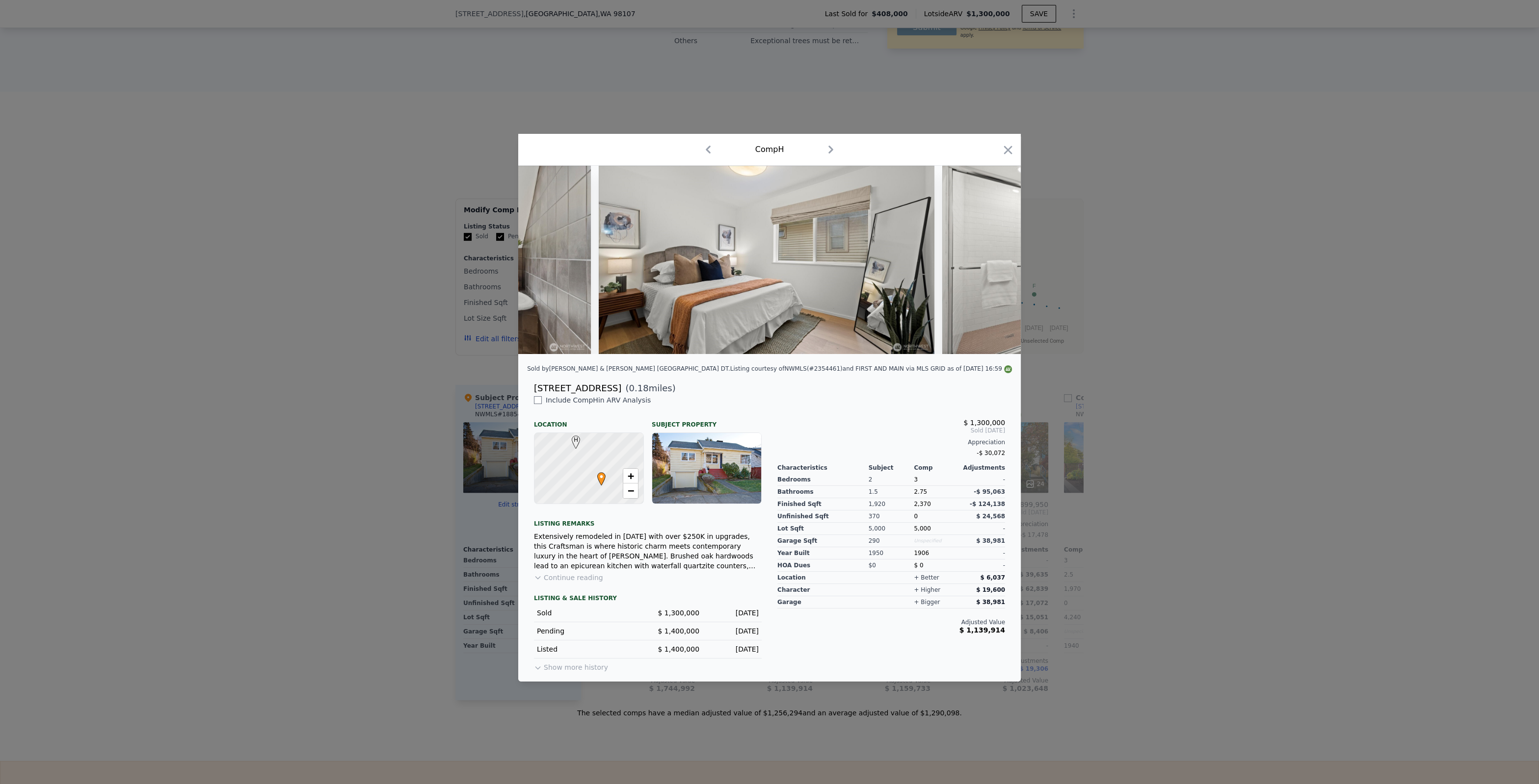
scroll to position [0, 7181]
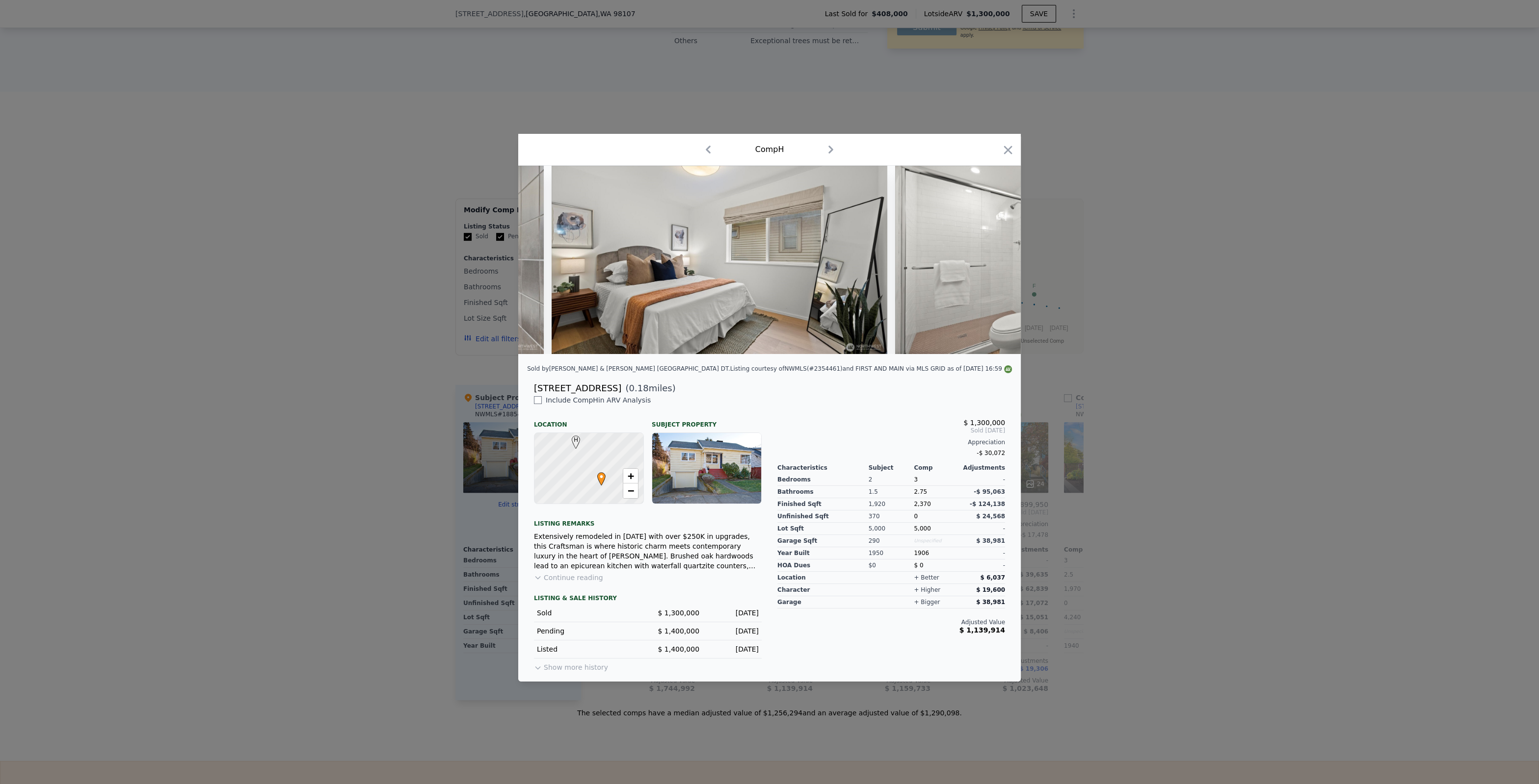
click at [1138, 468] on div at bounding box center [770, 392] width 1539 height 784
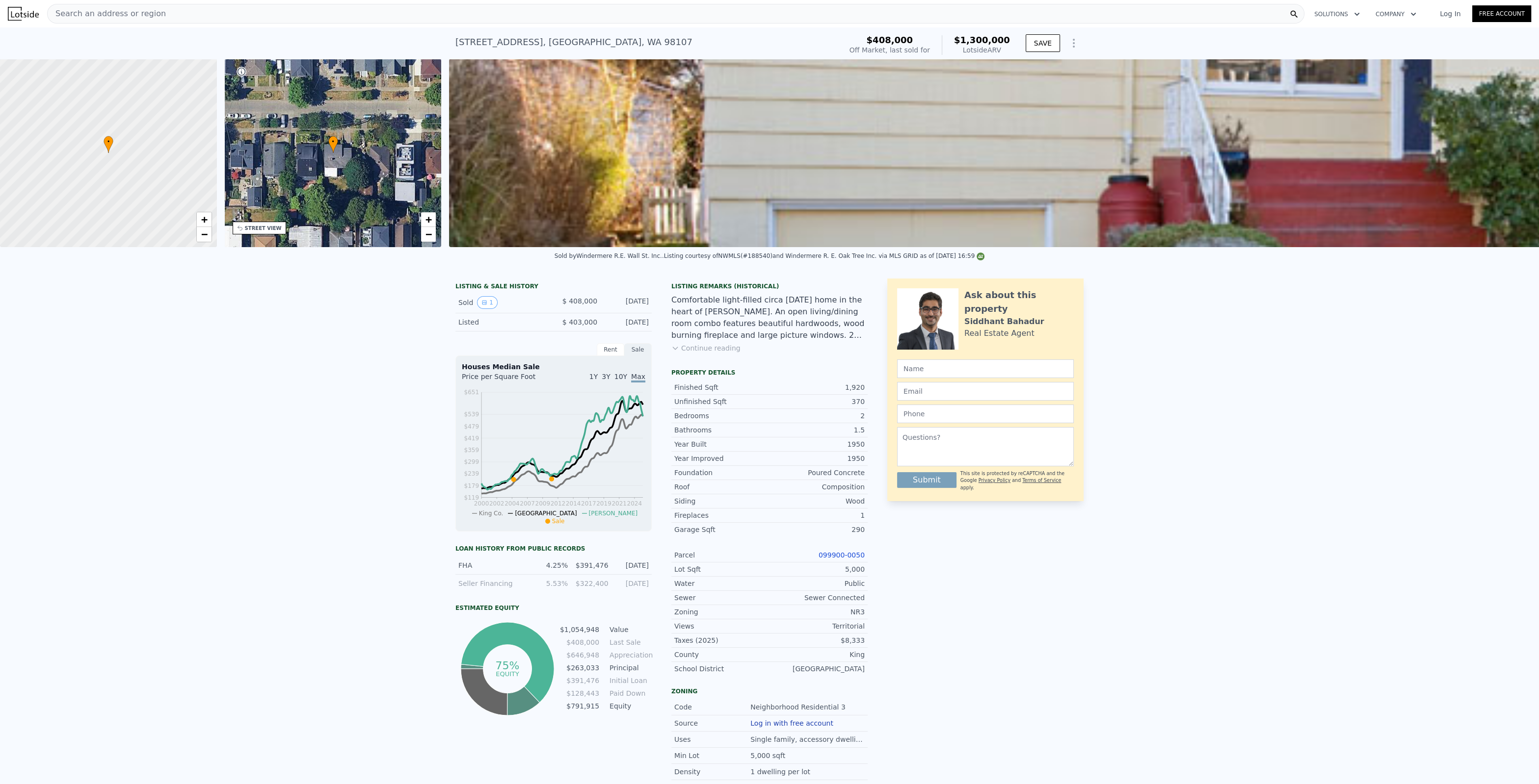
drag, startPoint x: 332, startPoint y: 431, endPoint x: 401, endPoint y: 334, distance: 119.0
drag, startPoint x: 516, startPoint y: 42, endPoint x: 451, endPoint y: 41, distance: 65.0
click at [455, 41] on div "[STREET_ADDRESS]" at bounding box center [574, 42] width 237 height 14
copy div "[STREET_ADDRESS]"
